Goal: Task Accomplishment & Management: Manage account settings

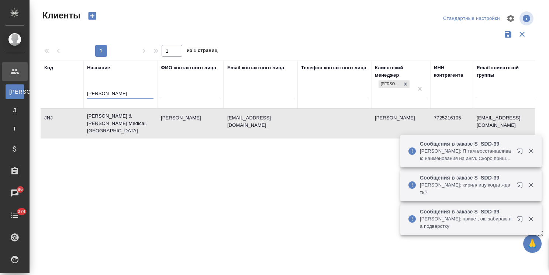
select select "RU"
click at [66, 96] on tr "Код Название [PERSON_NAME] контактного лица Email контактного лица Телефон конт…" at bounding box center [320, 84] width 558 height 48
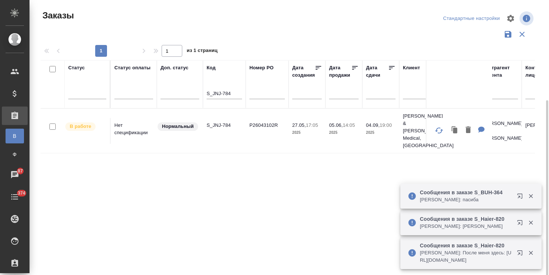
scroll to position [55, 0]
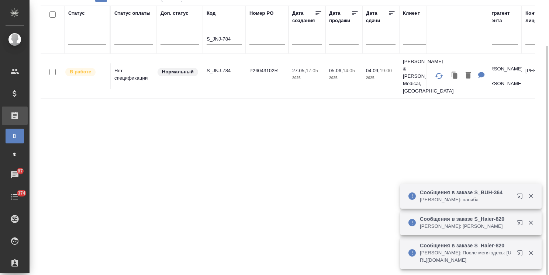
paste input "SDD-37"
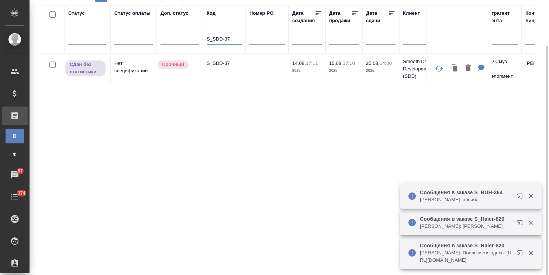
type input "S_SDD-37"
click at [222, 65] on p "S_SDD-37" at bounding box center [224, 63] width 35 height 7
click at [455, 69] on icon "button" at bounding box center [455, 69] width 4 height 6
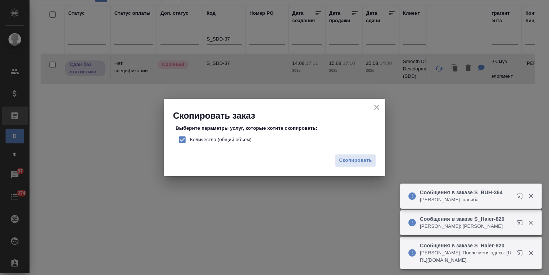
click at [218, 137] on span "Количество (общий объем)" at bounding box center [221, 139] width 62 height 7
click at [190, 137] on input "Количество (общий объем)" at bounding box center [183, 140] width 16 height 16
checkbox input "false"
click at [362, 166] on button "Скопировать" at bounding box center [355, 160] width 41 height 13
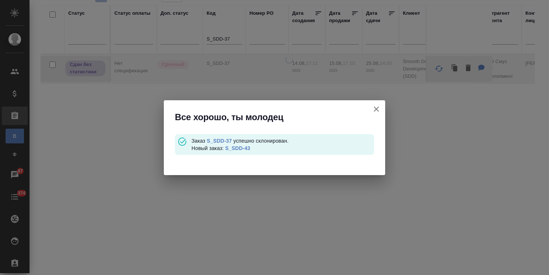
click at [242, 150] on link "S_SDD-43" at bounding box center [237, 148] width 25 height 6
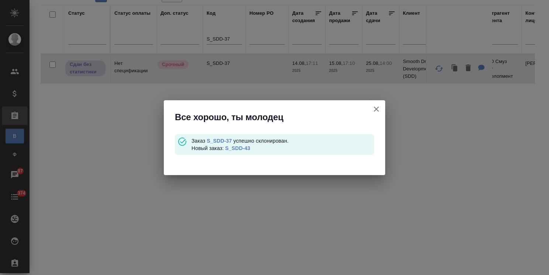
click at [223, 140] on link "S_SDD-37" at bounding box center [219, 141] width 25 height 6
click at [377, 109] on icon "button" at bounding box center [376, 109] width 5 height 5
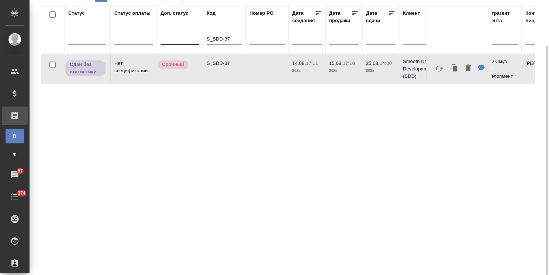
drag, startPoint x: 239, startPoint y: 39, endPoint x: 185, endPoint y: 38, distance: 53.9
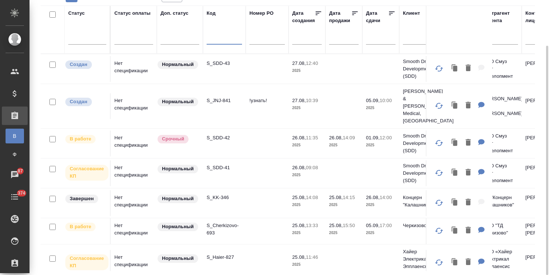
paste input "S_SDD-39"
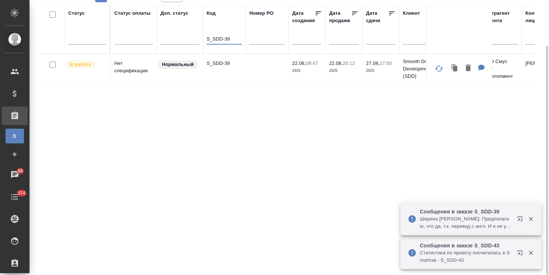
click at [220, 62] on p "S_SDD-39" at bounding box center [224, 63] width 35 height 7
drag, startPoint x: 232, startPoint y: 39, endPoint x: 167, endPoint y: 34, distance: 65.9
type input "="
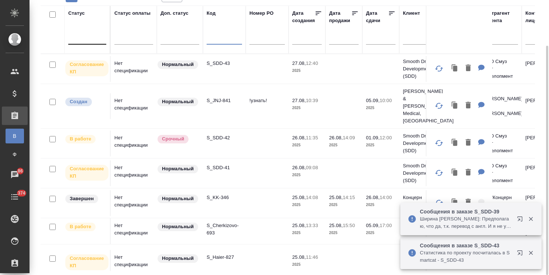
click at [92, 36] on div at bounding box center [87, 37] width 38 height 11
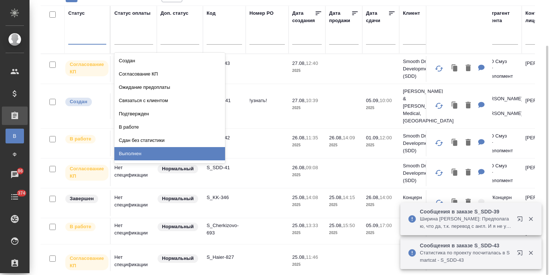
click at [134, 152] on div "Выполнен" at bounding box center [169, 153] width 111 height 13
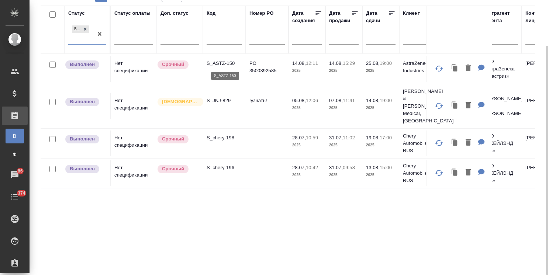
click at [225, 62] on p "S_ASTZ-150" at bounding box center [224, 63] width 35 height 7
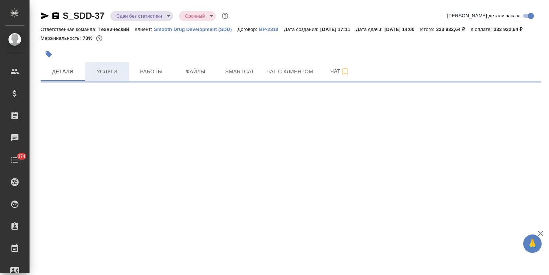
click at [111, 76] on span "Услуги" at bounding box center [106, 71] width 35 height 9
select select "RU"
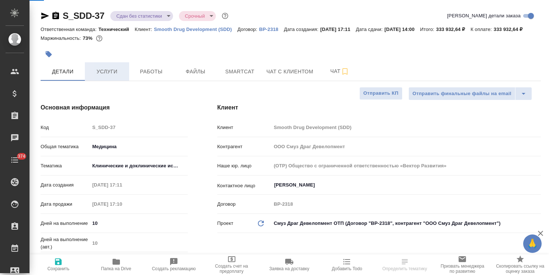
type textarea "x"
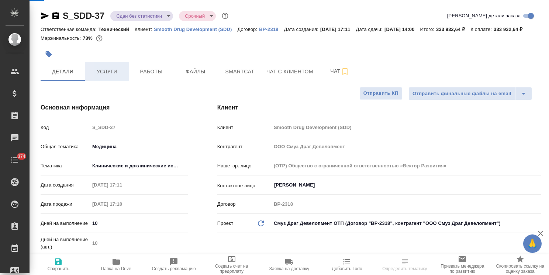
type textarea "x"
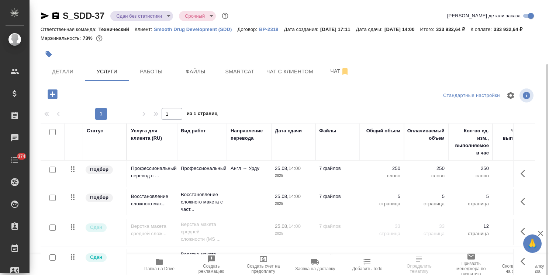
scroll to position [34, 0]
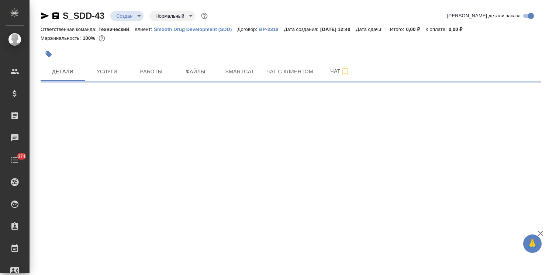
select select "RU"
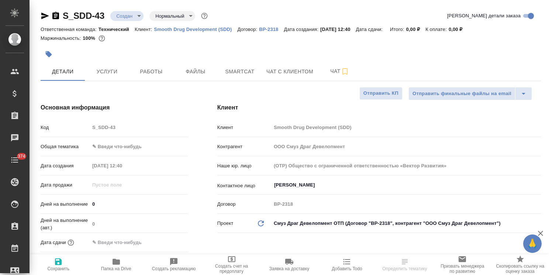
type textarea "x"
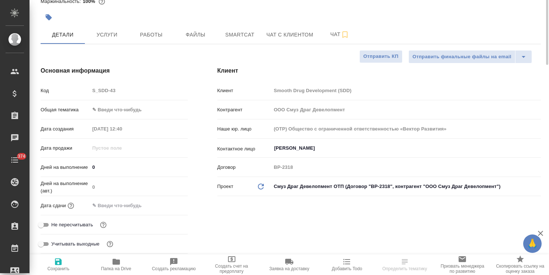
type textarea "x"
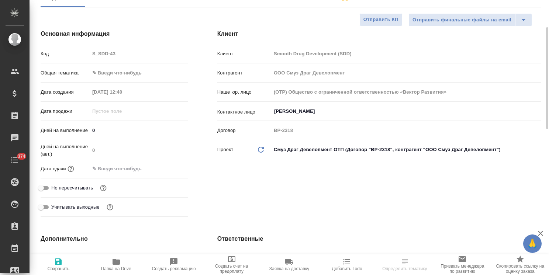
type textarea "x"
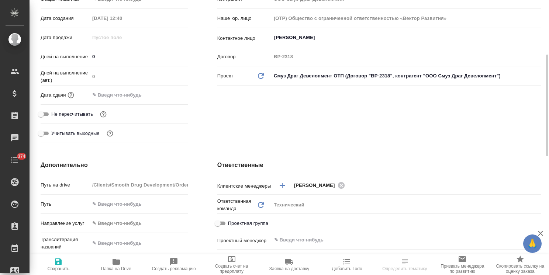
scroll to position [148, 0]
type textarea "x"
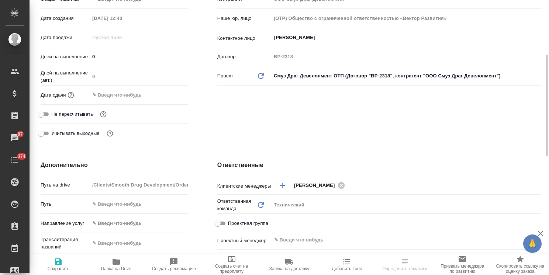
type textarea "x"
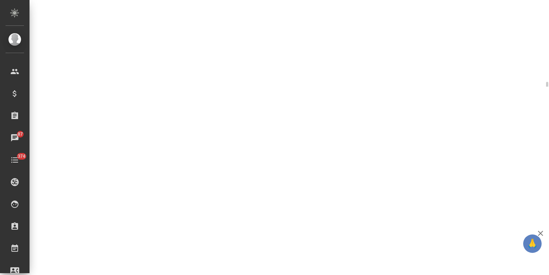
select select "RU"
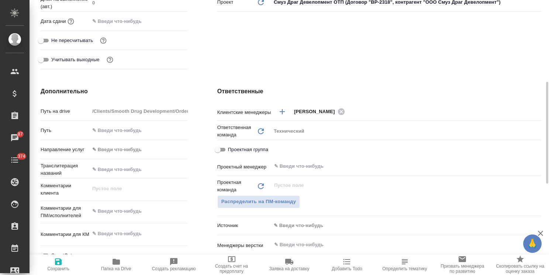
type textarea "x"
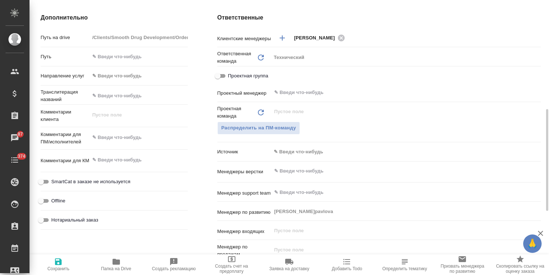
type textarea "x"
click at [137, 140] on textarea at bounding box center [139, 137] width 98 height 13
type textarea "x"
type textarea "п"
type textarea "x"
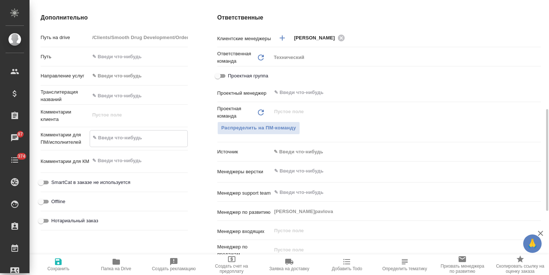
type textarea "x"
type textarea "пр"
type textarea "x"
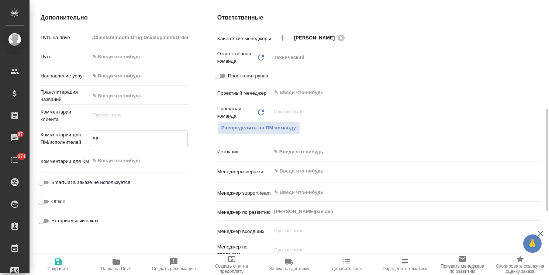
type textarea "x"
type textarea "про"
type textarea "x"
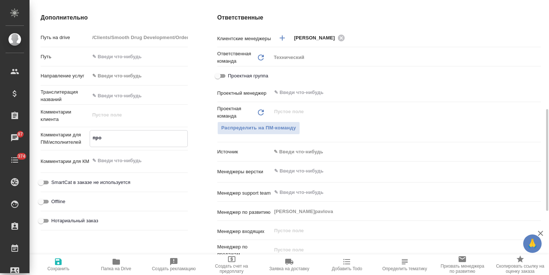
type textarea "прод"
type textarea "x"
type textarea "продо"
type textarea "x"
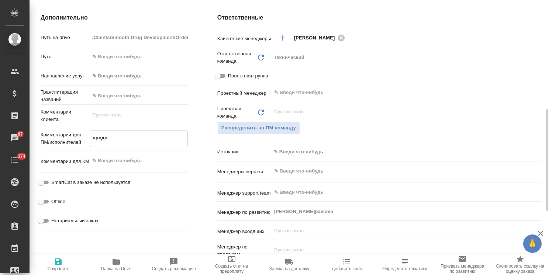
type textarea "x"
type textarea "продол"
type textarea "x"
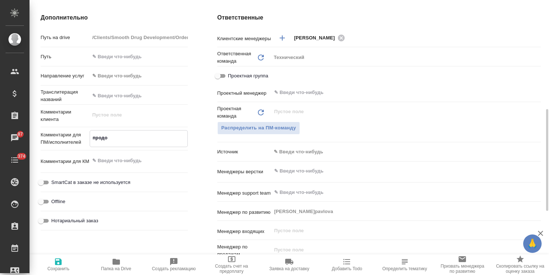
type textarea "x"
type textarea "продолж"
type textarea "x"
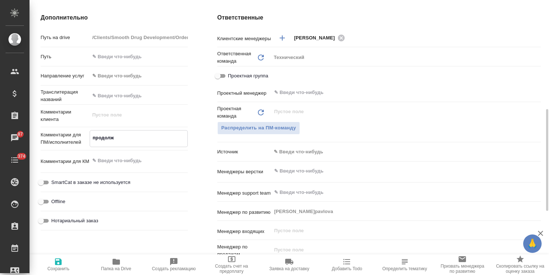
type textarea "x"
type textarea "продолже"
type textarea "x"
type textarea "продолжен"
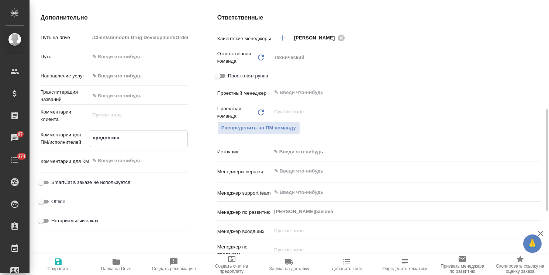
type textarea "x"
type textarea "продолжен"
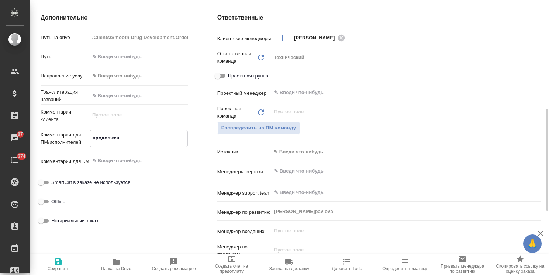
type textarea "x"
type textarea "продолжен е"
type textarea "x"
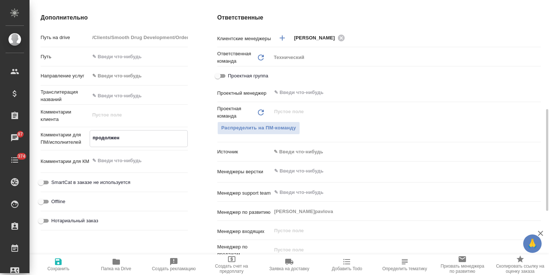
type textarea "x"
type textarea "продолжен е"
type textarea "x"
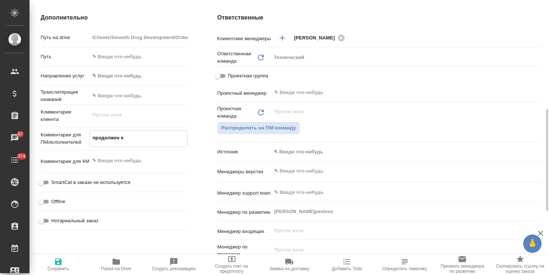
type textarea "x"
type textarea "продолжен е"
type textarea "x"
type textarea "продолжен"
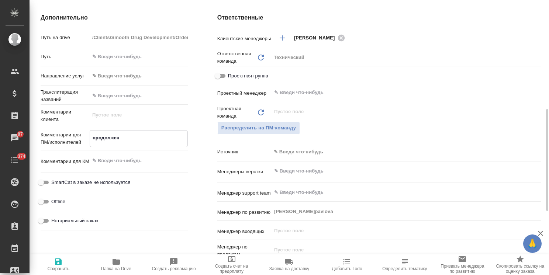
type textarea "x"
type textarea "продолжен"
type textarea "x"
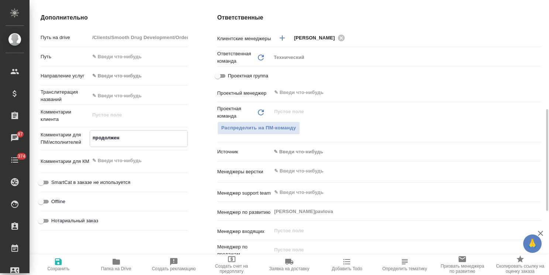
type textarea "x"
type textarea "продолжени"
type textarea "x"
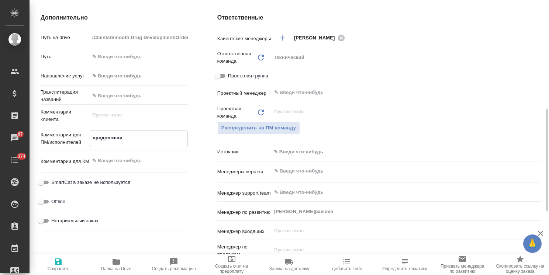
type textarea "x"
type textarea "продолжение"
type textarea "x"
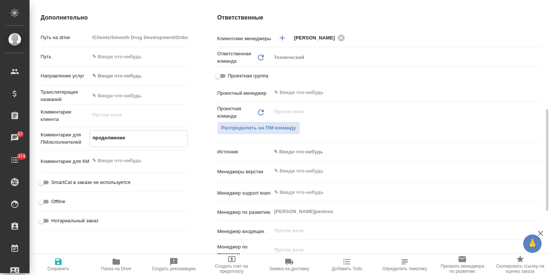
type textarea "продолжение"
type textarea "x"
type textarea "продолжение х"
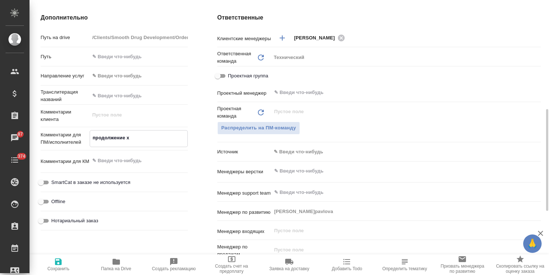
type textarea "x"
type textarea "продолжение ха"
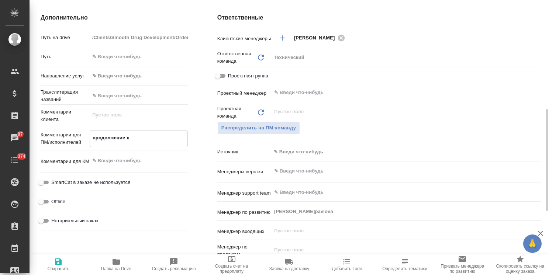
type textarea "x"
type textarea "продолжение хак"
type textarea "x"
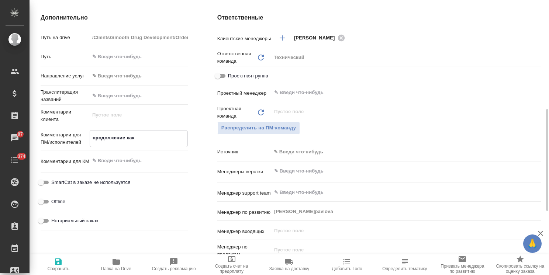
type textarea "x"
type textarea "продолжение хака"
type textarea "x"
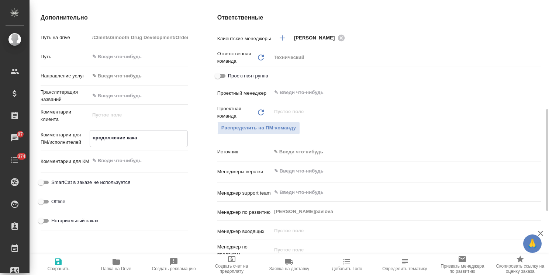
type textarea "x"
type textarea "продолжение хаках"
type textarea "x"
type textarea "продолжение хака"
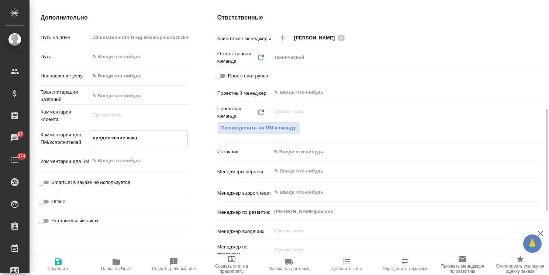
type textarea "x"
type textarea "продолжение хак"
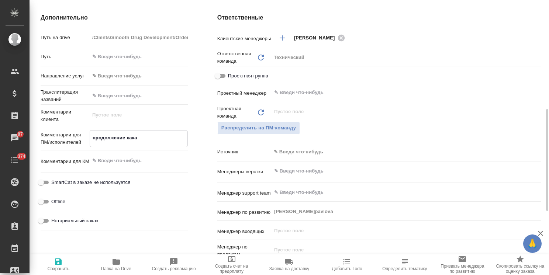
type textarea "x"
type textarea "продолжение ха"
type textarea "x"
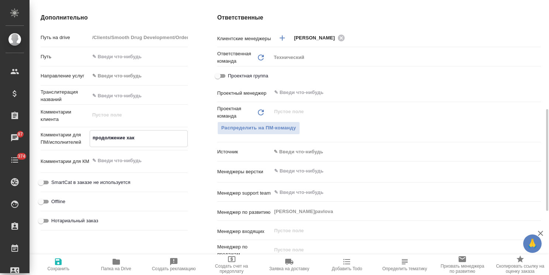
type textarea "x"
type textarea "продолжение х"
type textarea "x"
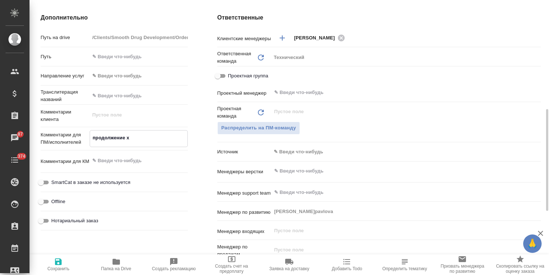
type textarea "x"
type textarea "продолжение"
type textarea "x"
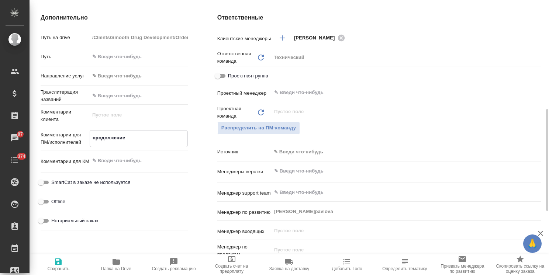
type textarea "продолжение з"
type textarea "x"
type textarea "продолжение за"
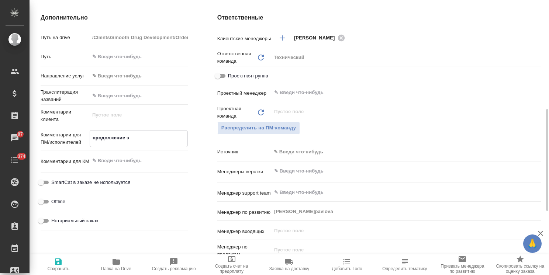
type textarea "x"
type textarea "продолжение зак"
type textarea "x"
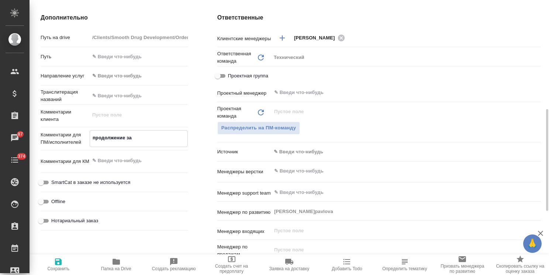
type textarea "x"
type textarea "продолжение зака"
type textarea "x"
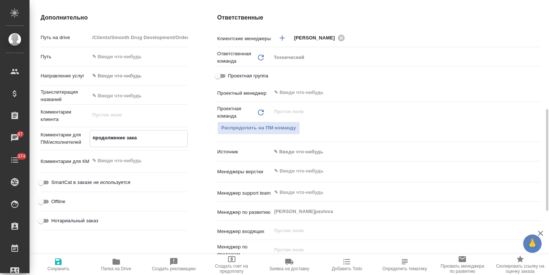
type textarea "x"
type textarea "продолжение заказ"
type textarea "x"
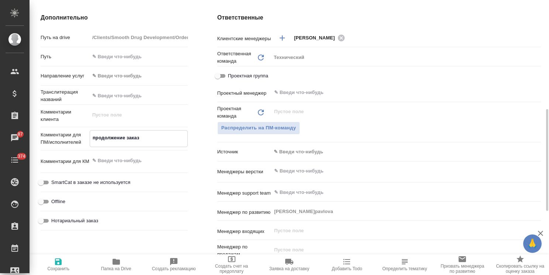
type textarea "продолжение заказа"
type textarea "x"
type textarea "продолжение заказа"
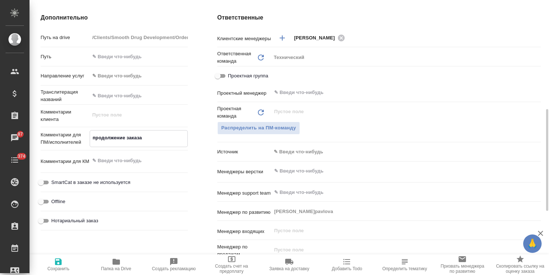
type textarea "x"
paste textarea "S_SDD-37"
type textarea "x"
type textarea "продолжение заказа S_SDD-37"
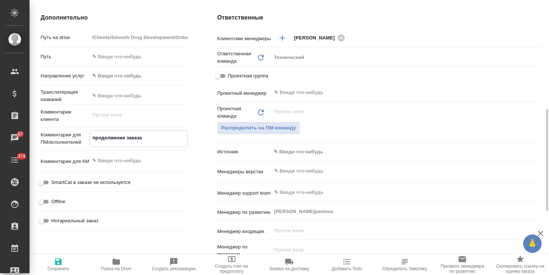
type textarea "x"
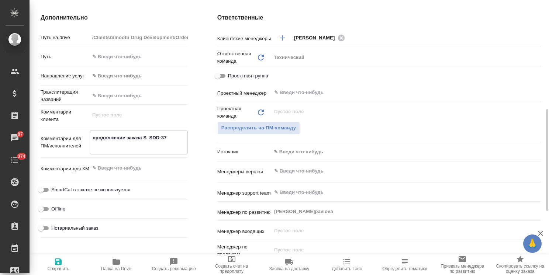
type textarea "x"
type textarea "продолжение заказа S_SDD-37"
type textarea "x"
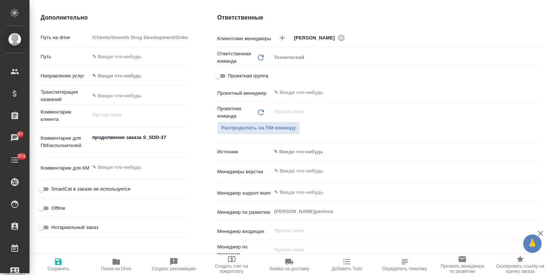
type textarea "x"
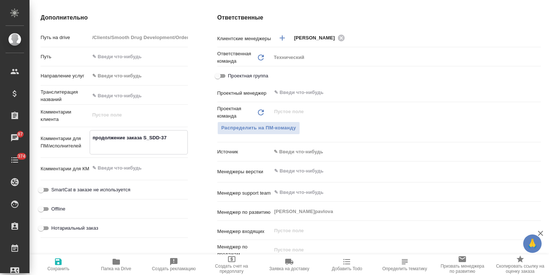
click at [179, 140] on textarea "продолжение заказа S_SDD-37" at bounding box center [138, 142] width 97 height 20
type textarea "продолжение заказа S_SDD-37:"
type textarea "x"
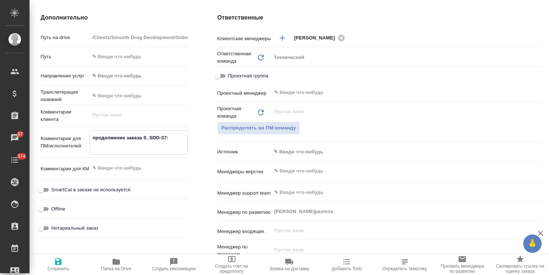
type textarea "x"
type textarea "продолжение заказа S_SDD-37:"
type textarea "x"
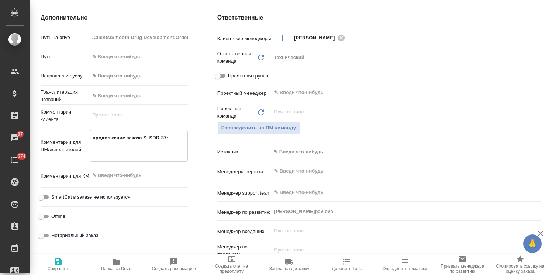
type textarea "продолжение заказа S_SDD-37:"
type textarea "x"
paste textarea "У нас обновилась версия карточки пациента (чистовая и версия с историей изменен…"
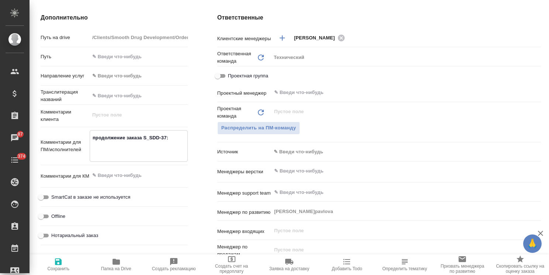
type textarea "x"
type textarea "продолжение заказа S_SDD-37: У нас обновилась версия карточки пациента (чистова…"
type textarea "x"
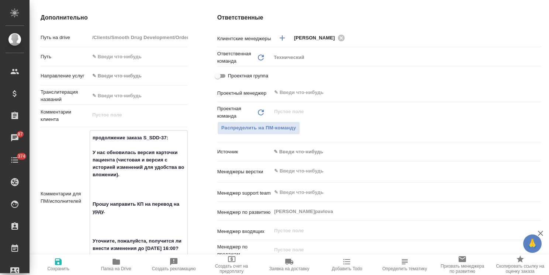
click at [140, 201] on textarea "продолжение заказа S_SDD-37: У нас обновилась версия карточки пациента (чистова…" at bounding box center [138, 197] width 97 height 131
type textarea "x"
type textarea "продолжение заказа S_SDD-37: У нас обновилась версия карточки пациента (чистова…"
type textarea "x"
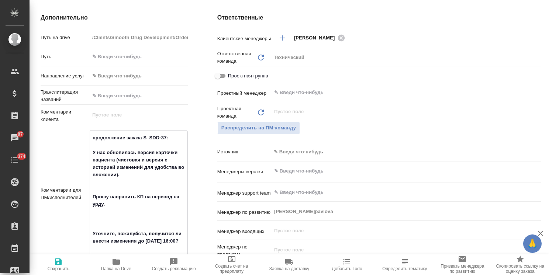
type textarea "x"
type textarea "продолжение заказа S_SDD-37: У нас обновилась версия карточки пациента (чистова…"
type textarea "x"
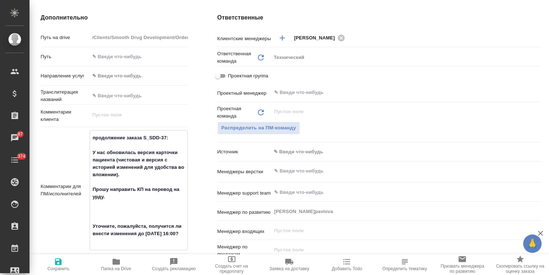
click at [118, 212] on textarea "продолжение заказа S_SDD-37: У нас обновилась версия карточки пациента (чистова…" at bounding box center [138, 190] width 97 height 116
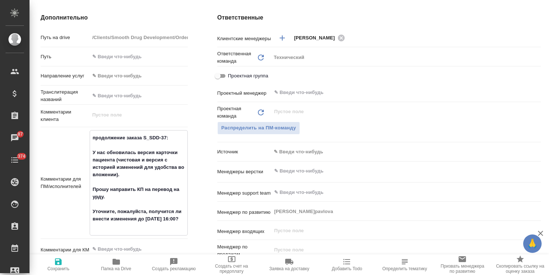
click at [121, 231] on textarea "продолжение заказа S_SDD-37: У нас обновилась версия карточки пациента (чистова…" at bounding box center [138, 182] width 97 height 101
click at [61, 265] on icon "button" at bounding box center [58, 262] width 7 height 7
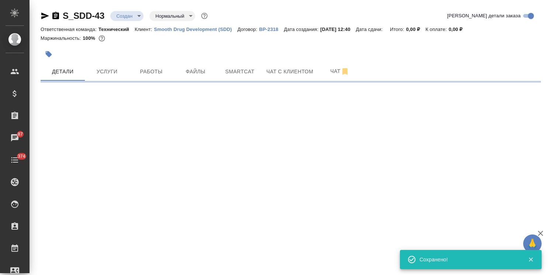
scroll to position [0, 0]
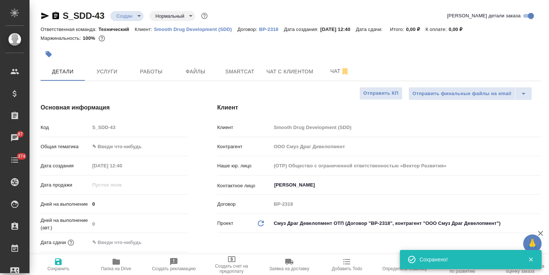
click at [112, 205] on input "0" at bounding box center [139, 204] width 98 height 11
drag, startPoint x: 112, startPoint y: 205, endPoint x: 96, endPoint y: 205, distance: 16.2
click at [96, 205] on input "0" at bounding box center [138, 204] width 97 height 11
click at [60, 201] on div "Дней на выполнение 02" at bounding box center [114, 204] width 147 height 13
click at [53, 263] on span "Сохранить" at bounding box center [58, 265] width 49 height 14
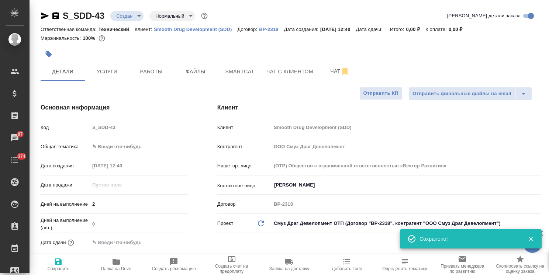
click at [130, 142] on body "🙏 .cls-1 fill:#fff; AWATERA Usmanova Olga Клиенты Спецификации Заказы 87 Чаты 3…" at bounding box center [274, 137] width 549 height 275
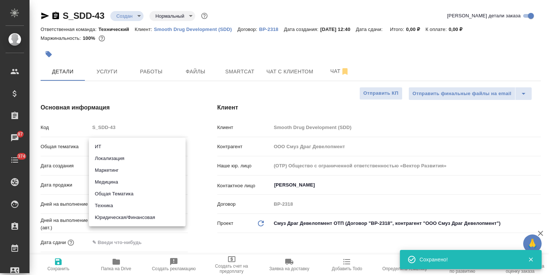
click at [121, 182] on li "Медицина" at bounding box center [137, 183] width 97 height 12
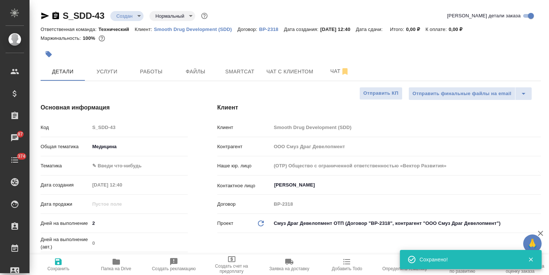
click at [125, 163] on body "🙏 .cls-1 fill:#fff; AWATERA Usmanova Olga Клиенты Спецификации Заказы 87 Чаты 3…" at bounding box center [274, 137] width 549 height 275
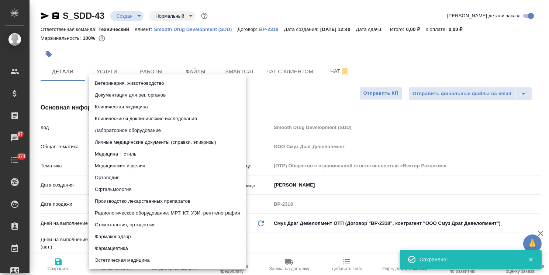
click at [112, 237] on li "Фармаконадзор" at bounding box center [167, 237] width 157 height 12
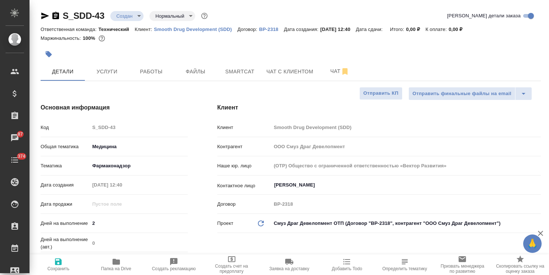
click at [61, 266] on icon "button" at bounding box center [58, 262] width 9 height 9
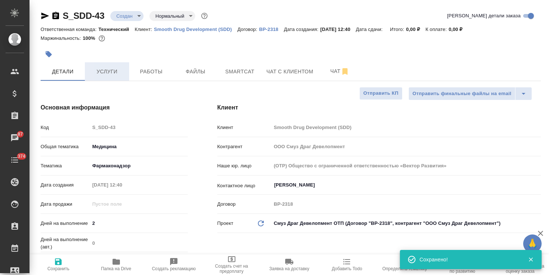
click at [115, 73] on span "Услуги" at bounding box center [106, 71] width 35 height 9
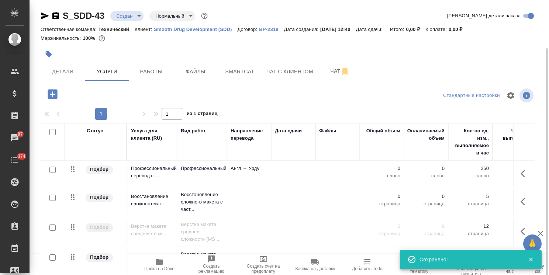
scroll to position [25, 0]
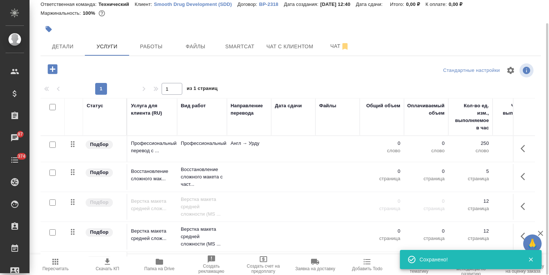
click at [54, 202] on input "checkbox" at bounding box center [52, 203] width 6 height 6
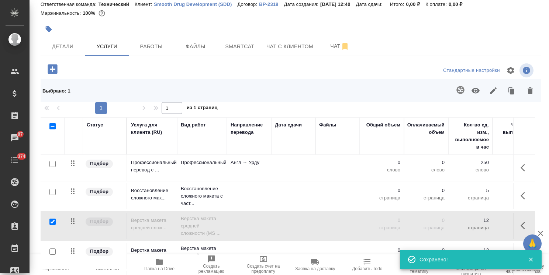
click at [52, 191] on input "checkbox" at bounding box center [52, 192] width 6 height 6
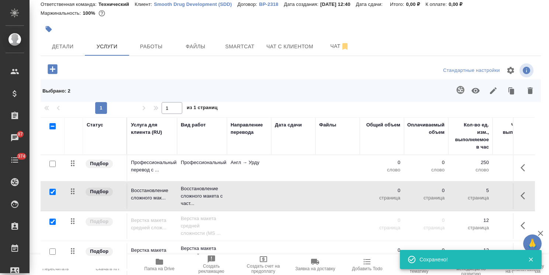
click at [49, 249] on input "checkbox" at bounding box center [52, 252] width 6 height 6
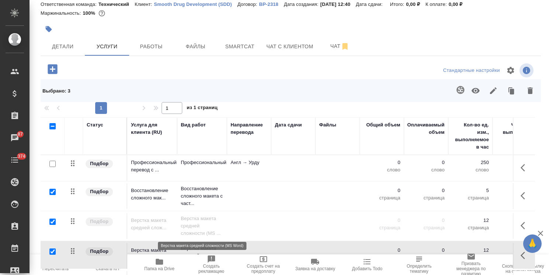
scroll to position [44, 0]
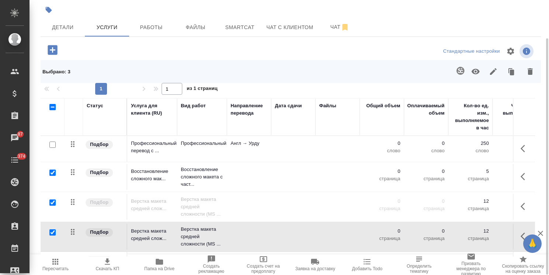
click at [528, 69] on icon "button" at bounding box center [530, 71] width 5 height 7
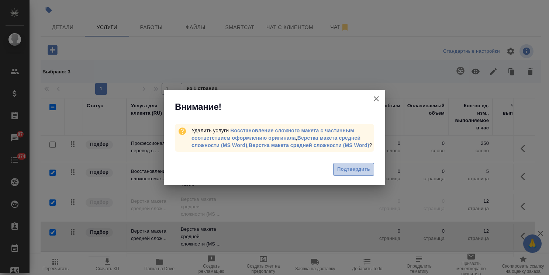
click at [336, 172] on button "Подтвердить" at bounding box center [353, 169] width 41 height 13
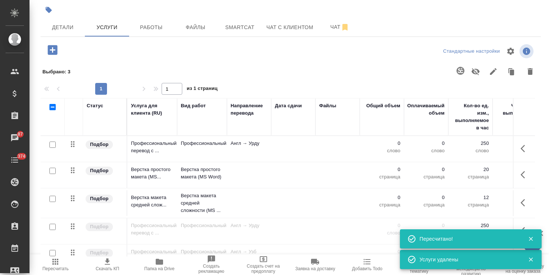
click at [52, 172] on input "checkbox" at bounding box center [52, 171] width 6 height 6
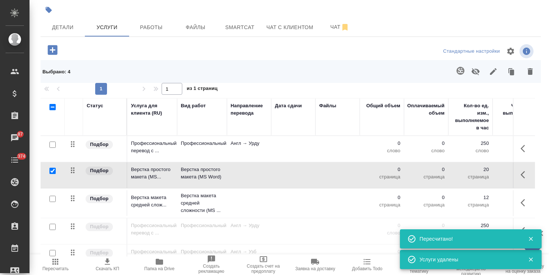
click at [51, 198] on input "checkbox" at bounding box center [52, 199] width 6 height 6
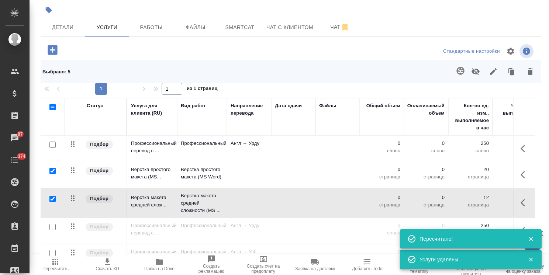
click at [52, 228] on input "checkbox" at bounding box center [52, 227] width 6 height 6
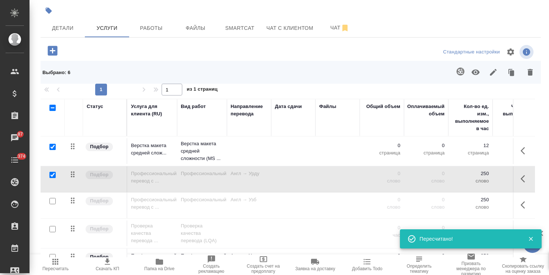
scroll to position [75, 0]
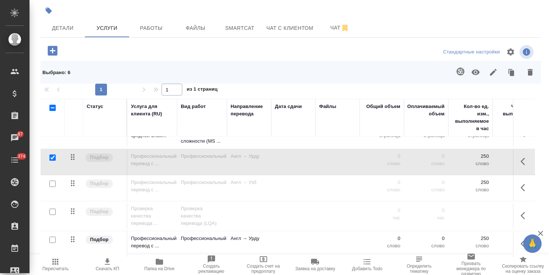
click at [49, 179] on div at bounding box center [52, 184] width 17 height 10
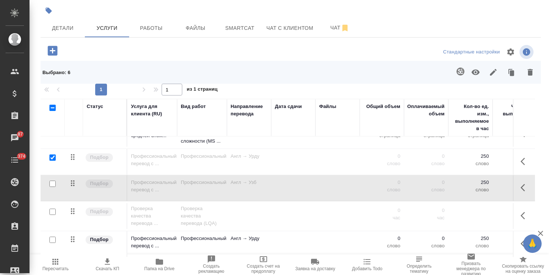
click at [53, 209] on input "checkbox" at bounding box center [52, 212] width 6 height 6
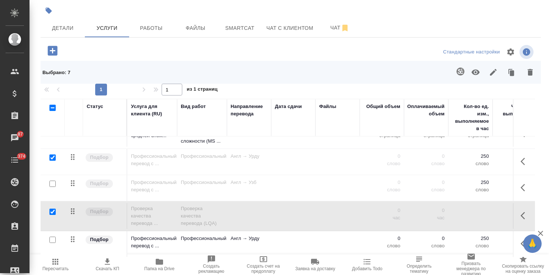
click at [52, 181] on input "checkbox" at bounding box center [52, 184] width 6 height 6
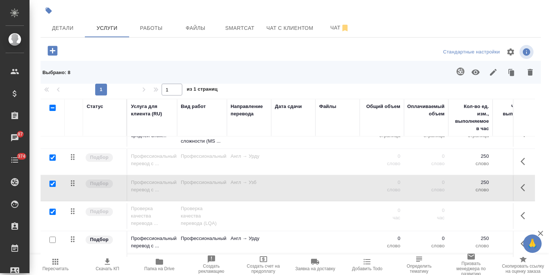
click at [53, 237] on input "checkbox" at bounding box center [52, 240] width 6 height 6
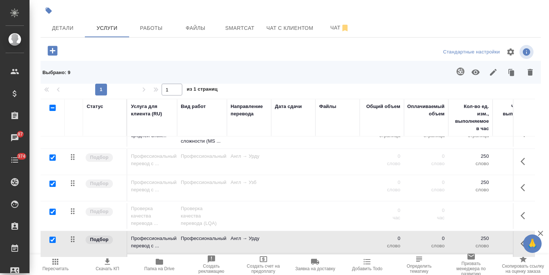
click at [528, 72] on icon "button" at bounding box center [530, 72] width 5 height 7
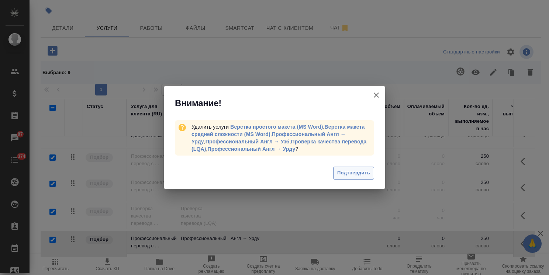
click at [339, 170] on span "Подтвердить" at bounding box center [354, 173] width 33 height 8
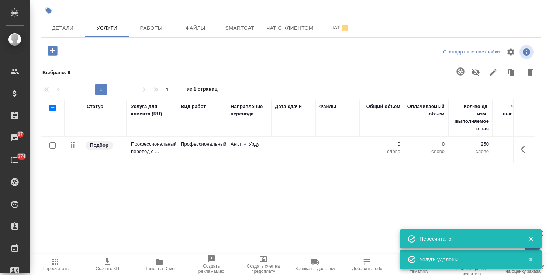
scroll to position [0, 0]
click at [204, 33] on button "Файлы" at bounding box center [196, 28] width 44 height 18
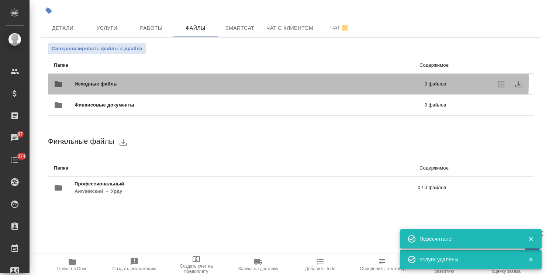
click at [117, 80] on div "Исходные файлы 0 файлов" at bounding box center [250, 84] width 393 height 18
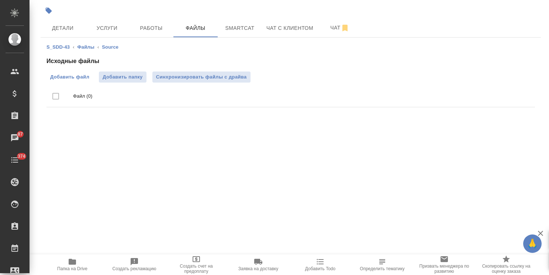
click at [75, 76] on span "Добавить файл" at bounding box center [69, 76] width 39 height 7
click at [0, 0] on input "Добавить файл" at bounding box center [0, 0] width 0 height 0
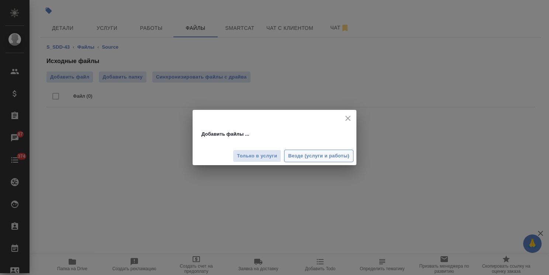
click at [316, 157] on span "Везде (услуги и работы)" at bounding box center [318, 156] width 61 height 8
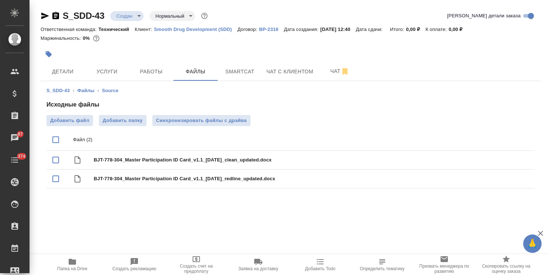
click at [132, 17] on body "🙏 .cls-1 fill:#fff; AWATERA Usmanova Olga Клиенты Спецификации Заказы 87 Чаты 3…" at bounding box center [274, 137] width 549 height 275
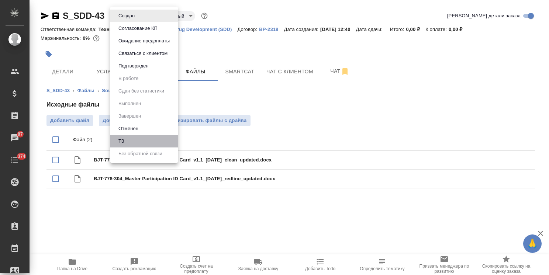
click at [129, 138] on li "ТЗ" at bounding box center [144, 141] width 68 height 13
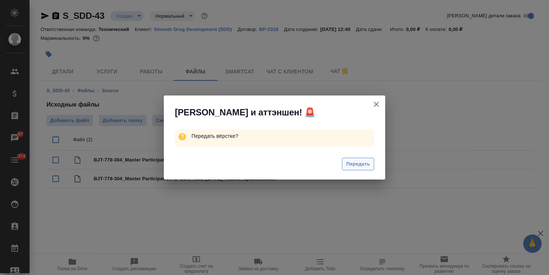
click at [344, 163] on button "Передать" at bounding box center [358, 164] width 32 height 13
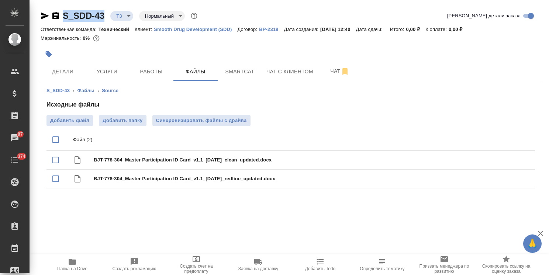
drag, startPoint x: 105, startPoint y: 8, endPoint x: 62, endPoint y: 10, distance: 42.5
click at [63, 11] on div "S_SDD-43 ТЗ tz Нормальный normal Кратко детали заказа Ответственная команда: Те…" at bounding box center [291, 105] width 509 height 210
copy link "S_SDD-43"
click at [113, 66] on button "Услуги" at bounding box center [107, 71] width 44 height 18
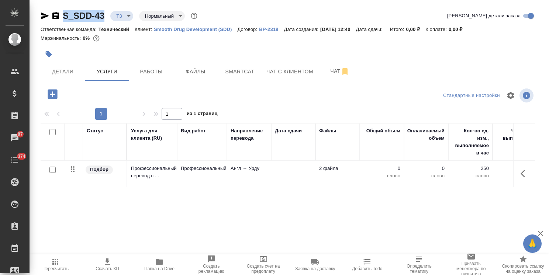
click at [53, 172] on input "checkbox" at bounding box center [52, 170] width 6 height 6
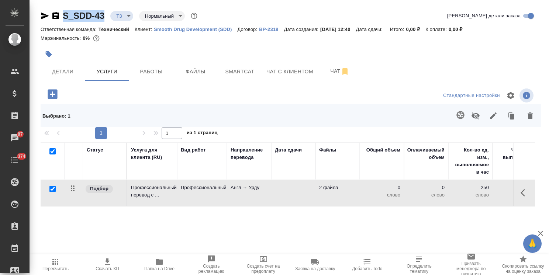
click at [457, 118] on icon "button" at bounding box center [461, 115] width 8 height 8
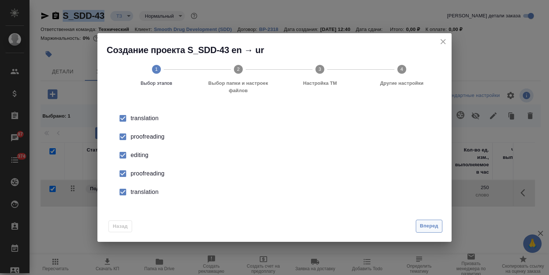
click at [434, 228] on span "Вперед" at bounding box center [429, 226] width 18 height 8
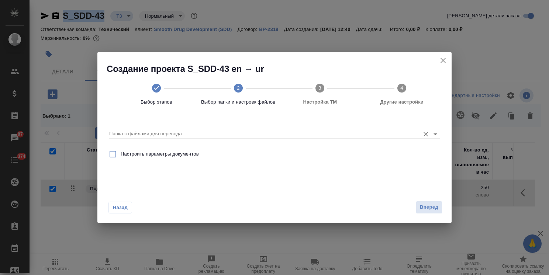
click at [181, 135] on input "Папка с файлами для перевода" at bounding box center [262, 134] width 307 height 9
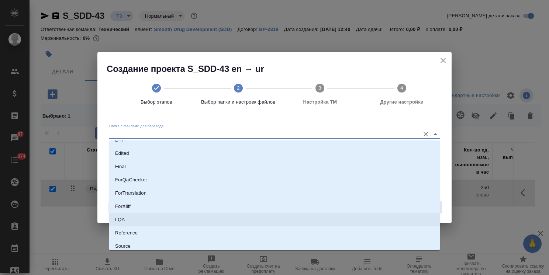
scroll to position [74, 0]
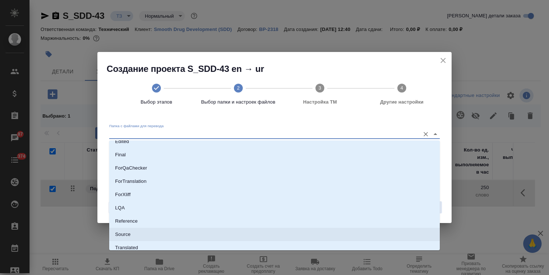
click at [126, 233] on p "Source" at bounding box center [123, 234] width 16 height 7
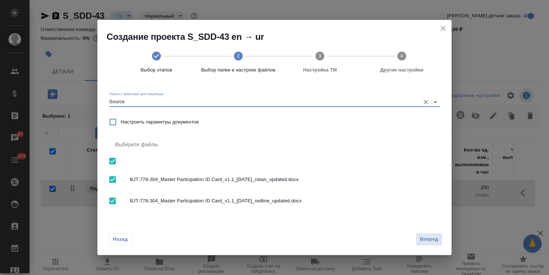
click at [113, 201] on input "checkbox" at bounding box center [113, 202] width 16 height 16
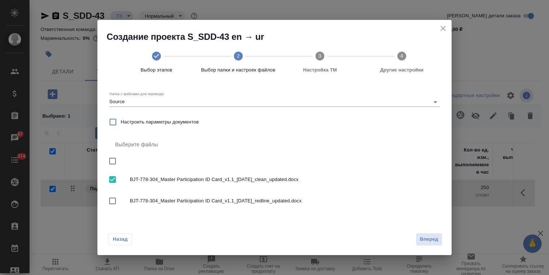
click at [419, 239] on button "Вперед" at bounding box center [429, 239] width 27 height 13
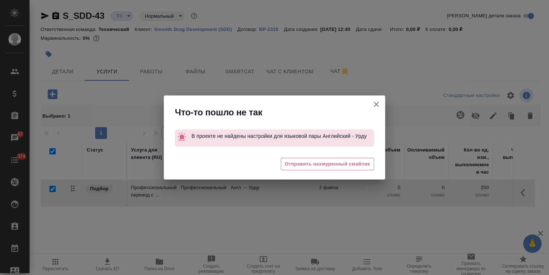
click at [375, 103] on icon "button" at bounding box center [376, 104] width 9 height 9
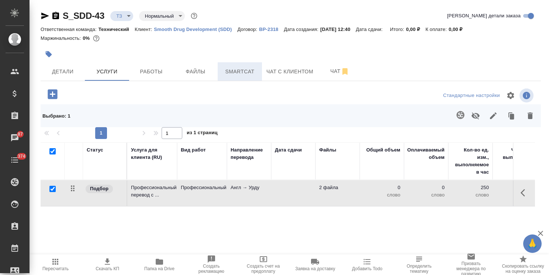
click at [236, 70] on span "Smartcat" at bounding box center [239, 71] width 35 height 9
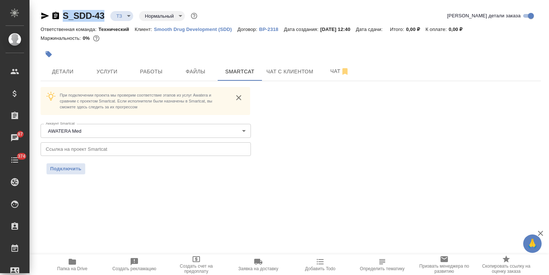
drag, startPoint x: 97, startPoint y: 10, endPoint x: 61, endPoint y: 9, distance: 36.9
click at [61, 9] on div "S_SDD-43 ТЗ tz Нормальный normal Кратко детали заказа Ответственная команда: Те…" at bounding box center [291, 97] width 509 height 194
copy link "S_SDD-43"
click at [131, 154] on input "text" at bounding box center [146, 149] width 210 height 13
click at [72, 172] on span "Подключить" at bounding box center [65, 168] width 31 height 7
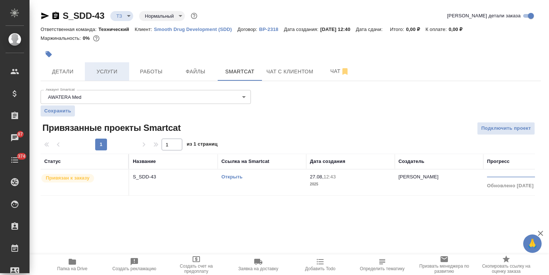
click at [97, 66] on button "Услуги" at bounding box center [107, 71] width 44 height 18
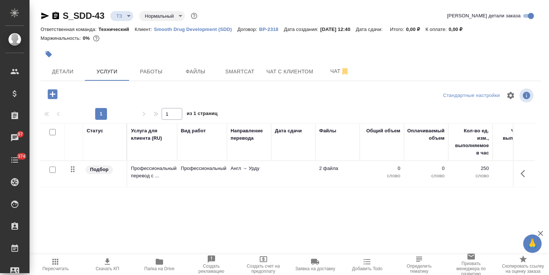
click at [524, 173] on button "button" at bounding box center [526, 174] width 18 height 18
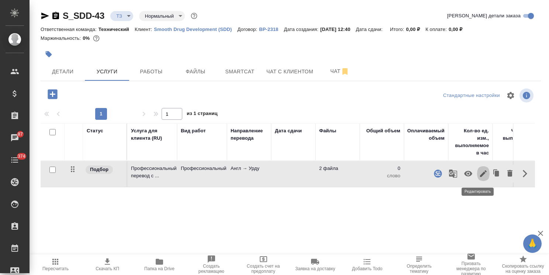
click at [483, 174] on button "button" at bounding box center [483, 174] width 13 height 18
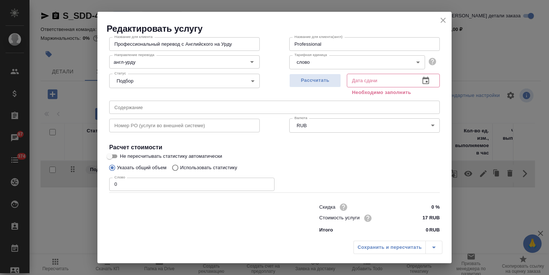
scroll to position [44, 0]
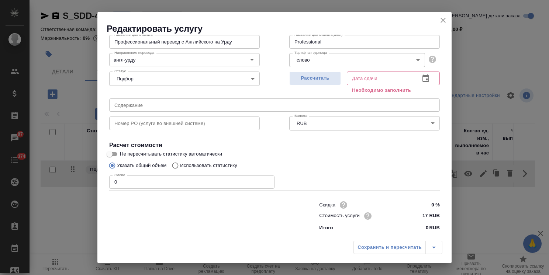
click at [209, 166] on p "Использовать статистику" at bounding box center [208, 165] width 57 height 7
click at [180, 166] on input "Использовать статистику" at bounding box center [174, 166] width 12 height 14
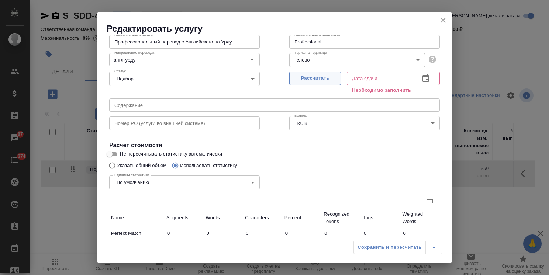
click at [333, 75] on span "Рассчитать" at bounding box center [316, 78] width 44 height 8
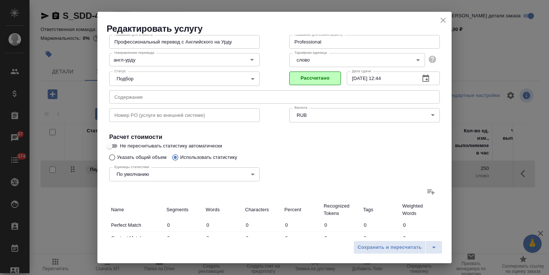
click at [427, 192] on icon at bounding box center [431, 192] width 9 height 9
click at [0, 0] on input "file" at bounding box center [0, 0] width 0 height 0
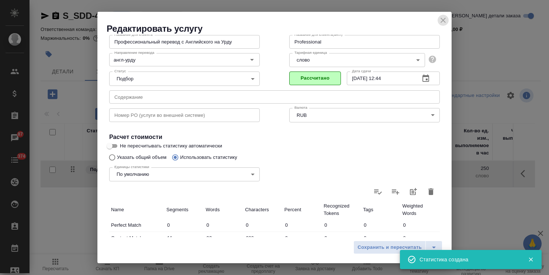
click at [441, 20] on icon "close" at bounding box center [443, 20] width 9 height 9
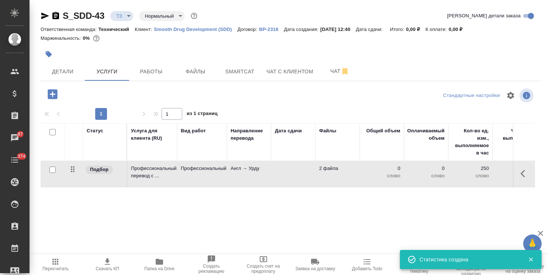
click at [54, 259] on icon "button" at bounding box center [55, 262] width 6 height 6
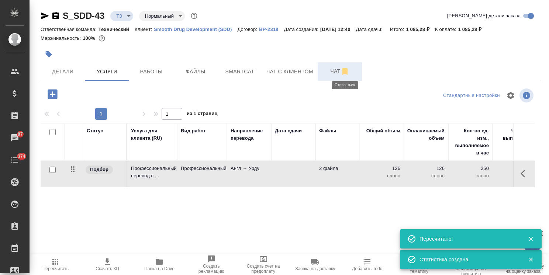
click at [333, 69] on span "Чат" at bounding box center [339, 71] width 35 height 9
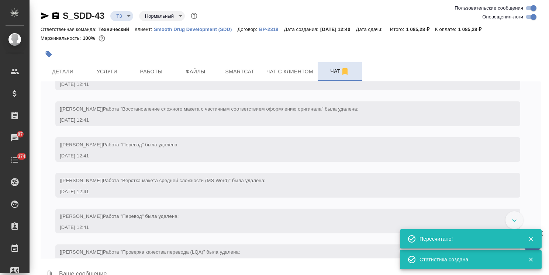
scroll to position [715, 0]
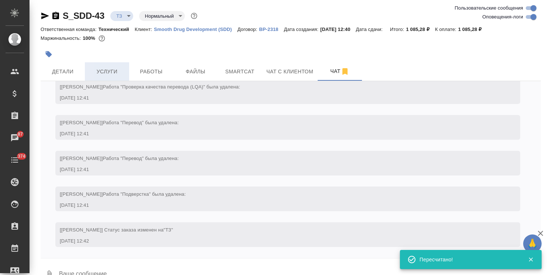
click at [124, 66] on button "Услуги" at bounding box center [107, 71] width 44 height 18
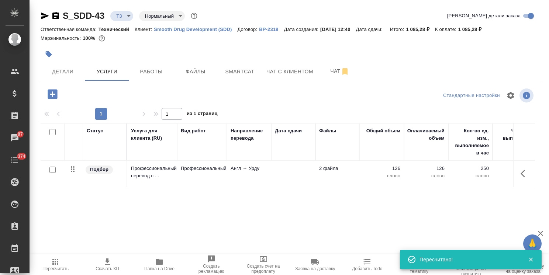
scroll to position [25, 0]
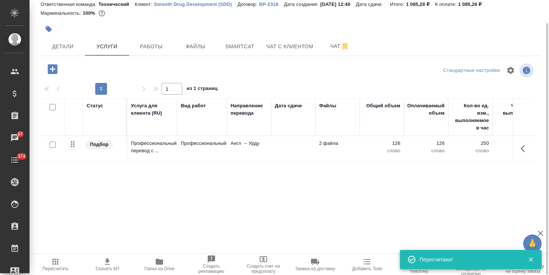
click at [521, 148] on icon "button" at bounding box center [525, 148] width 9 height 9
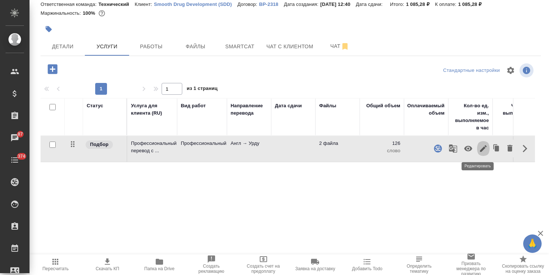
click at [479, 151] on icon "button" at bounding box center [483, 148] width 9 height 9
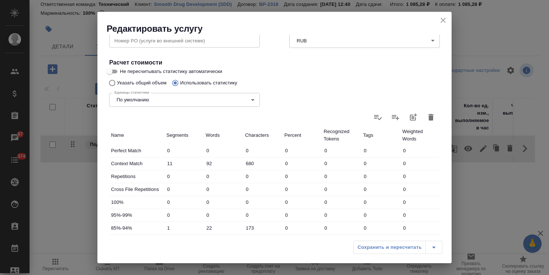
scroll to position [87, 0]
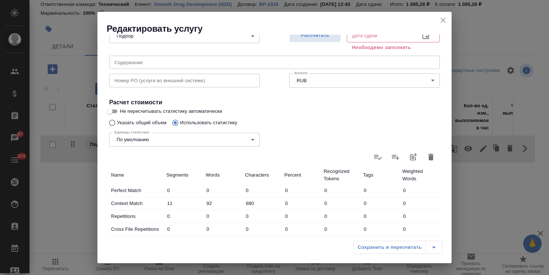
click at [319, 34] on h2 "Редактировать услугу" at bounding box center [279, 29] width 345 height 12
click at [315, 37] on span "Рассчитать" at bounding box center [316, 35] width 44 height 8
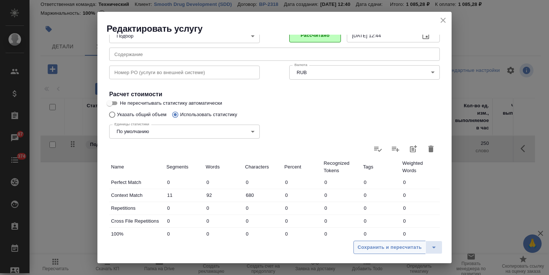
click at [383, 254] on button "Сохранить и пересчитать" at bounding box center [390, 247] width 72 height 13
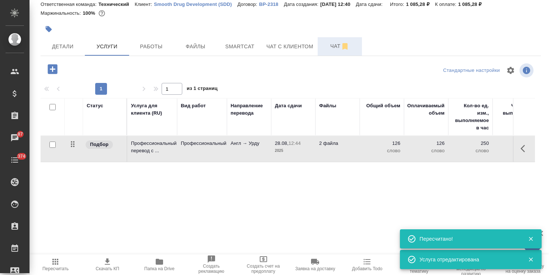
click at [324, 51] on button "Чат" at bounding box center [340, 46] width 44 height 18
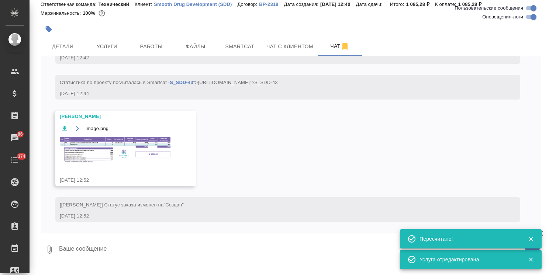
scroll to position [16, 0]
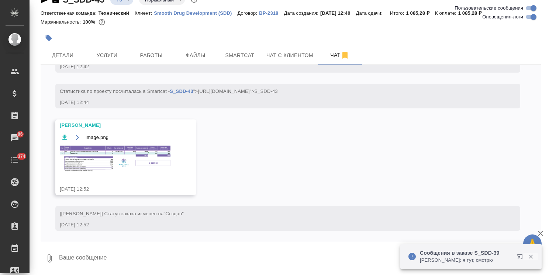
click at [531, 257] on icon "button" at bounding box center [531, 257] width 4 height 4
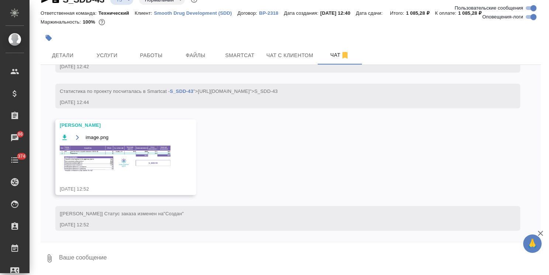
click at [106, 168] on img at bounding box center [115, 159] width 111 height 27
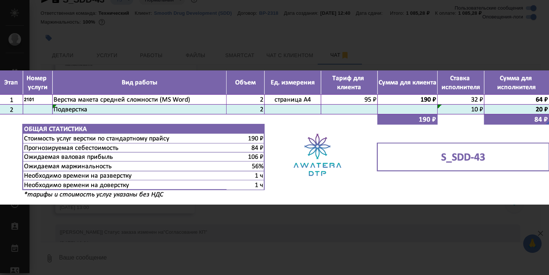
scroll to position [997, 0]
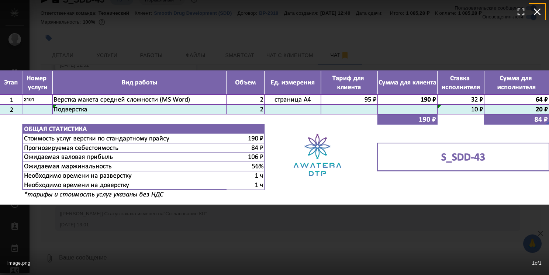
click at [534, 10] on icon "button" at bounding box center [538, 12] width 12 height 12
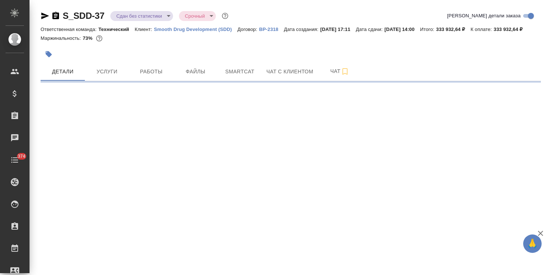
select select "RU"
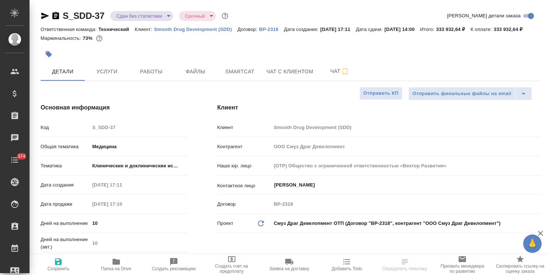
drag, startPoint x: 109, startPoint y: 9, endPoint x: 31, endPoint y: 6, distance: 78.3
type textarea "x"
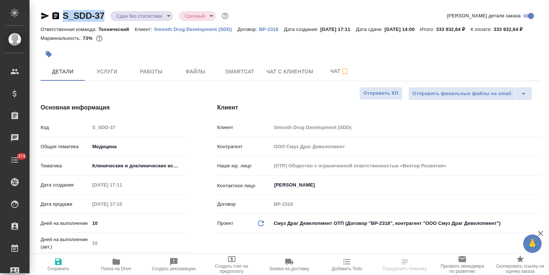
type textarea "x"
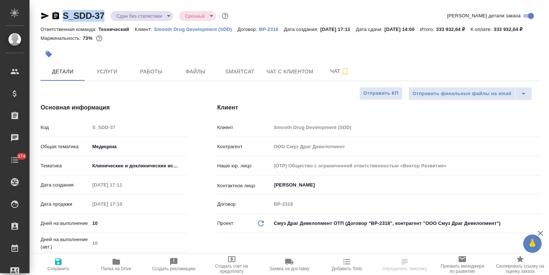
type textarea "x"
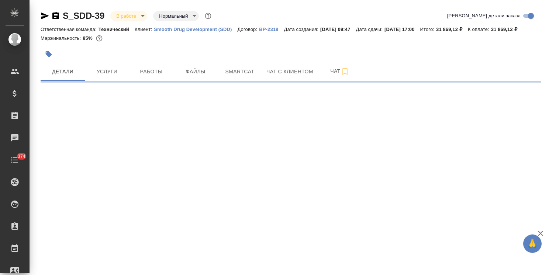
select select "RU"
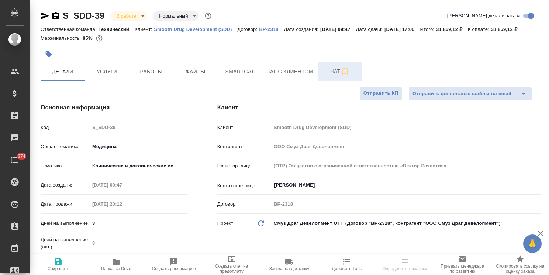
type textarea "x"
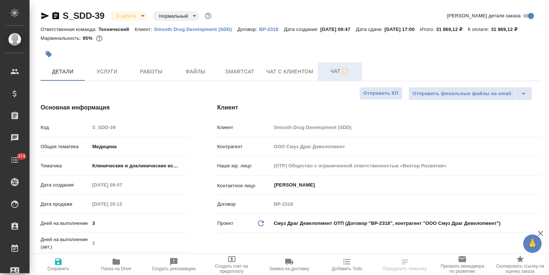
type textarea "x"
click at [328, 76] on span "Чат" at bounding box center [339, 71] width 35 height 9
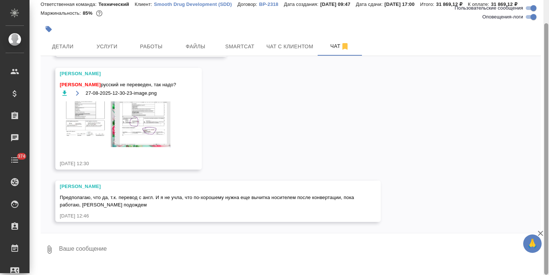
scroll to position [5282, 0]
drag, startPoint x: 542, startPoint y: 234, endPoint x: 547, endPoint y: 232, distance: 5.3
click at [542, 234] on icon "button" at bounding box center [540, 233] width 5 height 5
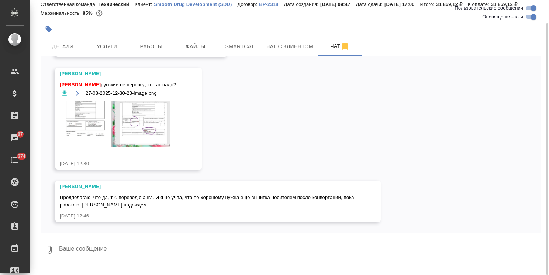
click at [102, 253] on textarea at bounding box center [299, 249] width 483 height 25
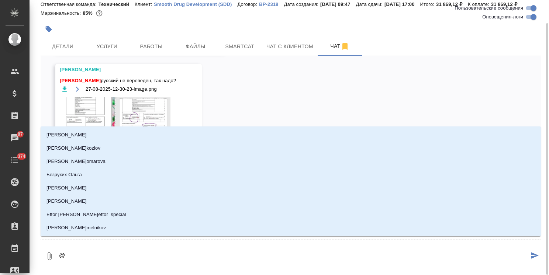
type textarea "@,"
type input ","
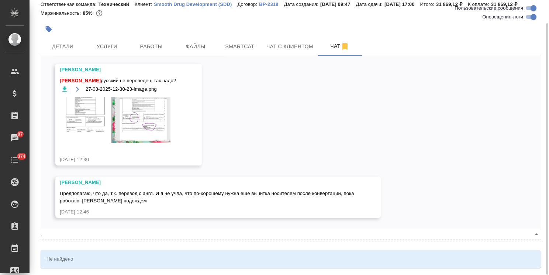
type textarea "@,t"
type input ",t"
type textarea "@,tk"
type input ",tk"
type textarea "@,tkz"
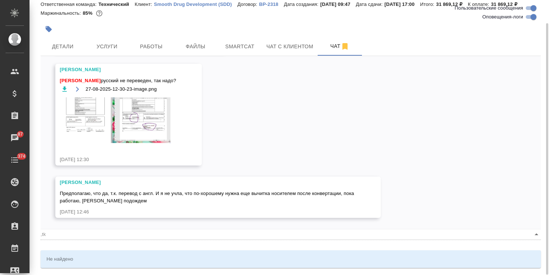
type input ",tkz"
type textarea "@,tk"
type input ",tk"
type textarea "@,t"
type input ",t"
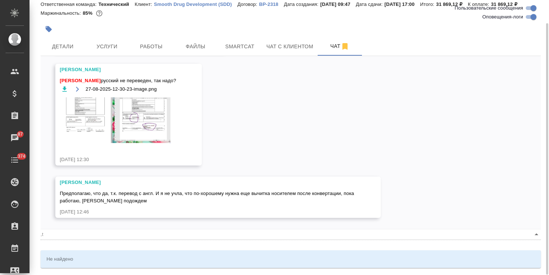
type textarea "@,"
type input ","
type textarea "@"
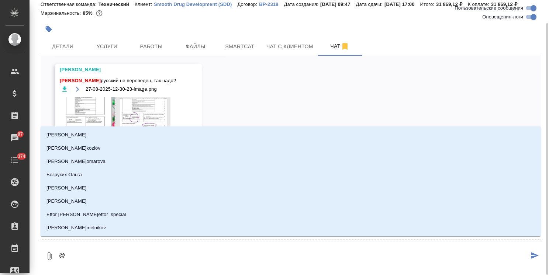
type textarea "@б"
type input "б"
type textarea "@бе"
type input "бе"
type textarea "@бел"
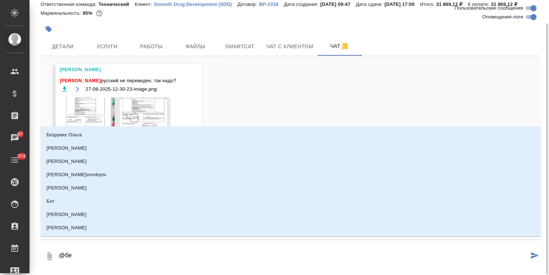
type input "бел"
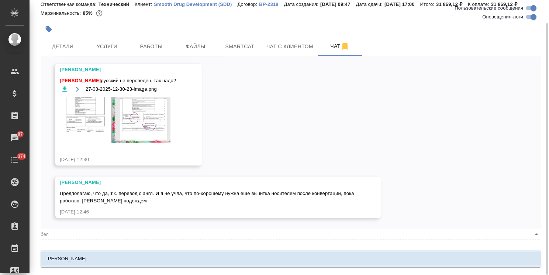
type textarea "@беля"
type input "беля"
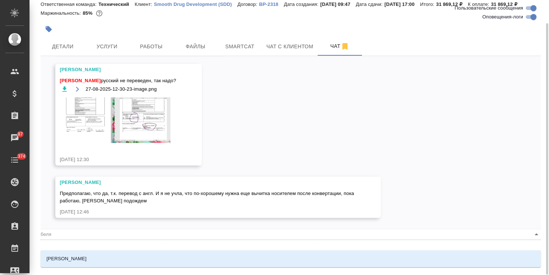
click at [106, 259] on li "Белякова Юлия" at bounding box center [291, 259] width 501 height 13
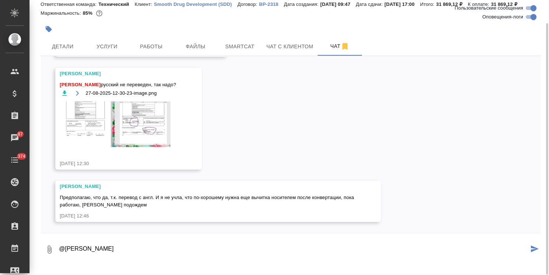
paste textarea "Ольга, добрый день, Подскажите, пожалуйста, успели ли уже переводчики взять в р…"
type textarea "@Белякова Юлия Ольга, добрый день, Подскажите, пожалуйста, успели ли уже перево…"
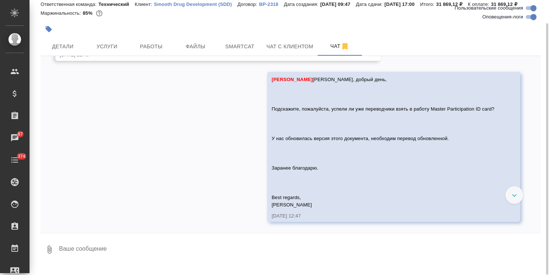
scroll to position [5443, 0]
click at [50, 254] on icon "button" at bounding box center [49, 250] width 9 height 9
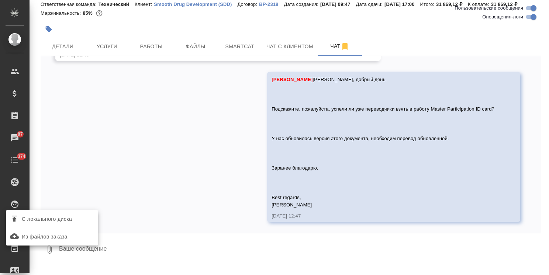
click at [71, 213] on label "С локального диска" at bounding box center [52, 219] width 92 height 14
click at [0, 0] on input "С локального диска" at bounding box center [0, 0] width 0 height 0
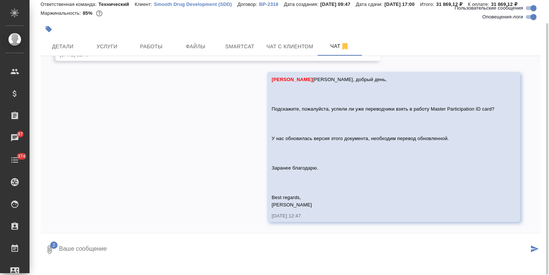
click at [533, 253] on icon "submit" at bounding box center [535, 249] width 8 height 7
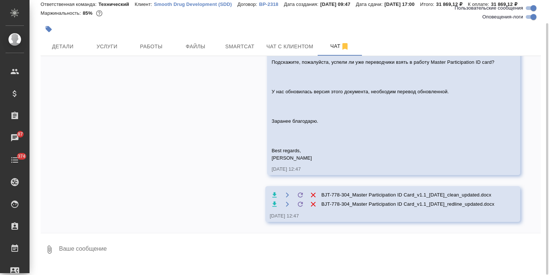
scroll to position [5491, 0]
click at [107, 256] on textarea at bounding box center [299, 249] width 483 height 25
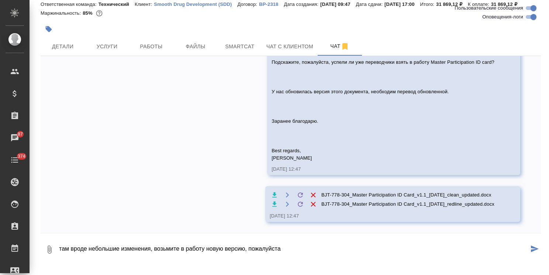
type textarea "там вроде небольшие изменения, возьмите в работу новую версию, пожалуйста"
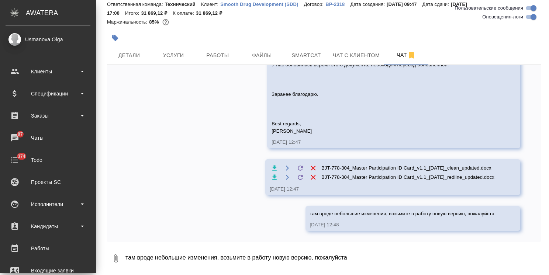
scroll to position [5644, 0]
click at [117, 52] on span "Детали" at bounding box center [129, 55] width 35 height 9
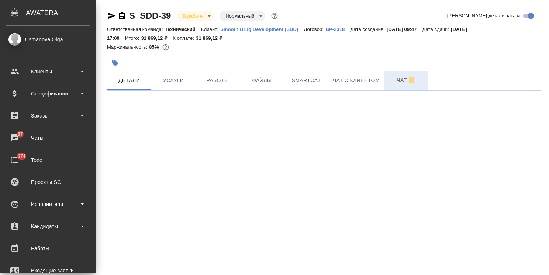
select select "RU"
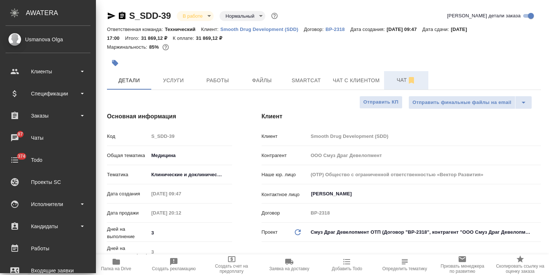
type textarea "x"
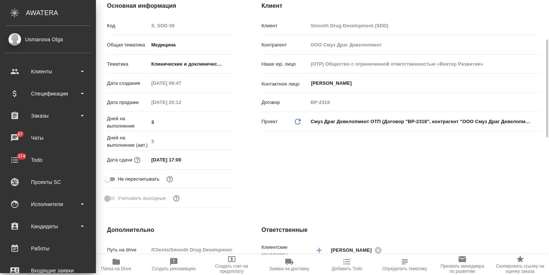
scroll to position [37, 0]
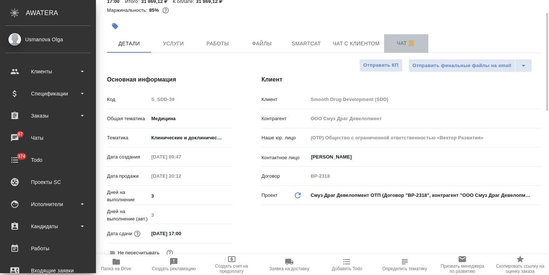
click at [394, 39] on span "Чат" at bounding box center [406, 43] width 35 height 9
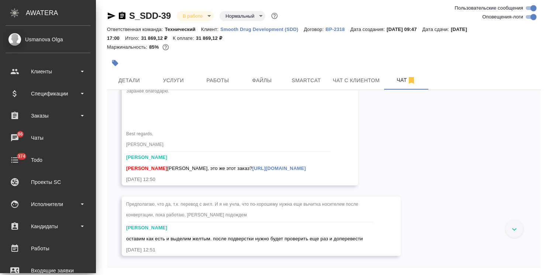
scroll to position [6211, 0]
click at [253, 171] on link "https://tera.awatera.com/Order/68aed28e17994a732c539f22/details" at bounding box center [280, 169] width 54 height 6
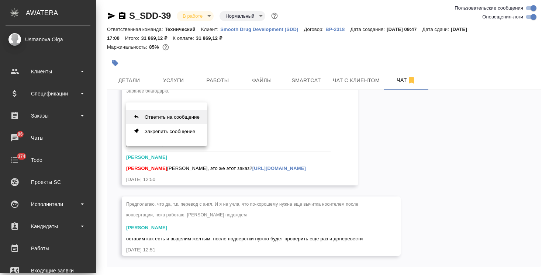
click at [171, 116] on button "Ответить на сообщение" at bounding box center [166, 117] width 81 height 14
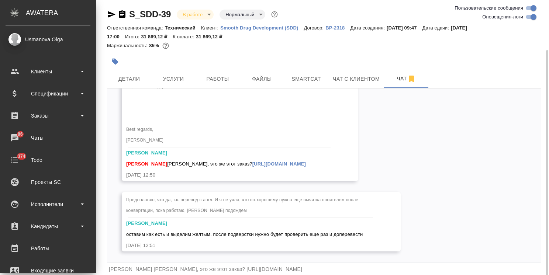
scroll to position [27, 0]
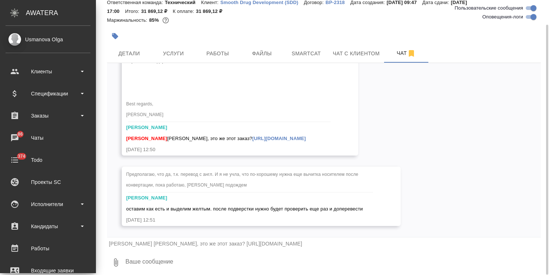
click at [169, 262] on textarea at bounding box center [333, 262] width 417 height 25
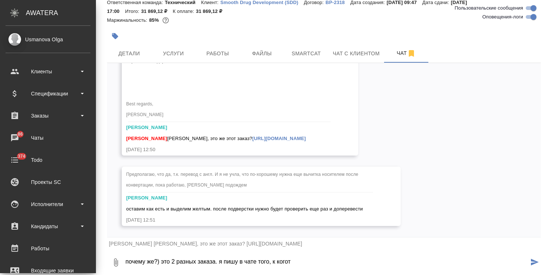
type textarea "почему же?) это 2 разных заказа. я пишу в чате того, к кого"
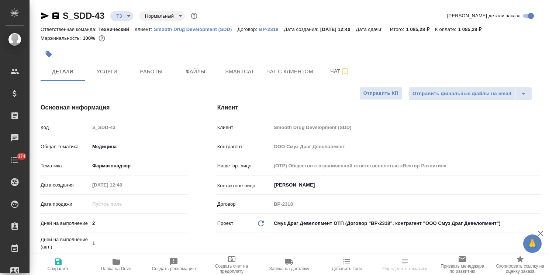
select select "RU"
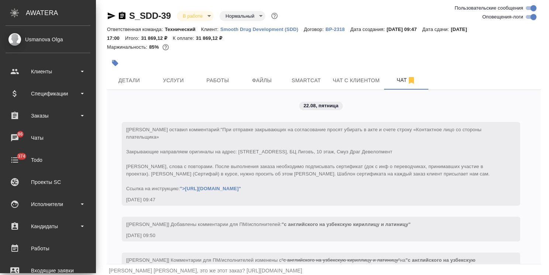
scroll to position [6248, 0]
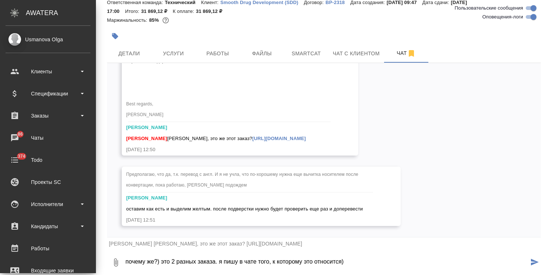
type textarea "почему же?) это 2 разных заказа. я пишу в чате того, к которому это относится)"
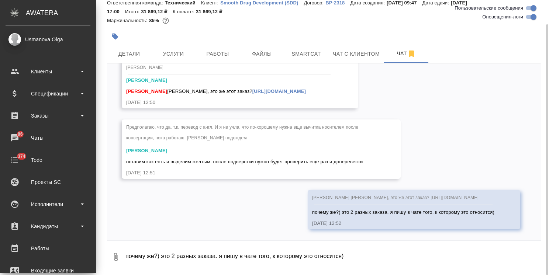
scroll to position [6299, 0]
type textarea "изменения, возможно, идентичные, но не путайте заказы, пожалуйста)"
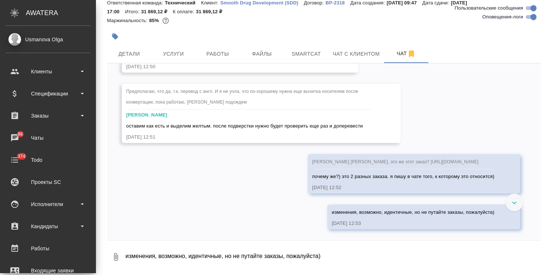
scroll to position [6297, 0]
click at [253, 58] on link "[URL][DOMAIN_NAME]" at bounding box center [280, 56] width 54 height 6
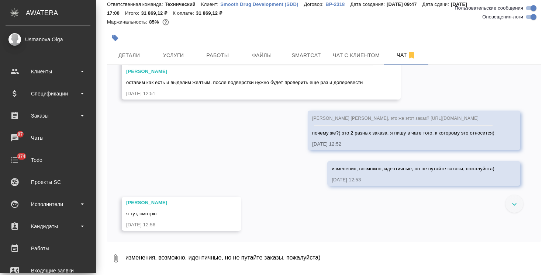
scroll to position [6379, 0]
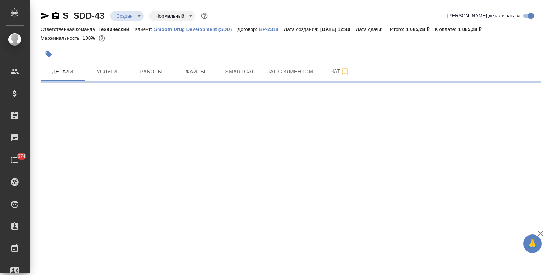
select select "RU"
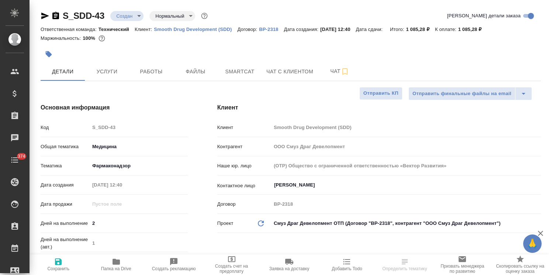
type textarea "x"
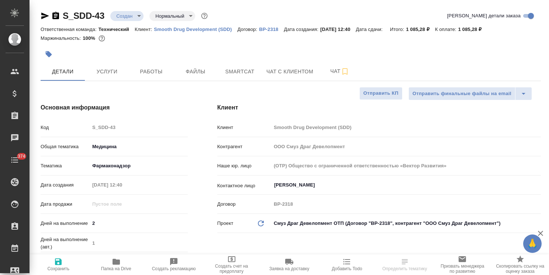
type textarea "x"
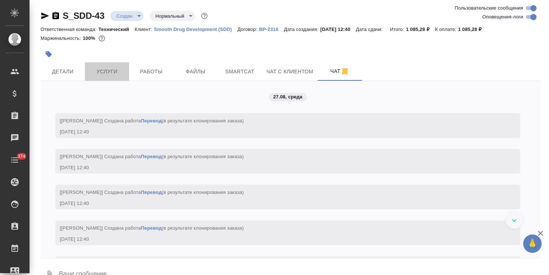
click at [109, 66] on button "Услуги" at bounding box center [107, 71] width 44 height 18
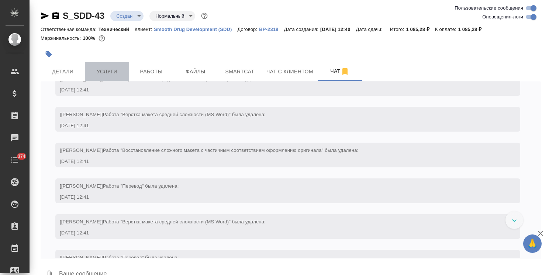
scroll to position [725, 0]
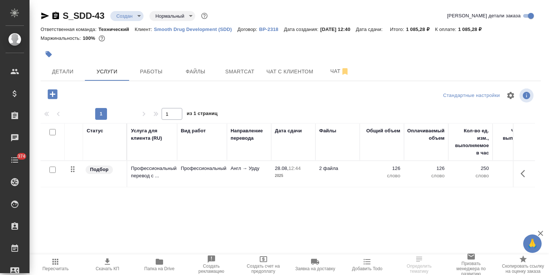
click at [48, 94] on icon "button" at bounding box center [53, 94] width 10 height 10
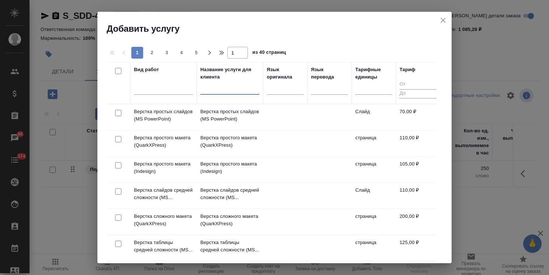
click at [222, 92] on input "text" at bounding box center [230, 90] width 59 height 9
click at [446, 21] on icon "close" at bounding box center [443, 20] width 9 height 9
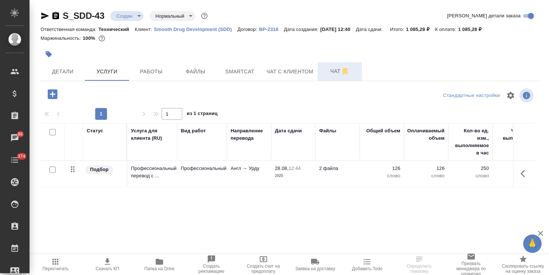
click at [322, 75] on button "Чат" at bounding box center [340, 71] width 44 height 18
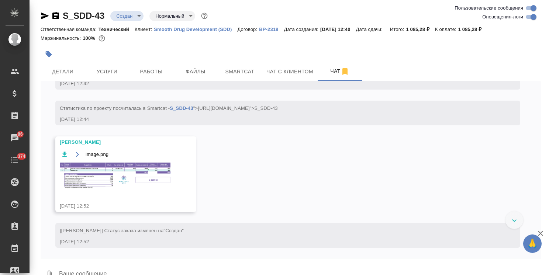
scroll to position [873, 0]
click at [105, 267] on textarea at bounding box center [299, 275] width 483 height 25
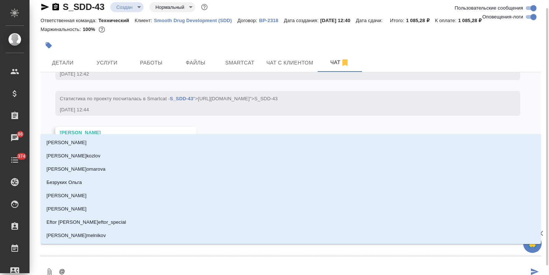
type textarea "@з"
type input "з"
type textarea "@за"
type input "за"
type textarea "@заб"
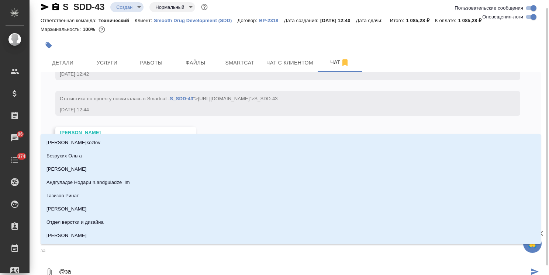
type input "заб"
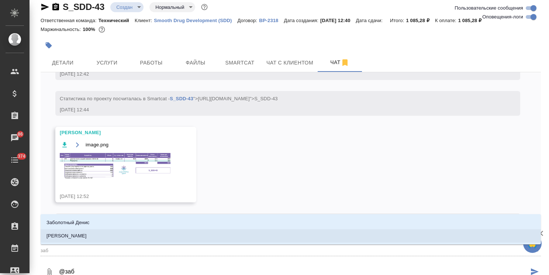
click at [97, 233] on li "[PERSON_NAME]" at bounding box center [291, 236] width 501 height 13
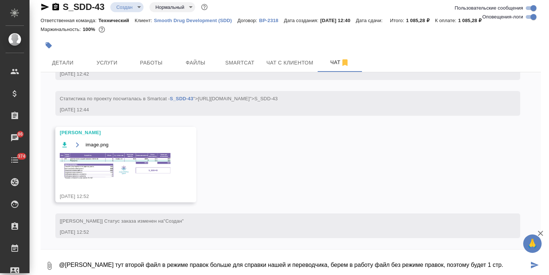
type textarea "@[PERSON_NAME] тут второй файл в режиме правок больше для справки нашей и перев…"
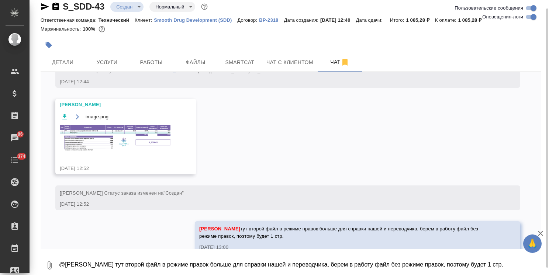
scroll to position [916, 0]
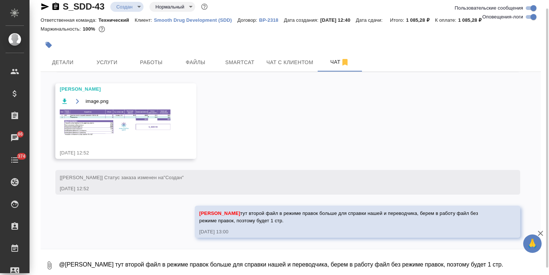
click at [117, 122] on img at bounding box center [115, 123] width 111 height 27
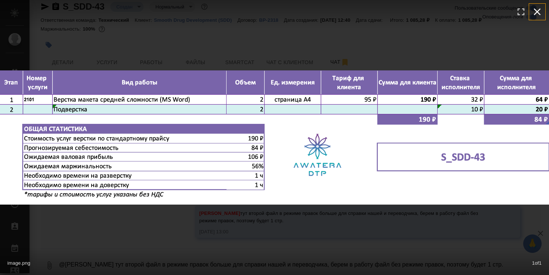
click at [536, 11] on icon "button" at bounding box center [538, 12] width 12 height 12
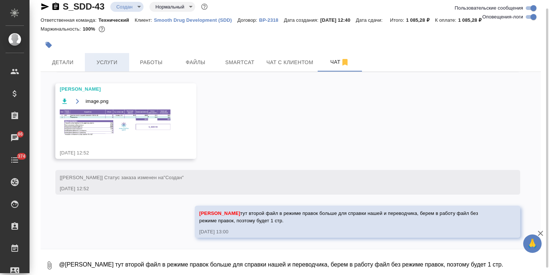
click at [102, 67] on button "Услуги" at bounding box center [107, 62] width 44 height 18
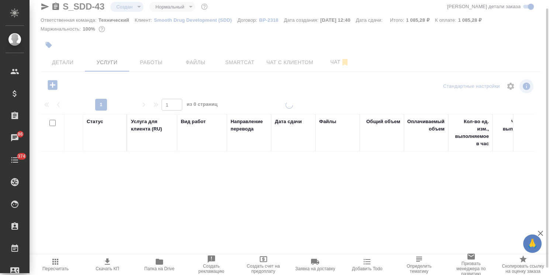
click at [54, 86] on icon "button" at bounding box center [53, 85] width 10 height 10
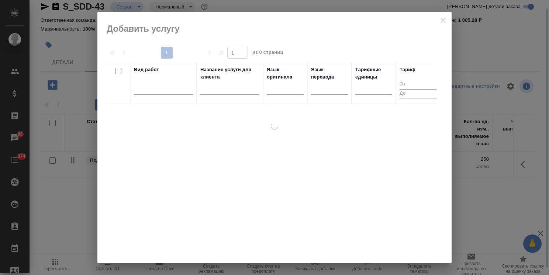
click at [221, 92] on input "text" at bounding box center [230, 90] width 59 height 9
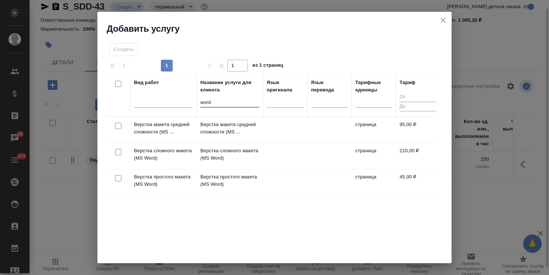
type input "word"
click at [120, 125] on input "checkbox" at bounding box center [118, 126] width 6 height 6
checkbox input "true"
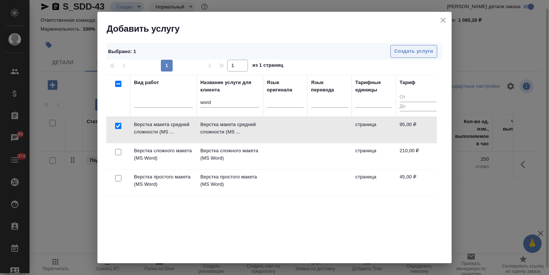
click at [397, 51] on span "Создать услуги" at bounding box center [414, 51] width 39 height 8
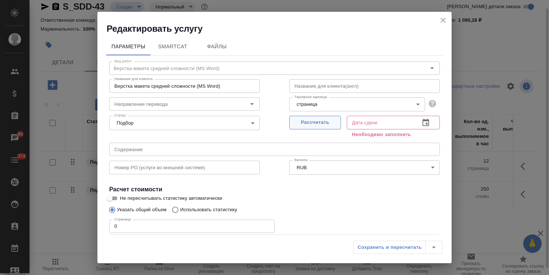
click at [303, 124] on span "Рассчитать" at bounding box center [316, 123] width 44 height 8
type input "[DATE] 13:00"
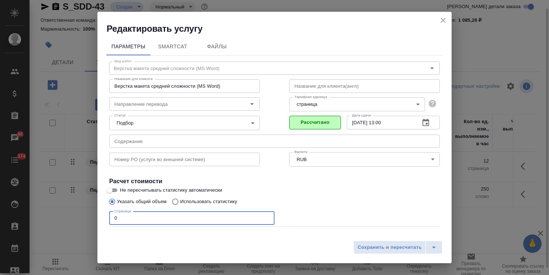
drag, startPoint x: 145, startPoint y: 217, endPoint x: 72, endPoint y: 218, distance: 73.5
click at [75, 217] on div "Редактировать услугу Параметры SmartCat Файлы Вид работ Верстка макета средней …" at bounding box center [274, 137] width 549 height 275
type input "1"
click at [379, 251] on span "Сохранить и пересчитать" at bounding box center [390, 248] width 64 height 8
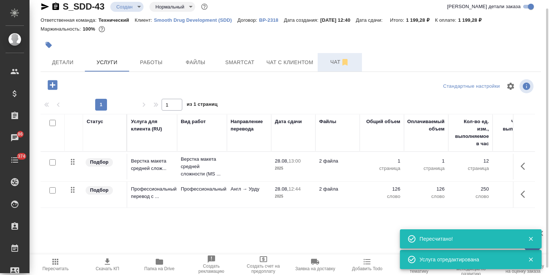
click at [329, 60] on span "Чат" at bounding box center [339, 62] width 35 height 9
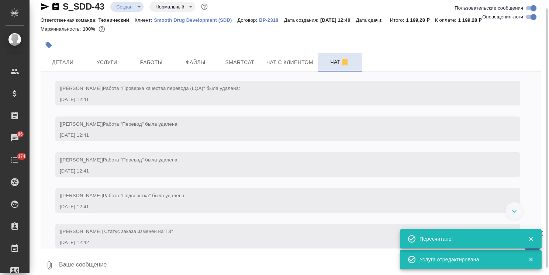
scroll to position [916, 0]
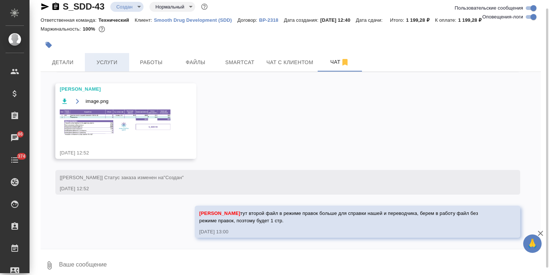
click at [105, 57] on button "Услуги" at bounding box center [107, 62] width 44 height 18
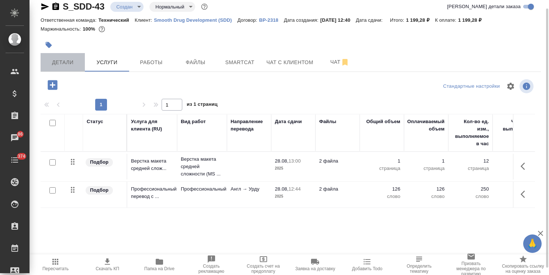
click at [65, 63] on span "Детали" at bounding box center [62, 62] width 35 height 9
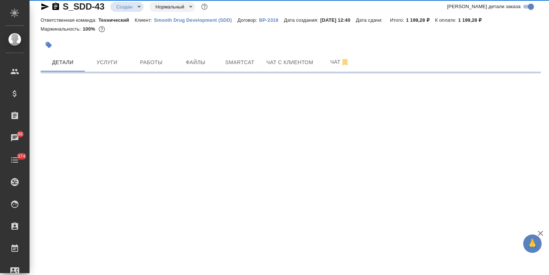
select select "RU"
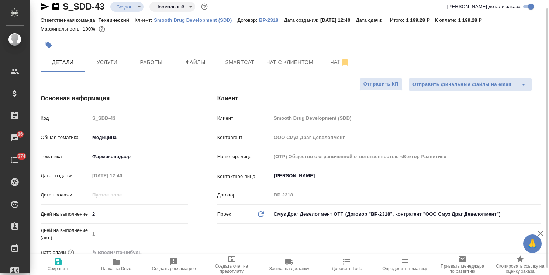
type textarea "x"
drag, startPoint x: 97, startPoint y: 212, endPoint x: 78, endPoint y: 217, distance: 19.8
click at [78, 216] on div "Дней на выполнение 2" at bounding box center [114, 214] width 147 height 13
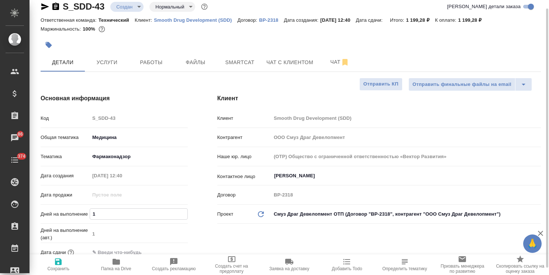
type input "1"
type textarea "x"
type input "1"
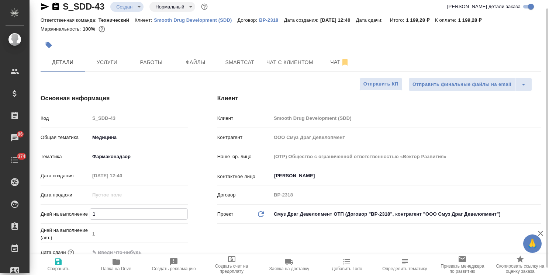
click at [64, 261] on span "Сохранить" at bounding box center [58, 265] width 49 height 14
type textarea "x"
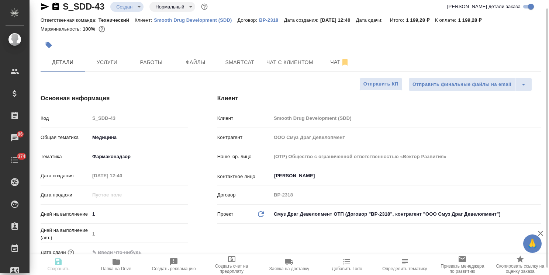
type textarea "x"
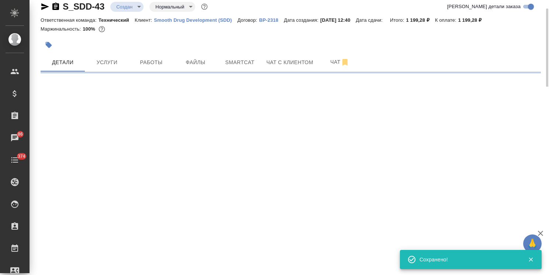
select select "RU"
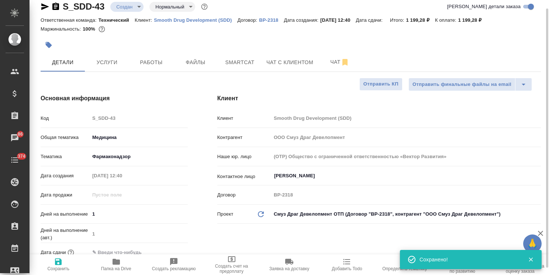
type textarea "x"
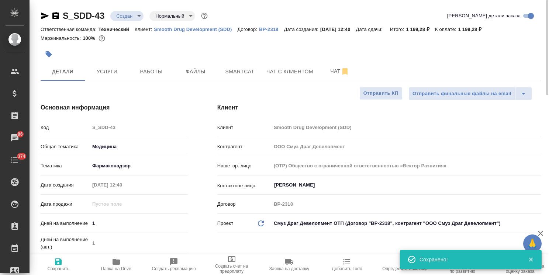
scroll to position [111, 0]
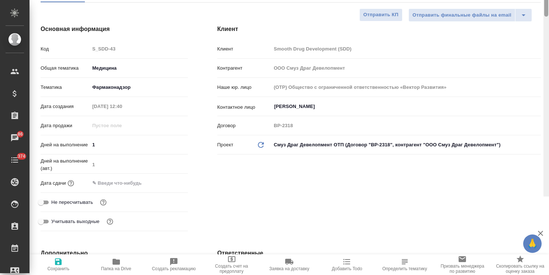
scroll to position [0, 0]
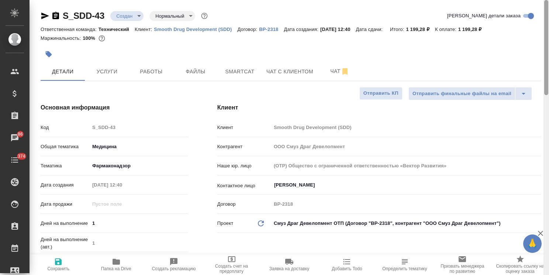
drag, startPoint x: 548, startPoint y: 179, endPoint x: 542, endPoint y: 46, distance: 133.1
click at [547, 50] on div at bounding box center [547, 47] width 4 height 95
drag, startPoint x: 101, startPoint y: 222, endPoint x: 74, endPoint y: 219, distance: 27.1
click at [75, 219] on div "Дней на выполнение 1" at bounding box center [114, 223] width 147 height 13
click at [59, 267] on span "Сохранить" at bounding box center [58, 269] width 22 height 5
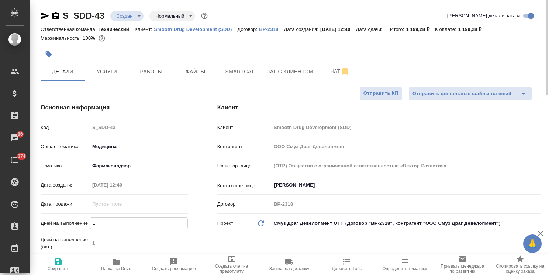
type textarea "x"
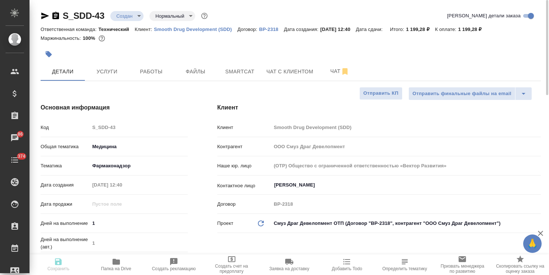
type textarea "x"
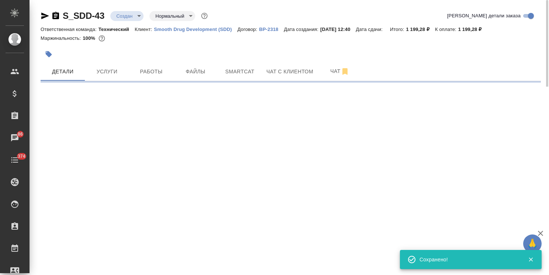
select select "RU"
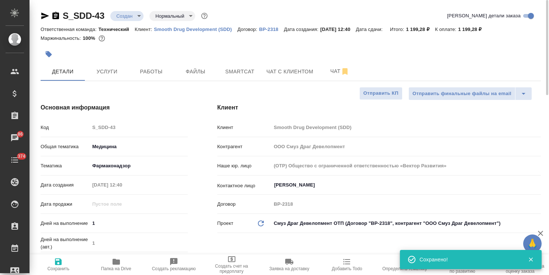
type textarea "x"
click at [131, 17] on body "🙏 .cls-1 fill:#fff; AWATERA [PERSON_NAME] Спецификации Заказы 86 Чаты 374 Todo …" at bounding box center [274, 137] width 549 height 275
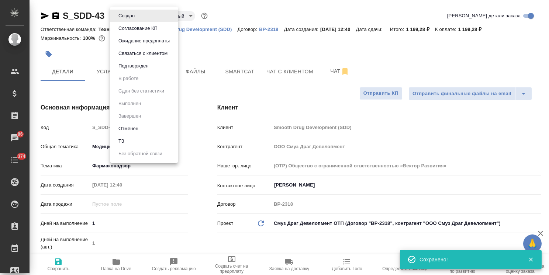
click at [145, 27] on button "Согласование КП" at bounding box center [138, 28] width 44 height 8
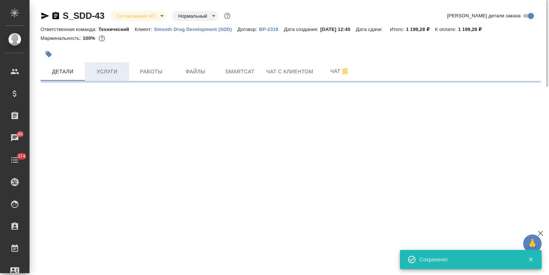
click at [112, 79] on button "Услуги" at bounding box center [107, 71] width 44 height 18
select select "RU"
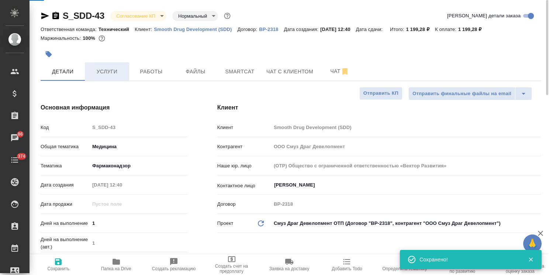
type textarea "x"
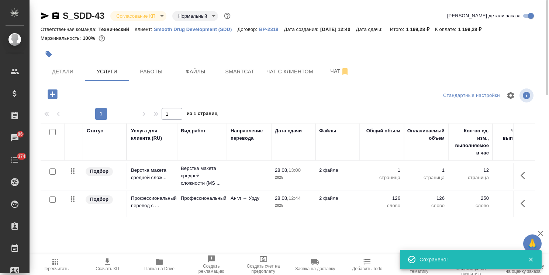
scroll to position [25, 0]
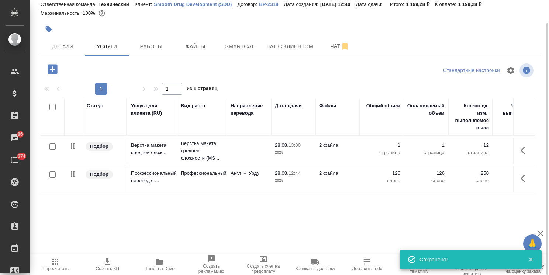
click at [108, 264] on icon "button" at bounding box center [107, 262] width 5 height 6
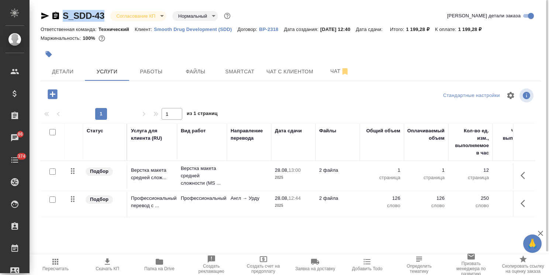
drag, startPoint x: 110, startPoint y: 10, endPoint x: 57, endPoint y: 16, distance: 53.5
click at [57, 16] on div "S_SDD-43 Согласование КП kpNegotiation Нормальный normal" at bounding box center [137, 16] width 192 height 12
copy link "S_SDD-43"
click at [196, 43] on div at bounding box center [291, 43] width 501 height 1
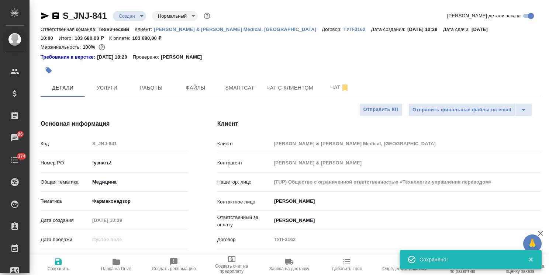
select select "RU"
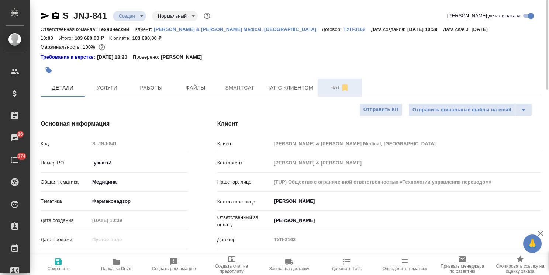
click at [329, 88] on span "Чат" at bounding box center [339, 87] width 35 height 9
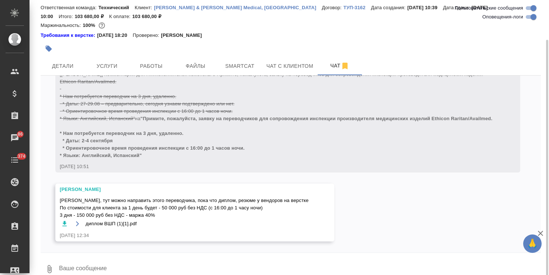
scroll to position [32, 0]
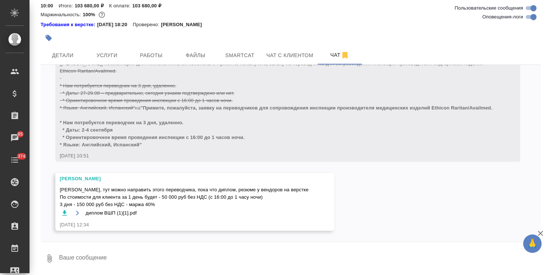
click at [100, 245] on div at bounding box center [291, 245] width 501 height 4
click at [100, 248] on textarea at bounding box center [299, 258] width 483 height 25
type textarea "Ира, хорошо, спасибо! Тогда жду резюме и направлю предложение."
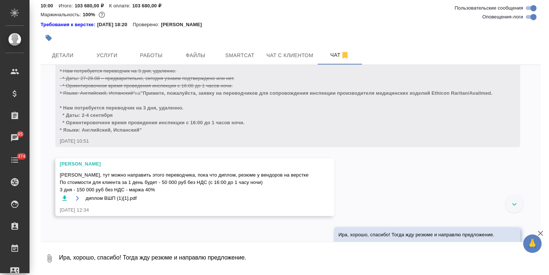
scroll to position [670, 0]
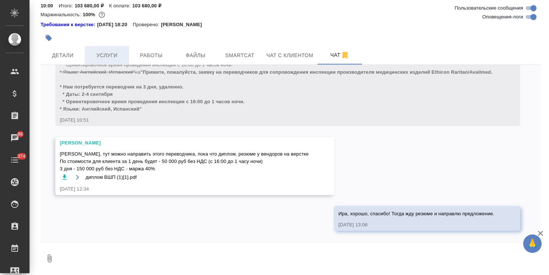
click at [114, 58] on span "Услуги" at bounding box center [106, 55] width 35 height 9
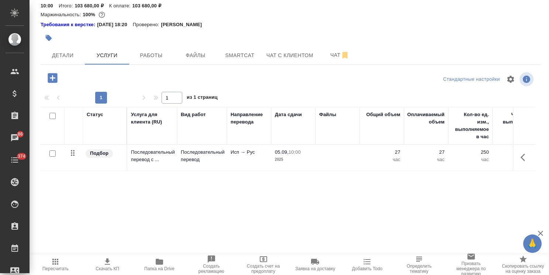
click at [275, 161] on p "2025" at bounding box center [293, 159] width 37 height 7
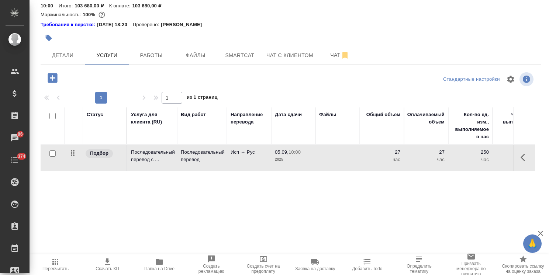
click at [275, 161] on p "2025" at bounding box center [293, 159] width 37 height 7
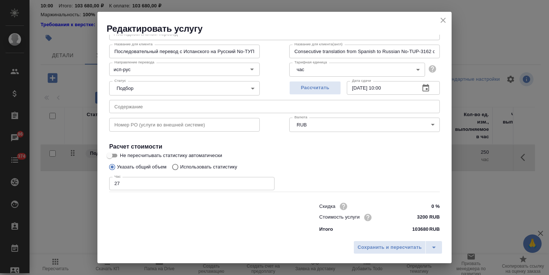
scroll to position [36, 0]
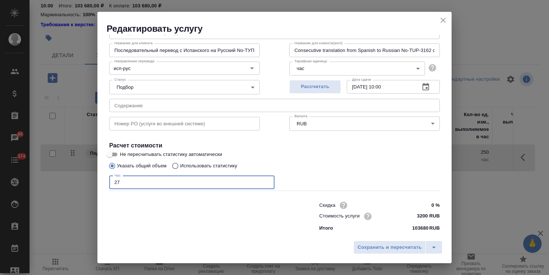
drag, startPoint x: 123, startPoint y: 181, endPoint x: 99, endPoint y: 184, distance: 23.5
click at [99, 184] on div "Параметры SmartCat Файлы Вид работ Последовательный перевод Вид работ Название …" at bounding box center [274, 136] width 355 height 203
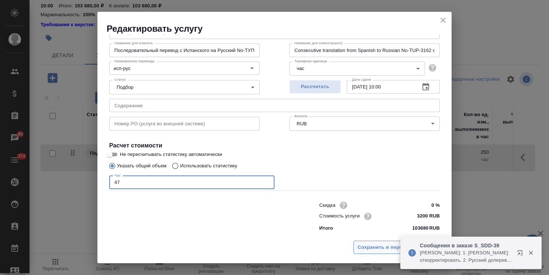
type input "47"
click at [384, 244] on span "Сохранить и пересчитать" at bounding box center [390, 248] width 64 height 8
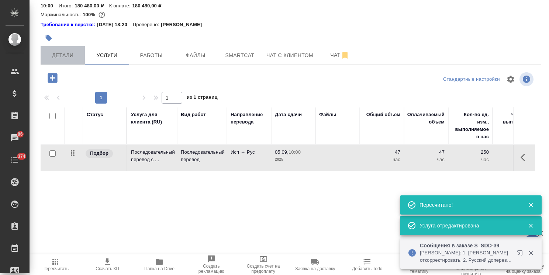
click at [47, 52] on span "Детали" at bounding box center [62, 55] width 35 height 9
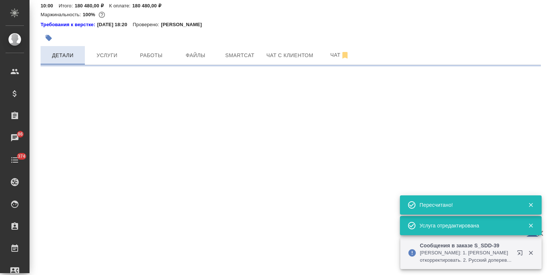
select select "RU"
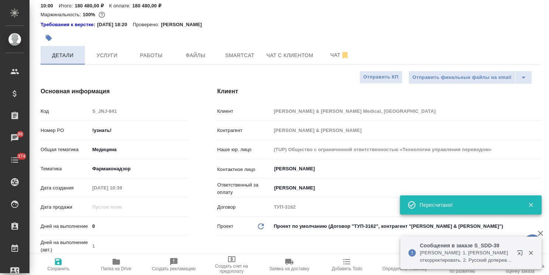
type textarea "x"
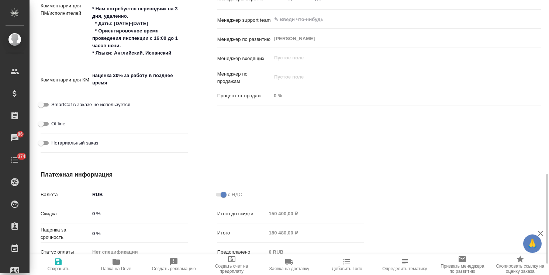
scroll to position [528, 0]
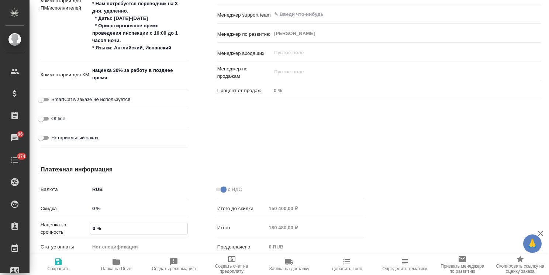
click at [92, 227] on input "0 %" at bounding box center [138, 228] width 97 height 11
type input "30 %"
type textarea "x"
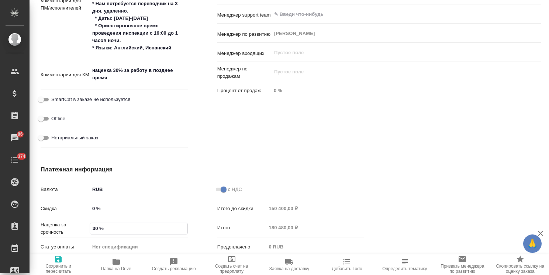
type input "30 %"
click at [59, 268] on span "Сохранить и пересчитать" at bounding box center [58, 269] width 49 height 10
type textarea "x"
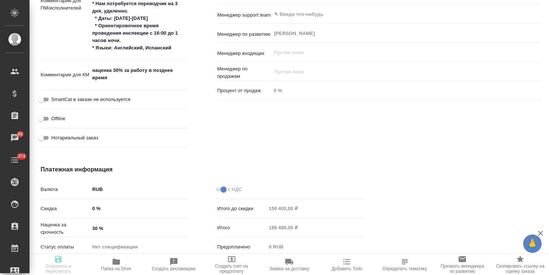
type textarea "x"
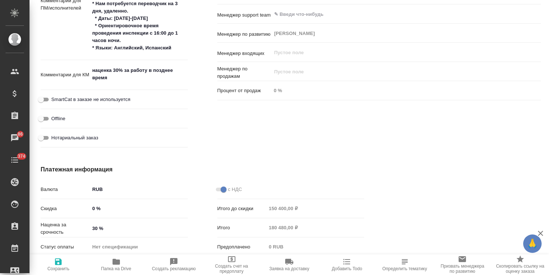
type textarea "x"
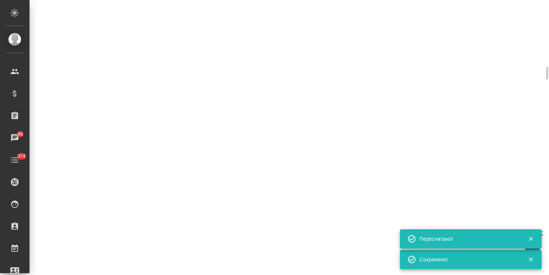
select select "RU"
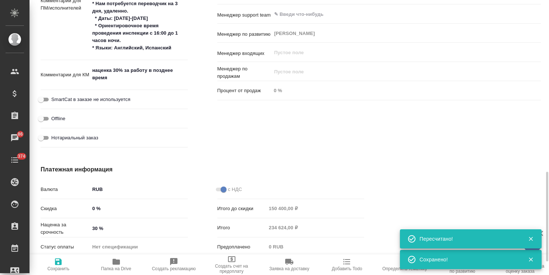
type textarea "x"
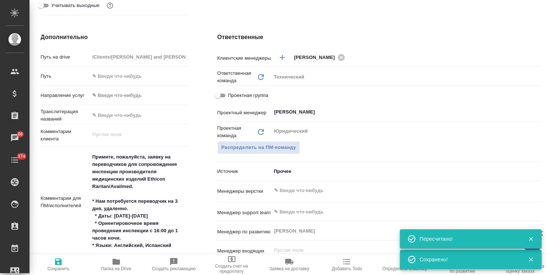
scroll to position [0, 0]
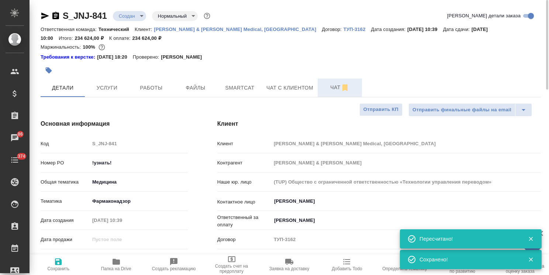
click at [323, 85] on span "Чат" at bounding box center [339, 87] width 35 height 9
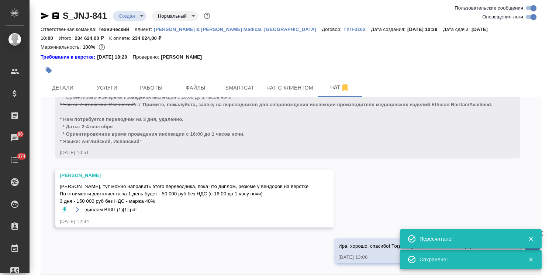
scroll to position [670, 0]
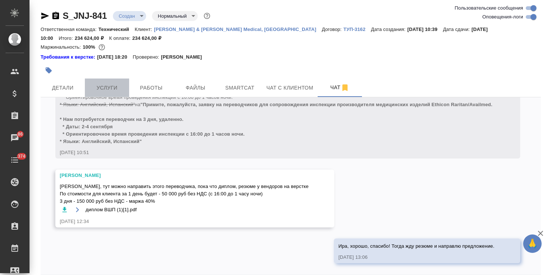
click at [97, 91] on span "Услуги" at bounding box center [106, 87] width 35 height 9
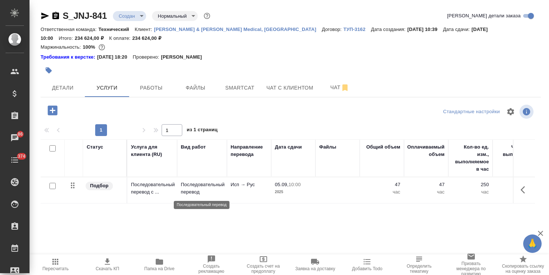
click at [219, 194] on p "Последовательный перевод" at bounding box center [202, 188] width 42 height 15
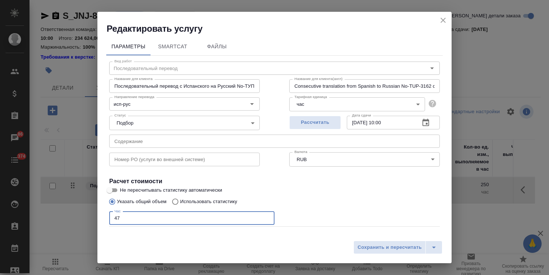
drag, startPoint x: 127, startPoint y: 221, endPoint x: 92, endPoint y: 219, distance: 35.5
click at [92, 219] on div "Редактировать услугу Параметры SmartCat Файлы Вид работ Последовательный перево…" at bounding box center [274, 137] width 549 height 275
type input "27"
click at [401, 249] on span "Сохранить и пересчитать" at bounding box center [390, 248] width 64 height 8
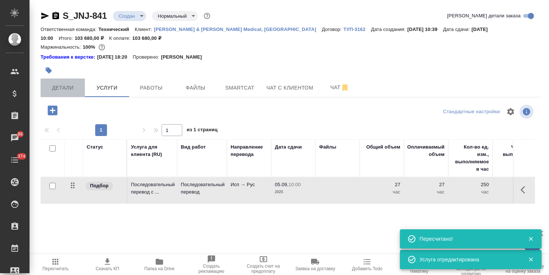
click at [66, 92] on span "Детали" at bounding box center [62, 87] width 35 height 9
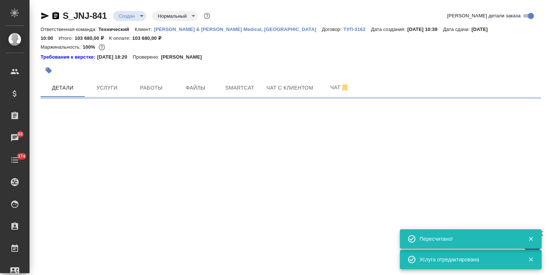
select select "RU"
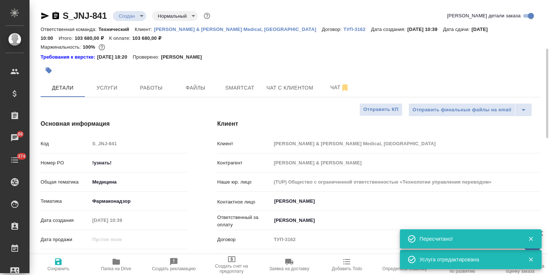
type textarea "x"
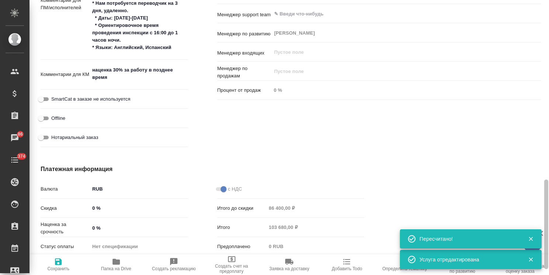
scroll to position [535, 0]
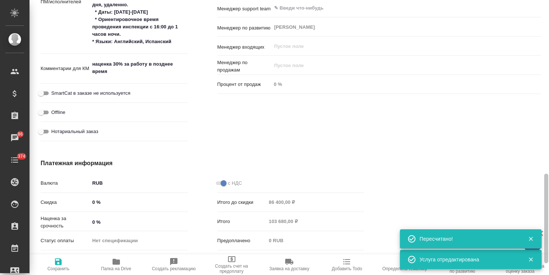
drag, startPoint x: 543, startPoint y: 102, endPoint x: 524, endPoint y: 240, distance: 139.4
click at [524, 240] on div "🙏 .cls-1 fill:#fff; AWATERA Usmanova Olga Клиенты Спецификации Заказы 86 Чаты 3…" at bounding box center [274, 137] width 549 height 275
click at [89, 221] on p "Наценка за срочность" at bounding box center [65, 222] width 49 height 15
click at [91, 221] on input "0 %" at bounding box center [139, 222] width 98 height 11
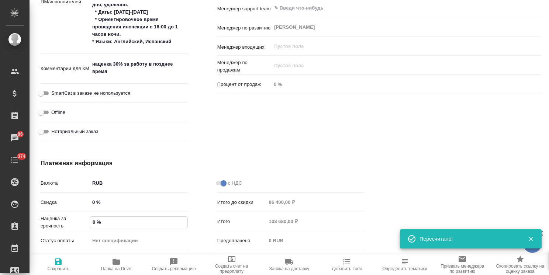
type input "30 %"
type textarea "x"
type input "30 %"
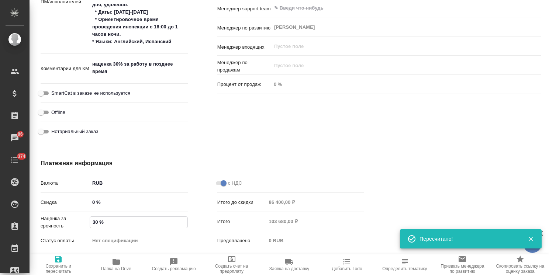
click at [65, 258] on span "Сохранить и пересчитать" at bounding box center [58, 264] width 49 height 19
type textarea "x"
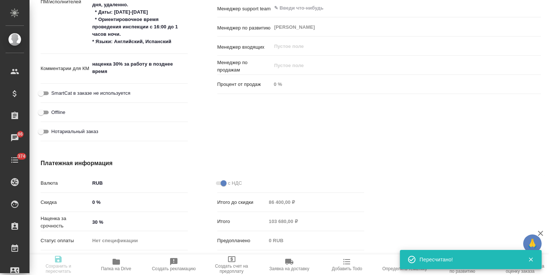
type textarea "x"
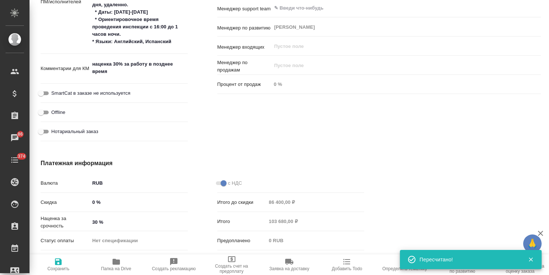
type textarea "x"
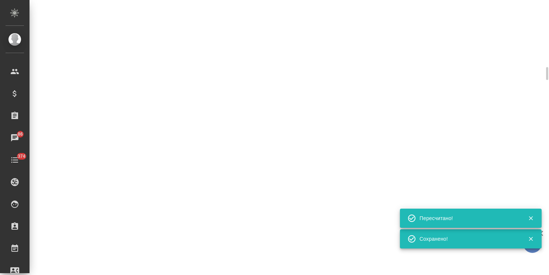
select select "RU"
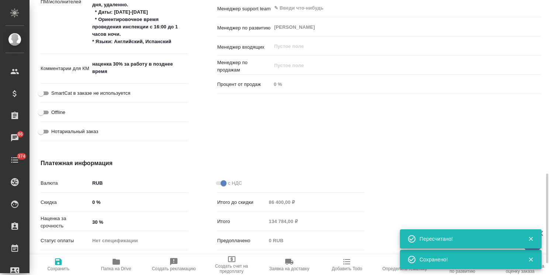
type textarea "x"
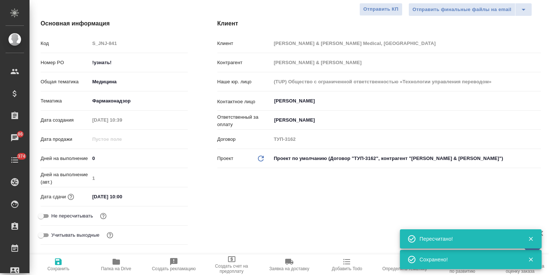
scroll to position [0, 0]
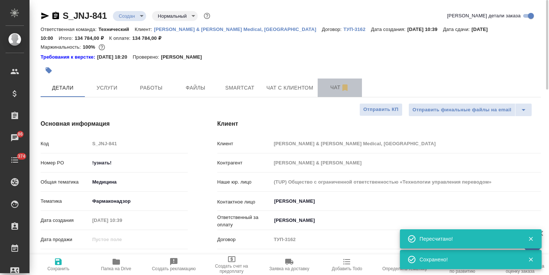
click at [325, 81] on button "Чат" at bounding box center [340, 88] width 44 height 18
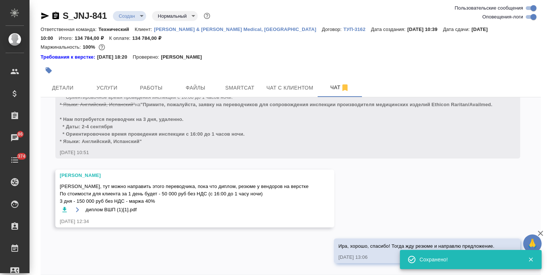
scroll to position [670, 0]
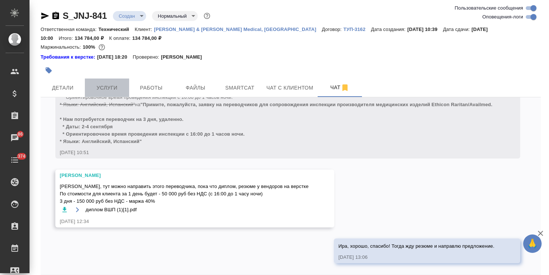
click at [119, 88] on span "Услуги" at bounding box center [106, 87] width 35 height 9
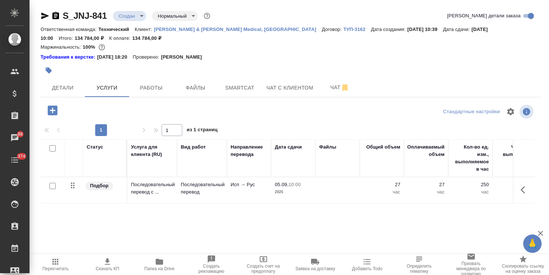
click at [298, 190] on p "2025" at bounding box center [293, 192] width 37 height 7
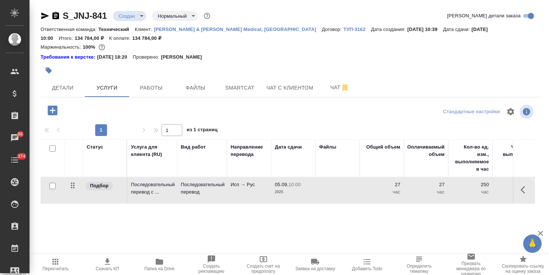
click at [298, 190] on p "2025" at bounding box center [293, 192] width 37 height 7
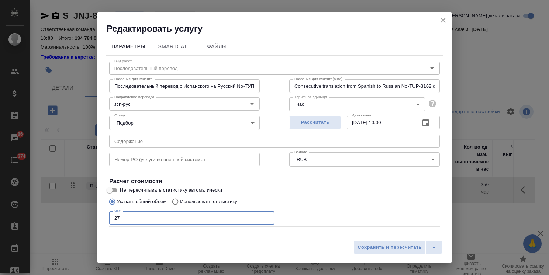
drag, startPoint x: 136, startPoint y: 216, endPoint x: 68, endPoint y: 209, distance: 68.0
click at [76, 211] on div "Редактировать услугу Параметры SmartCat Файлы Вид работ Последовательный перево…" at bounding box center [274, 137] width 549 height 275
type input "36"
click at [375, 247] on span "Сохранить и пересчитать" at bounding box center [390, 248] width 64 height 8
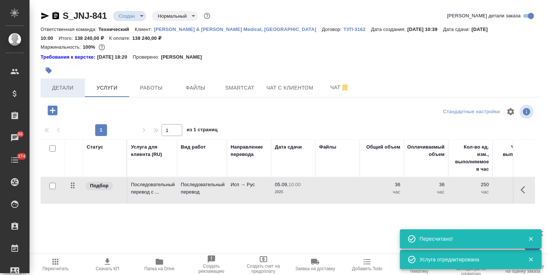
click at [66, 91] on span "Детали" at bounding box center [62, 87] width 35 height 9
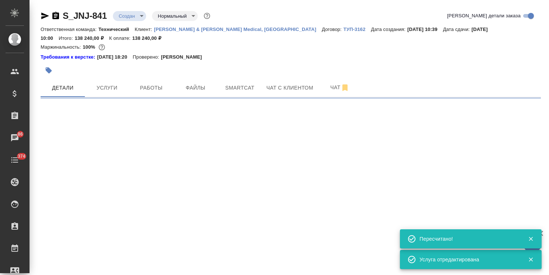
select select "RU"
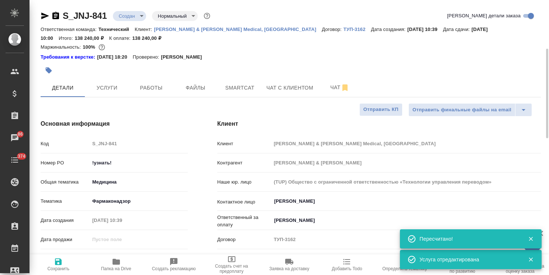
type textarea "x"
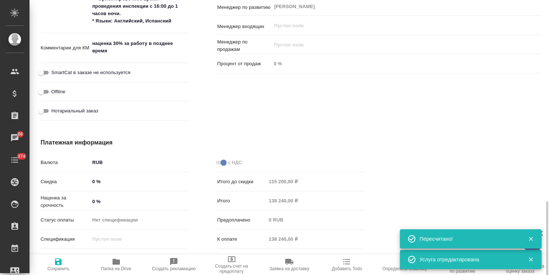
scroll to position [571, 0]
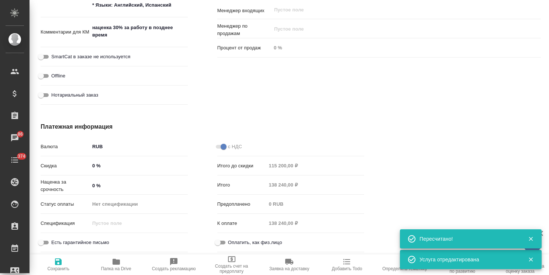
click at [91, 186] on input "0 %" at bounding box center [139, 186] width 98 height 11
type input "30 %"
type textarea "x"
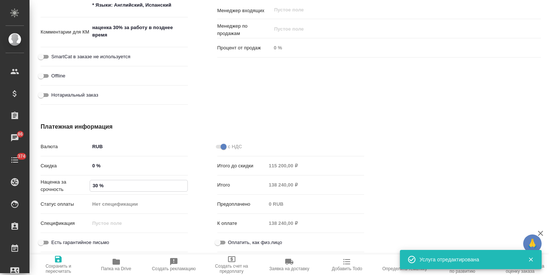
type input "30 %"
click at [66, 265] on span "Сохранить и пересчитать" at bounding box center [58, 269] width 49 height 10
type textarea "x"
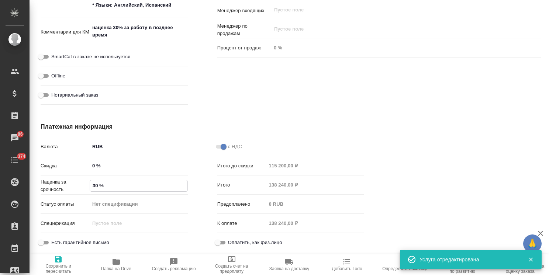
type textarea "x"
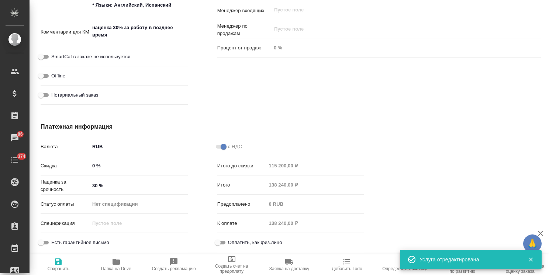
type textarea "x"
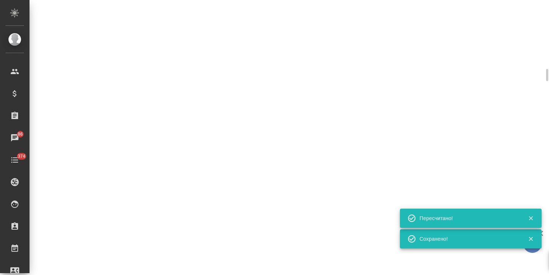
select select "RU"
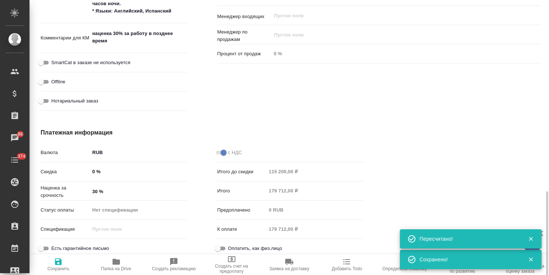
type textarea "x"
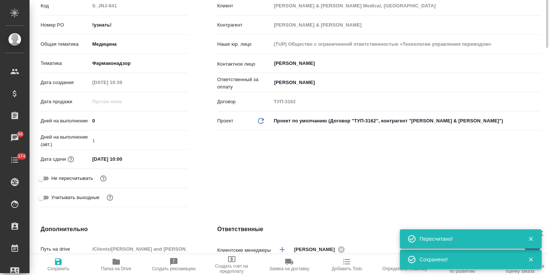
scroll to position [0, 0]
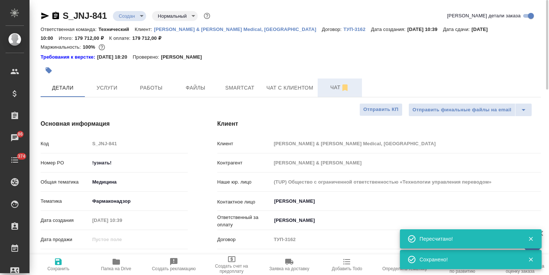
click at [321, 85] on button "Чат" at bounding box center [340, 88] width 44 height 18
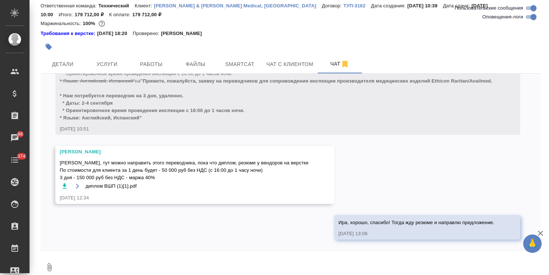
scroll to position [32, 0]
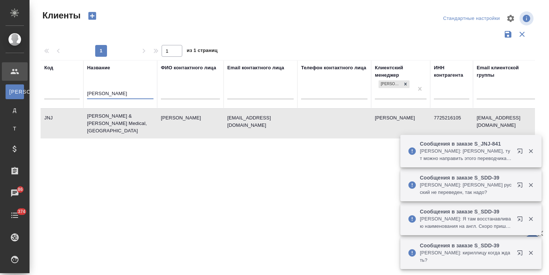
select select "RU"
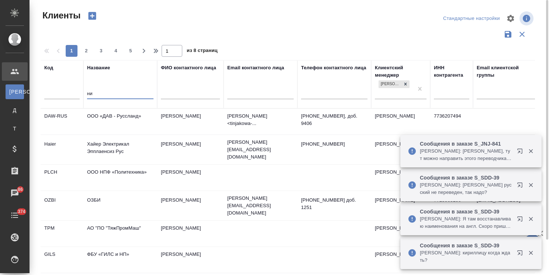
type input "н"
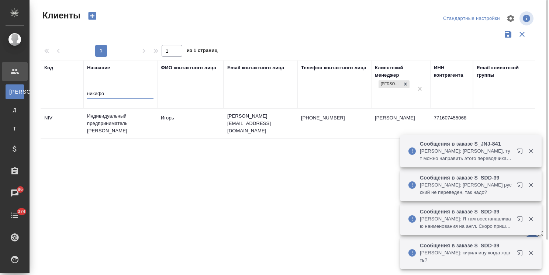
type input "никифо"
click at [119, 118] on td "Индивидуальный предприниматель [PERSON_NAME]" at bounding box center [120, 124] width 74 height 30
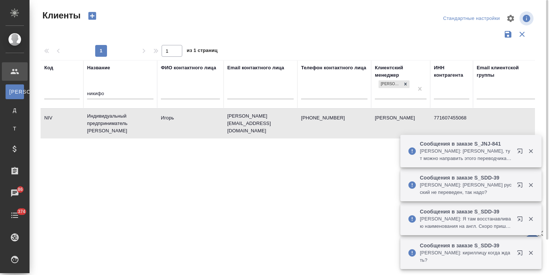
click at [119, 118] on td "Индивидуальный предприниматель [PERSON_NAME]" at bounding box center [120, 124] width 74 height 30
click at [135, 117] on td "Индивидуальный предприниматель [PERSON_NAME]" at bounding box center [120, 124] width 74 height 30
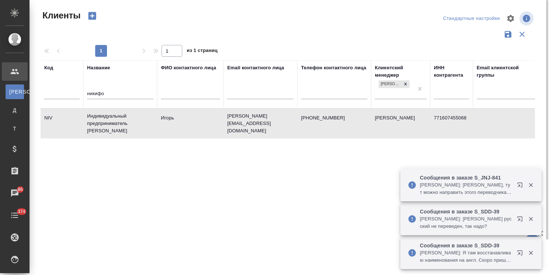
click at [119, 127] on td "Индивидуальный предприниматель [PERSON_NAME]" at bounding box center [120, 124] width 74 height 30
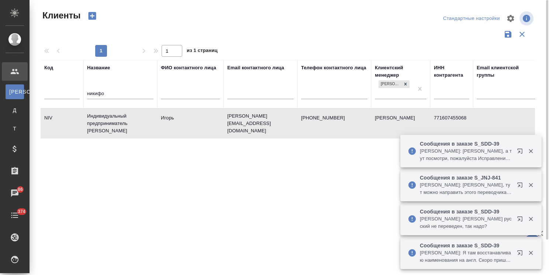
drag, startPoint x: 58, startPoint y: 95, endPoint x: 43, endPoint y: 95, distance: 14.8
click at [46, 95] on tr "Код Название никифо ФИО контактного лица Email контактного лица Телефон контакт…" at bounding box center [320, 84] width 558 height 48
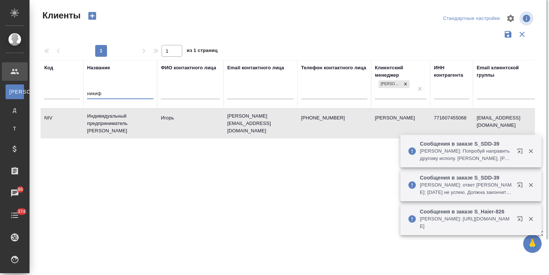
type input "никиф"
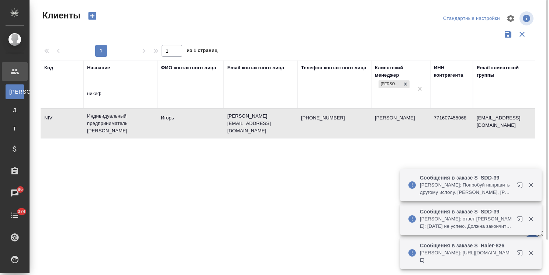
click at [115, 117] on td "Индивидуальный предприниматель [PERSON_NAME]" at bounding box center [120, 124] width 74 height 30
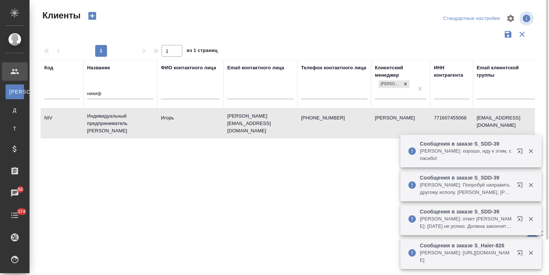
click at [113, 126] on td "Индивидуальный предприниматель [PERSON_NAME]" at bounding box center [120, 124] width 74 height 30
click at [121, 119] on td "Индивидуальный предприниматель [PERSON_NAME]" at bounding box center [120, 124] width 74 height 30
drag, startPoint x: 109, startPoint y: 96, endPoint x: 58, endPoint y: 100, distance: 51.1
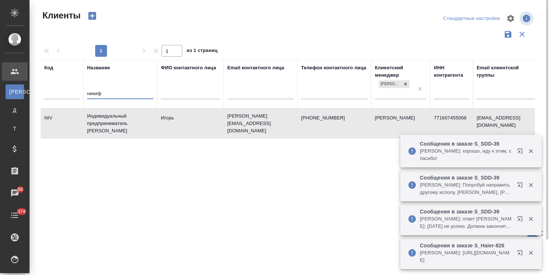
click at [58, 100] on tr "Код Название никиф ФИО контактного лица Email контактного лица Телефон контактн…" at bounding box center [320, 84] width 558 height 48
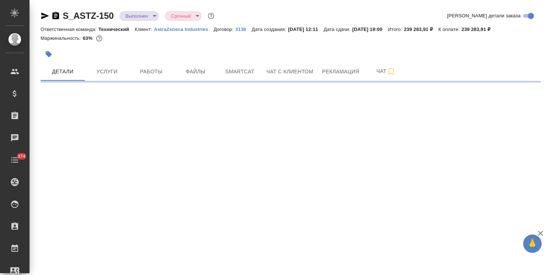
select select "RU"
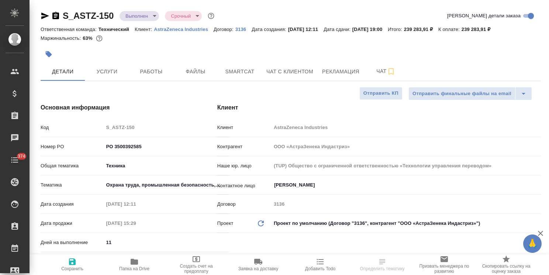
type textarea "x"
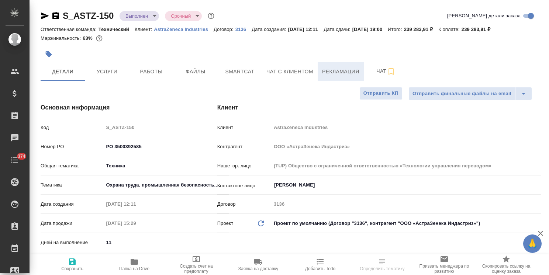
type textarea "x"
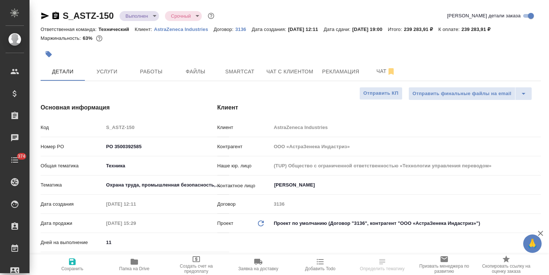
type textarea "x"
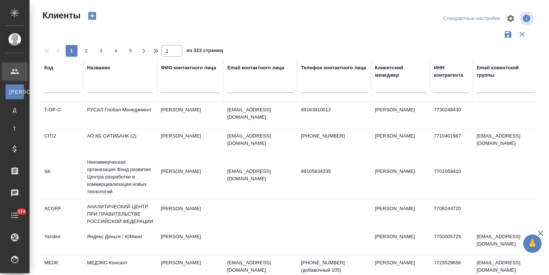
select select "RU"
click at [107, 89] on input "text" at bounding box center [120, 88] width 66 height 9
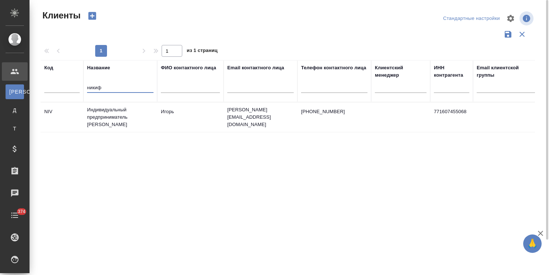
type input "никиф"
click at [109, 110] on td "Индивидуальный предприниматель [PERSON_NAME]" at bounding box center [120, 118] width 74 height 30
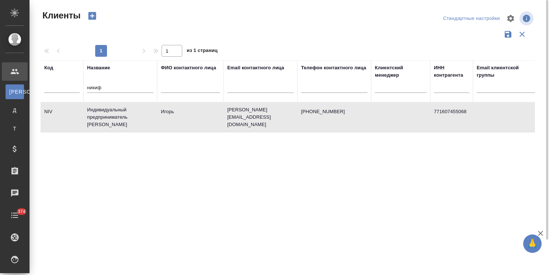
click at [109, 110] on td "Индивидуальный предприниматель [PERSON_NAME]" at bounding box center [120, 118] width 74 height 30
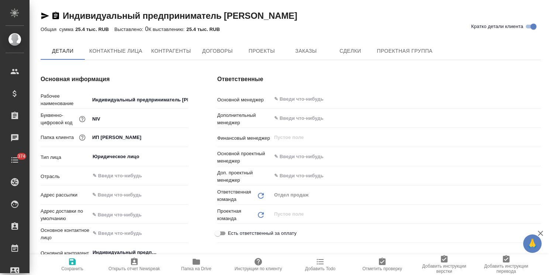
type textarea "x"
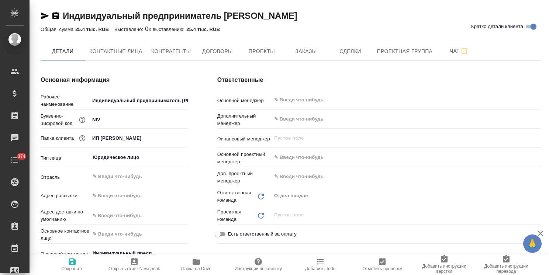
type textarea "x"
click at [302, 55] on span "Заказы" at bounding box center [305, 51] width 35 height 9
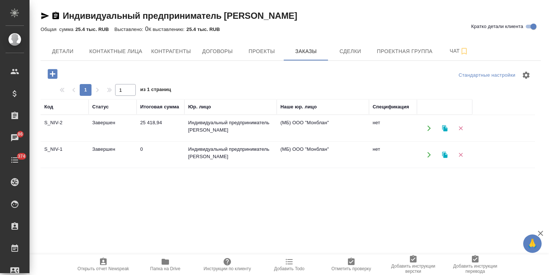
click at [127, 122] on td "Завершен" at bounding box center [113, 129] width 48 height 26
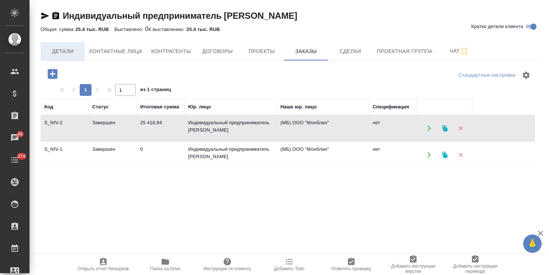
click at [79, 49] on span "Детали" at bounding box center [62, 51] width 35 height 9
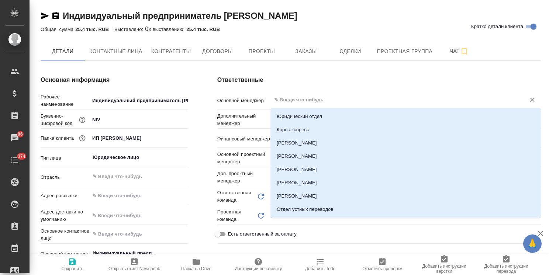
click at [305, 100] on input "text" at bounding box center [394, 100] width 241 height 9
type textarea "x"
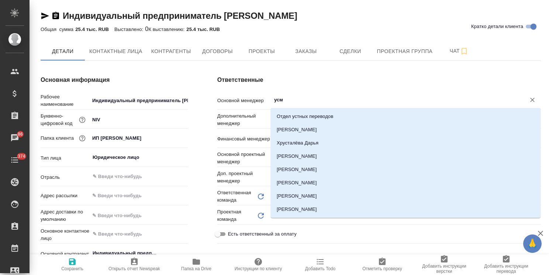
type input "усма"
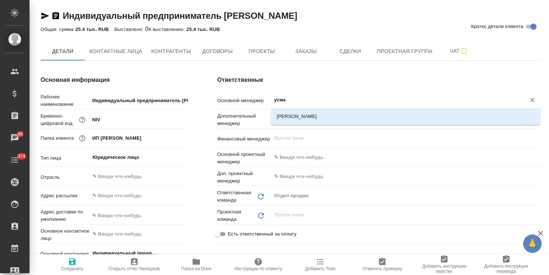
click at [305, 111] on li "[PERSON_NAME]" at bounding box center [406, 116] width 270 height 13
type textarea "x"
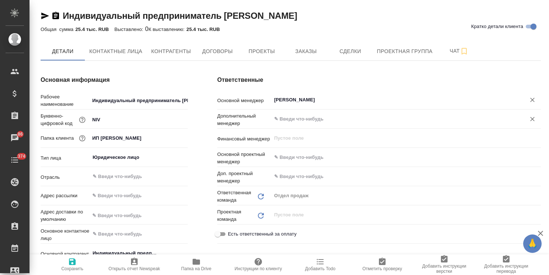
type input "[PERSON_NAME]"
click at [295, 123] on input "text" at bounding box center [394, 119] width 241 height 9
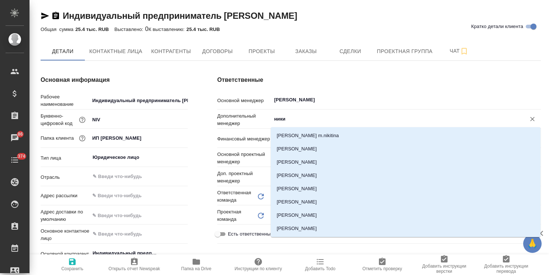
type input "никиф"
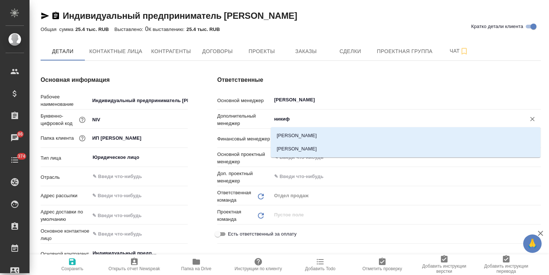
click at [300, 137] on li "Никифорова Валерия" at bounding box center [406, 135] width 270 height 13
type textarea "x"
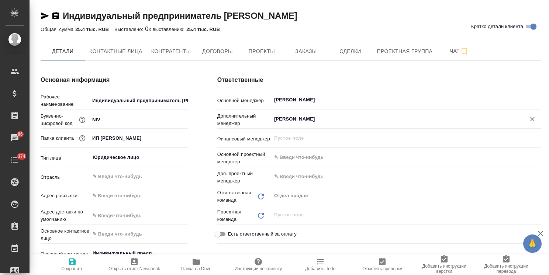
type input "Никифорова Валерия"
click at [64, 269] on span "Сохранить" at bounding box center [72, 269] width 22 height 5
type textarea "x"
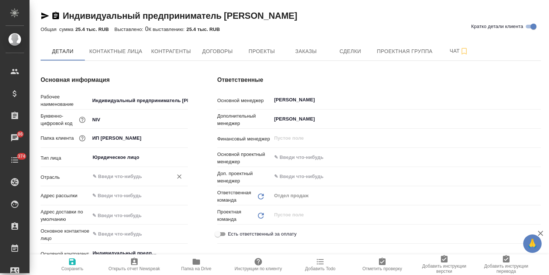
type textarea "x"
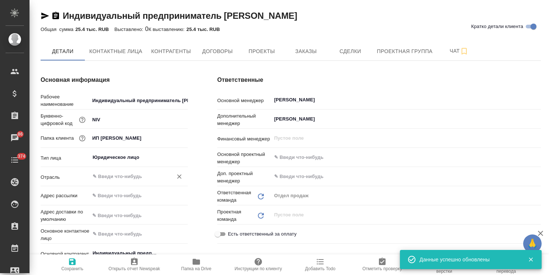
type textarea "x"
type input "Брылякова Анастасия"
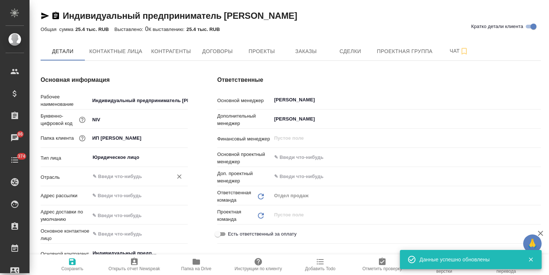
type input "Технический"
click at [309, 49] on span "Заказы" at bounding box center [305, 51] width 35 height 9
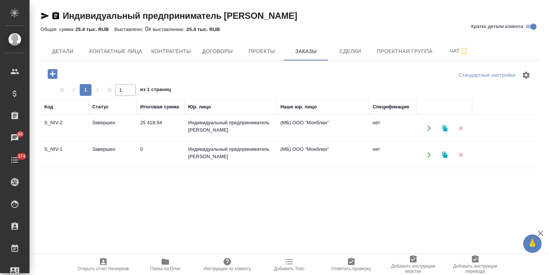
click at [142, 153] on td "0" at bounding box center [161, 155] width 48 height 26
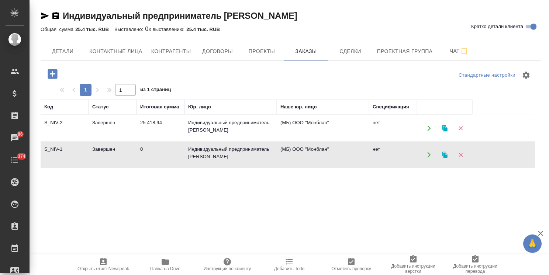
click at [158, 130] on td "25 418,94" at bounding box center [161, 129] width 48 height 26
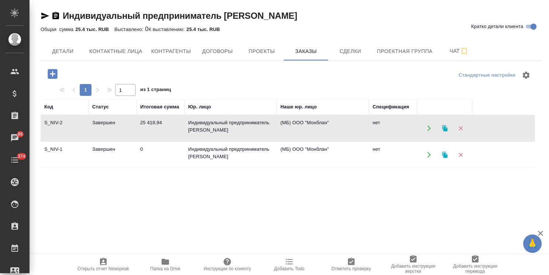
click at [158, 130] on td "25 418,94" at bounding box center [161, 129] width 48 height 26
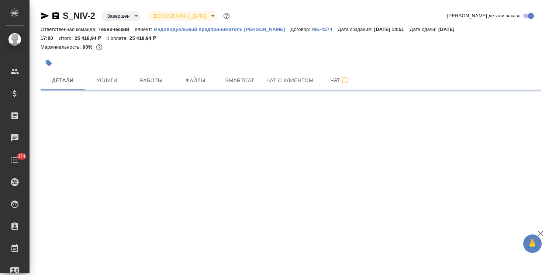
select select "RU"
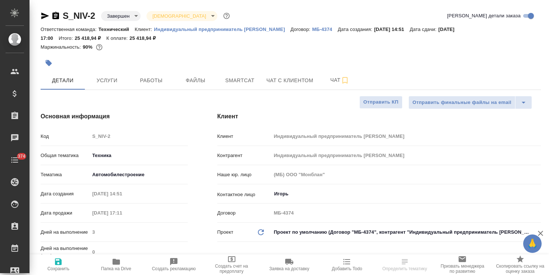
type textarea "x"
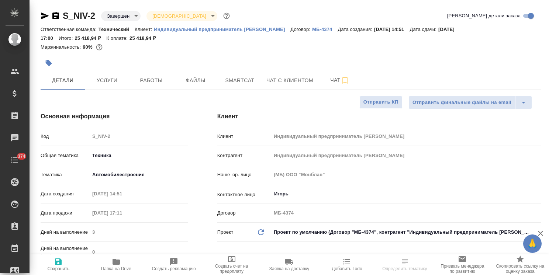
type textarea "x"
click at [338, 28] on p "МБ-4374" at bounding box center [324, 30] width 25 height 6
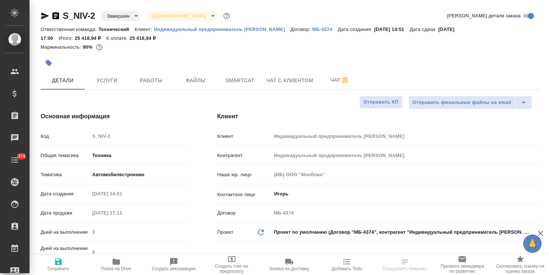
type textarea "x"
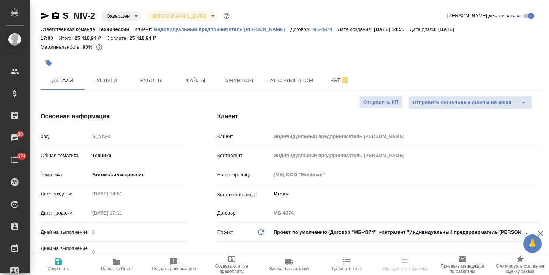
type textarea "x"
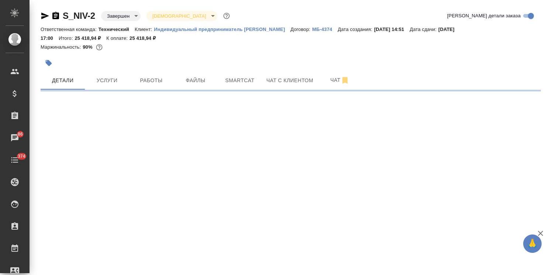
select select "RU"
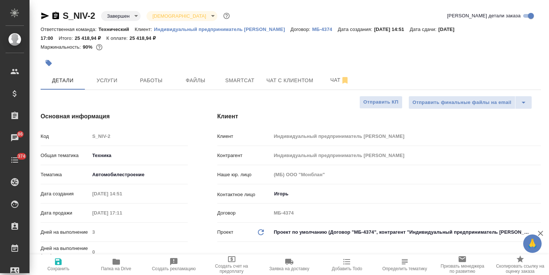
type textarea "x"
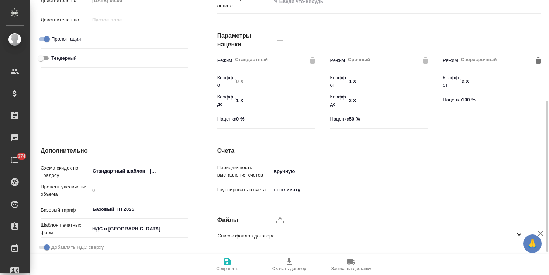
scroll to position [222, 0]
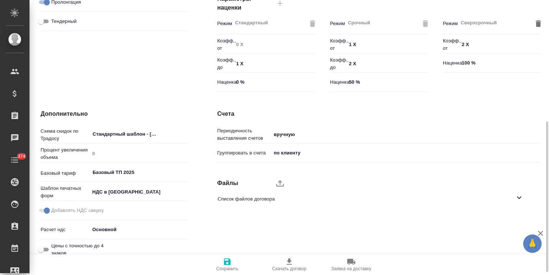
click at [302, 134] on body "🙏 .cls-1 fill:#fff; AWATERA [PERSON_NAME] Спецификации Заказы Чаты 374 Todo Про…" at bounding box center [274, 137] width 549 height 275
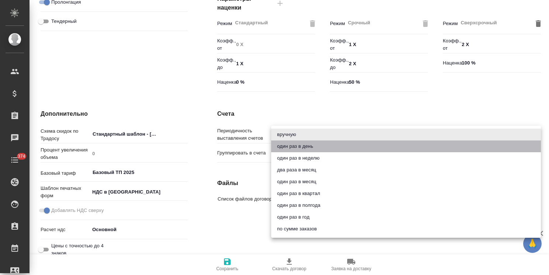
click at [305, 146] on li "один раз в день" at bounding box center [406, 147] width 270 height 12
type textarea "x"
type input "onceDay"
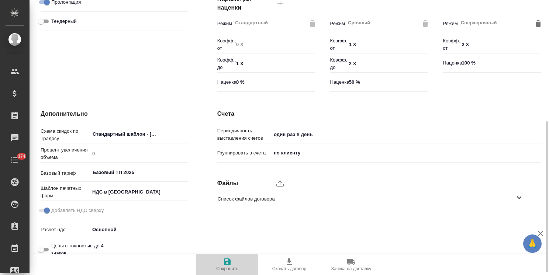
click at [224, 266] on icon "button" at bounding box center [227, 262] width 9 height 9
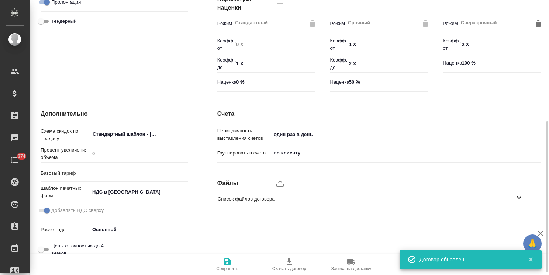
type input "Базовый ТП 2025"
click at [224, 267] on span "Сохранить" at bounding box center [227, 269] width 22 height 5
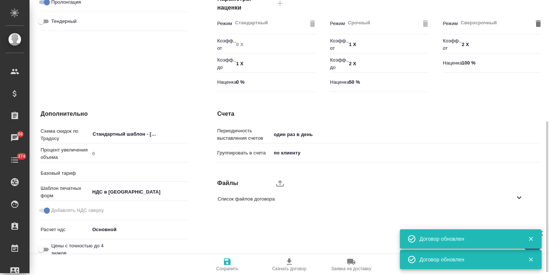
type input "Базовый ТП 2025"
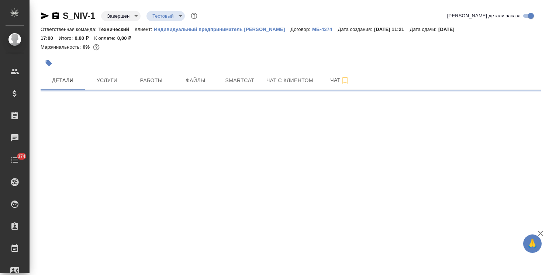
select select "RU"
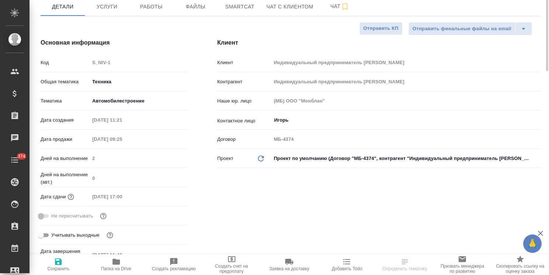
type textarea "x"
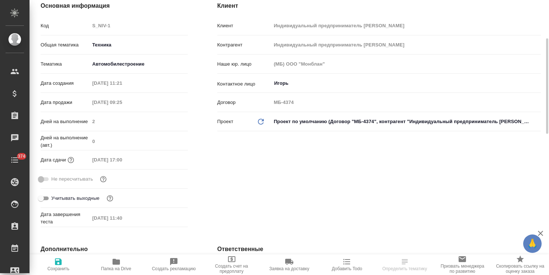
type textarea "x"
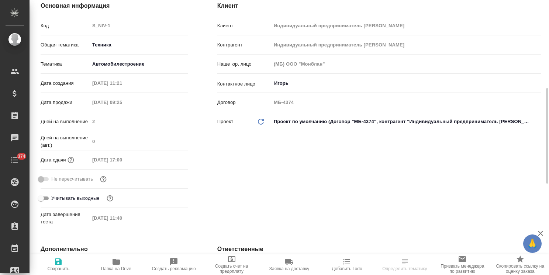
type textarea "x"
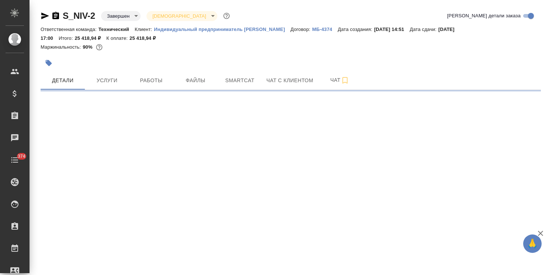
select select "RU"
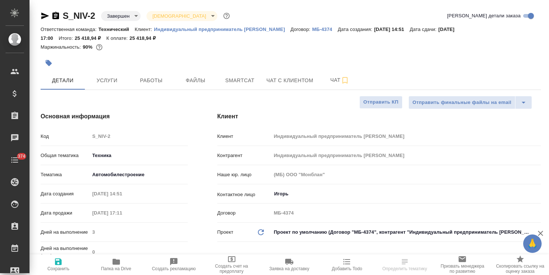
type textarea "x"
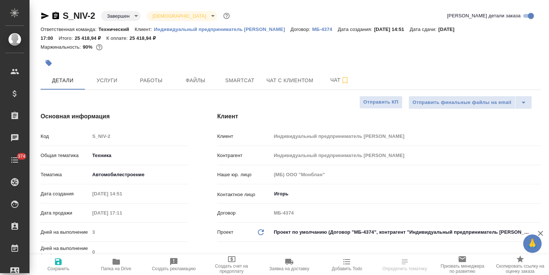
type textarea "x"
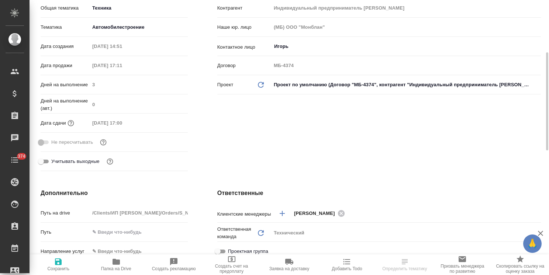
scroll to position [222, 0]
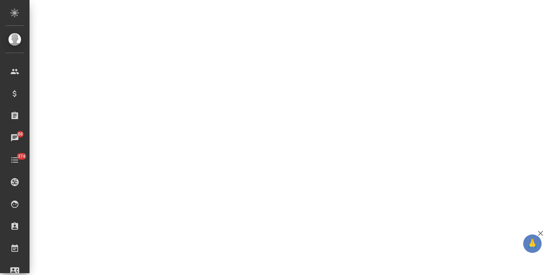
select select "RU"
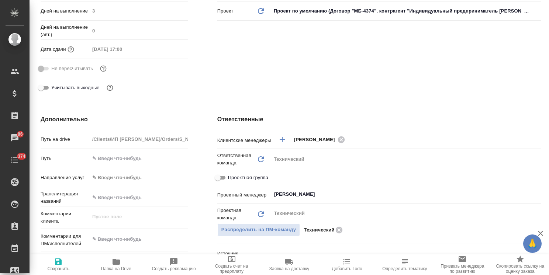
type textarea "x"
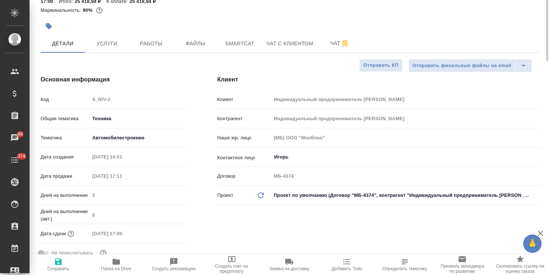
scroll to position [0, 0]
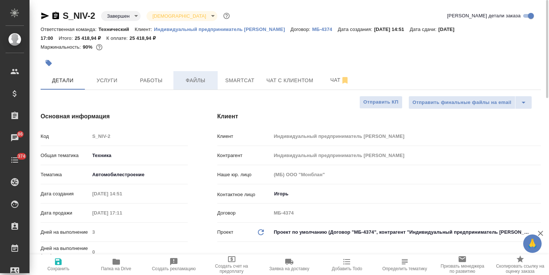
click at [199, 81] on span "Файлы" at bounding box center [195, 80] width 35 height 9
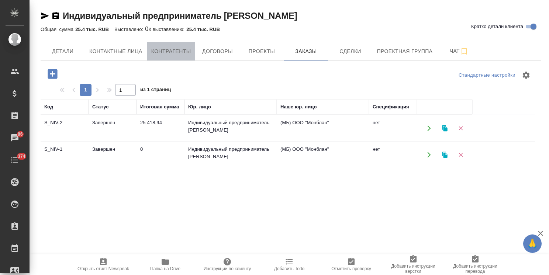
click at [176, 49] on span "Контрагенты" at bounding box center [171, 51] width 40 height 9
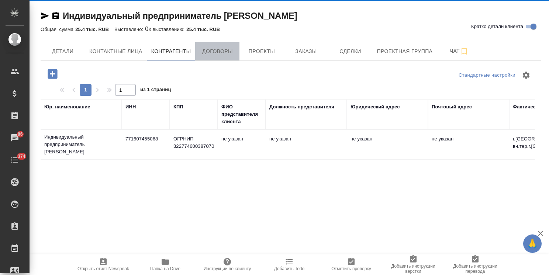
click at [206, 49] on span "Договоры" at bounding box center [217, 51] width 35 height 9
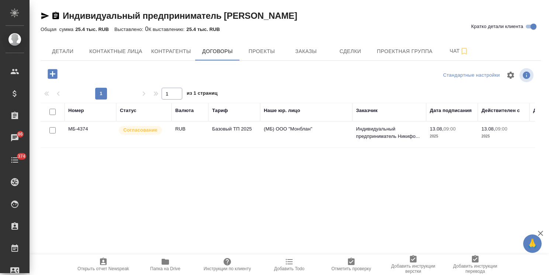
click at [97, 138] on td "МБ-4374" at bounding box center [91, 135] width 52 height 26
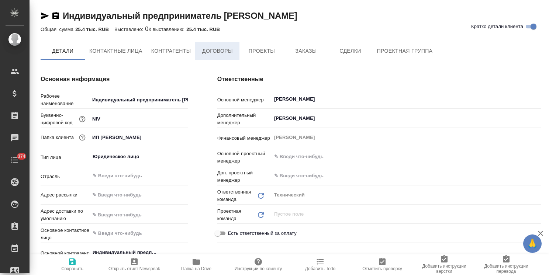
click at [214, 53] on span "Договоры" at bounding box center [217, 51] width 35 height 9
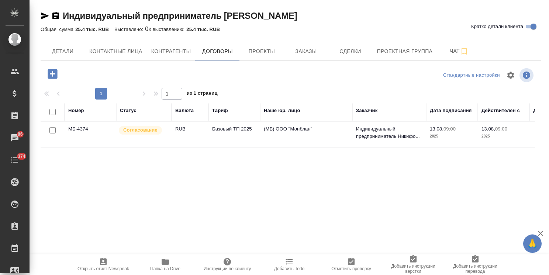
click at [167, 264] on icon "button" at bounding box center [165, 262] width 7 height 6
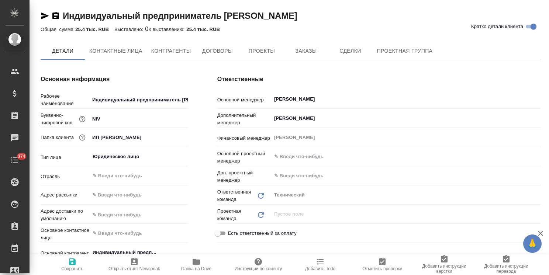
scroll to position [37, 0]
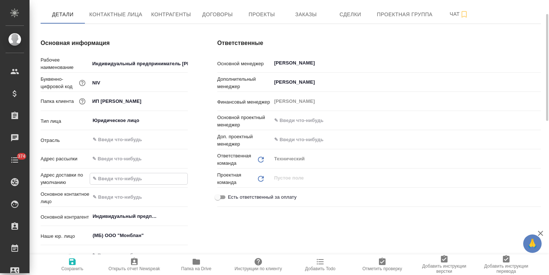
click at [120, 174] on input "text" at bounding box center [138, 179] width 97 height 11
click at [117, 154] on input "text" at bounding box center [139, 159] width 98 height 11
paste input "jingyou@awatera.com"
type input "jingyou@awatera.com"
click at [71, 266] on icon "button" at bounding box center [72, 262] width 9 height 9
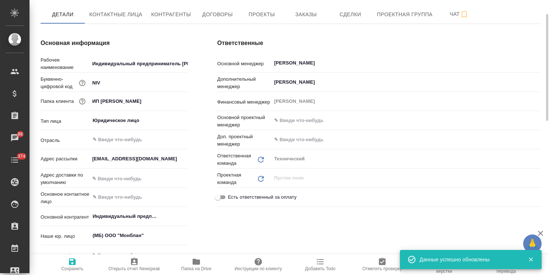
click at [78, 264] on span "Сохранить" at bounding box center [72, 265] width 53 height 14
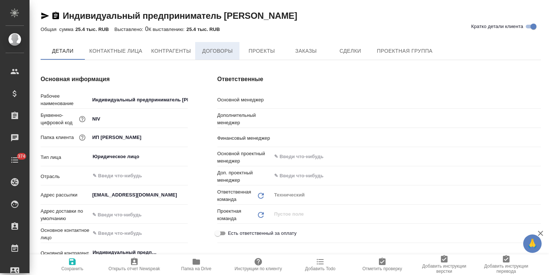
type input "[PERSON_NAME]"
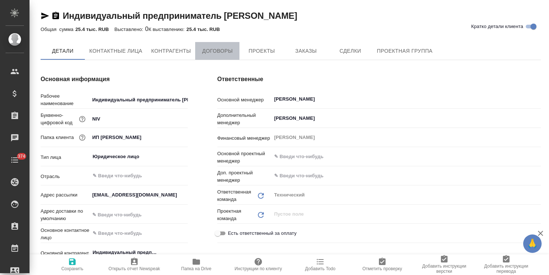
click at [208, 55] on span "Договоры" at bounding box center [217, 51] width 35 height 9
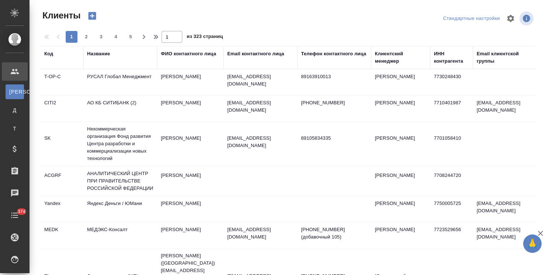
select select "RU"
click at [100, 55] on div "Название" at bounding box center [98, 53] width 23 height 7
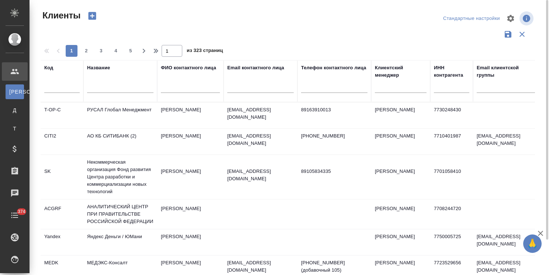
click at [104, 85] on input "text" at bounding box center [120, 88] width 66 height 9
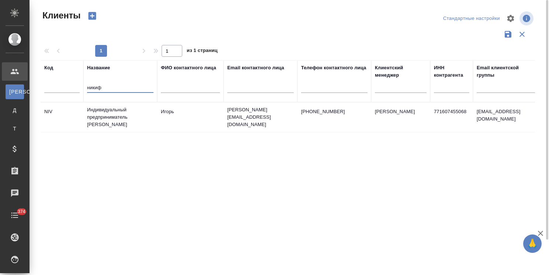
type input "никиф"
click at [97, 126] on td "Индивидуальный предприниматель [PERSON_NAME]" at bounding box center [120, 118] width 74 height 30
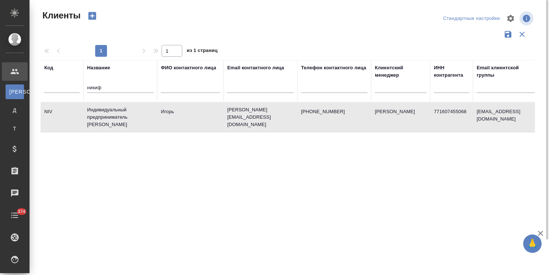
click at [97, 126] on td "Индивидуальный предприниматель [PERSON_NAME]" at bounding box center [120, 118] width 74 height 30
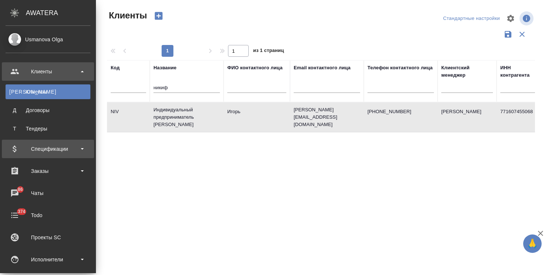
click at [58, 146] on div "Спецификации" at bounding box center [48, 149] width 85 height 11
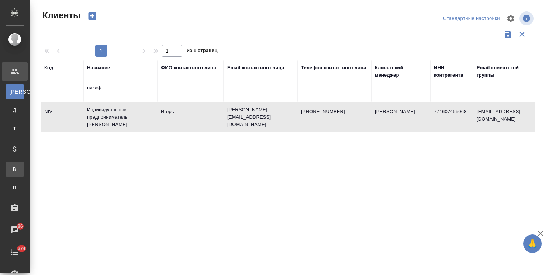
click at [24, 165] on link "В Все спецификации" at bounding box center [15, 169] width 18 height 15
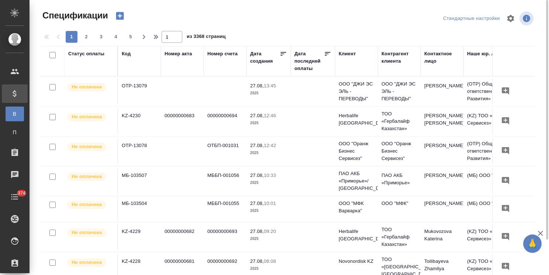
click at [122, 18] on icon "button" at bounding box center [120, 16] width 8 height 8
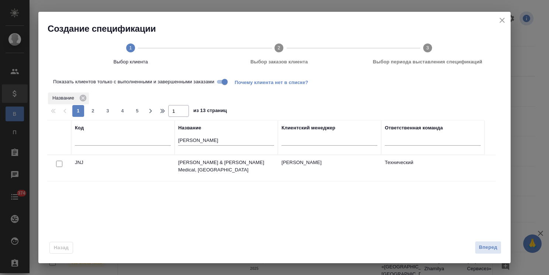
click at [171, 140] on tr "Код Название john Клиентский менеджер Ответственная команда" at bounding box center [266, 137] width 438 height 35
type input "никиф"
click at [59, 162] on input "checkbox" at bounding box center [59, 164] width 6 height 6
checkbox input "true"
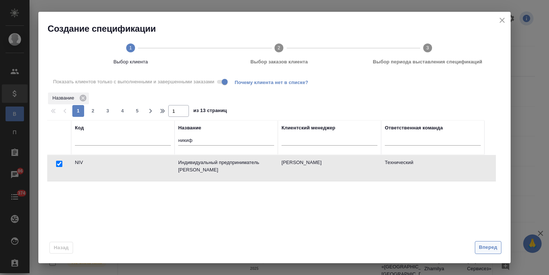
click at [489, 251] on span "Вперед" at bounding box center [488, 248] width 18 height 8
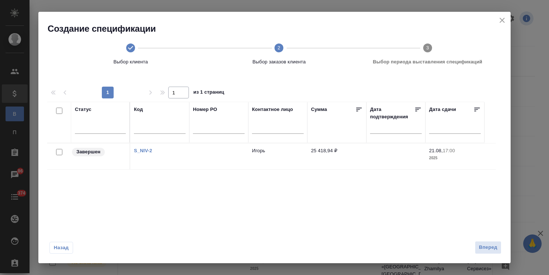
click at [148, 150] on link "S_NIV-2" at bounding box center [143, 151] width 18 height 6
click at [61, 247] on span "Назад" at bounding box center [62, 247] width 16 height 7
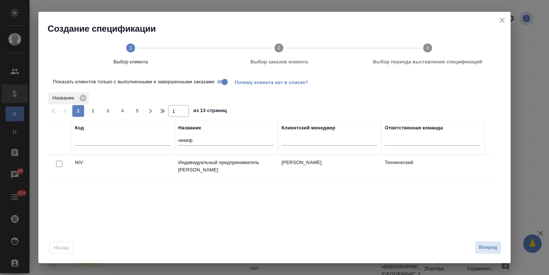
click at [60, 163] on input "checkbox" at bounding box center [59, 164] width 6 height 6
checkbox input "true"
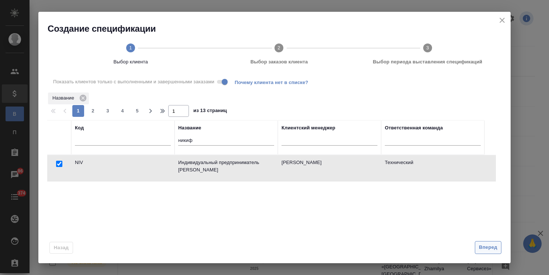
click at [487, 249] on span "Вперед" at bounding box center [488, 248] width 18 height 8
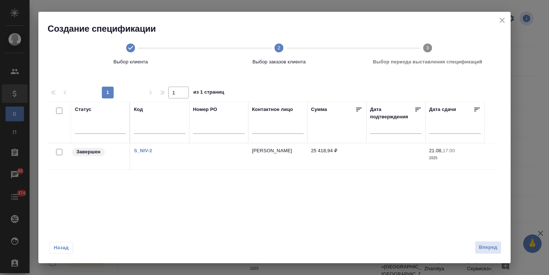
drag, startPoint x: 60, startPoint y: 153, endPoint x: 119, endPoint y: 170, distance: 61.6
click at [60, 153] on input "checkbox" at bounding box center [59, 152] width 6 height 6
checkbox input "true"
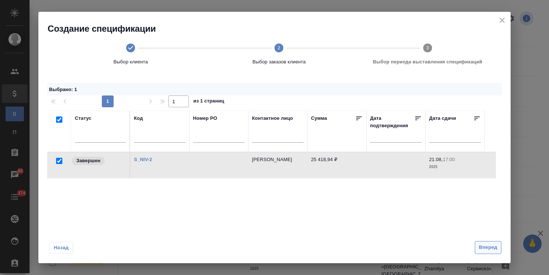
click at [487, 242] on button "Вперед" at bounding box center [488, 248] width 27 height 13
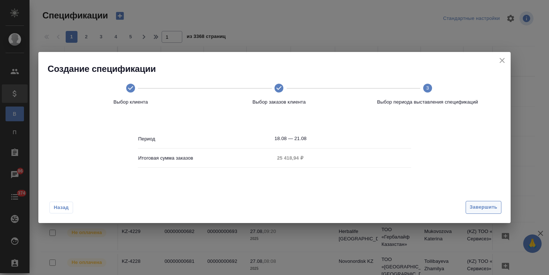
click at [492, 208] on span "Завершить" at bounding box center [484, 207] width 28 height 8
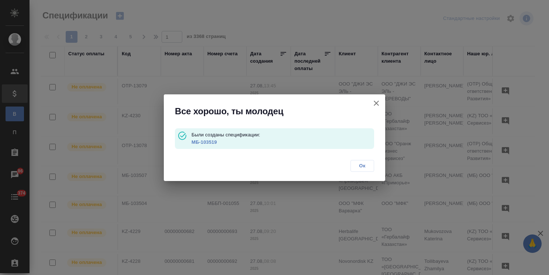
click at [212, 143] on link "МБ-103519" at bounding box center [204, 143] width 25 height 6
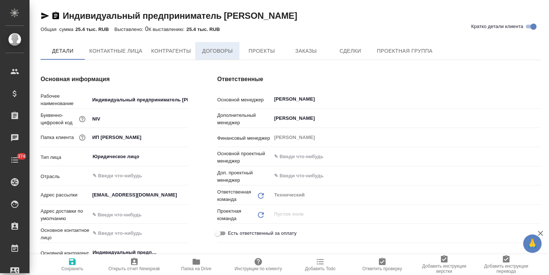
type textarea "x"
click at [225, 52] on span "Договоры" at bounding box center [217, 51] width 35 height 9
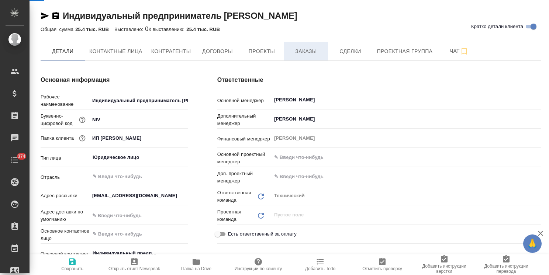
type textarea "x"
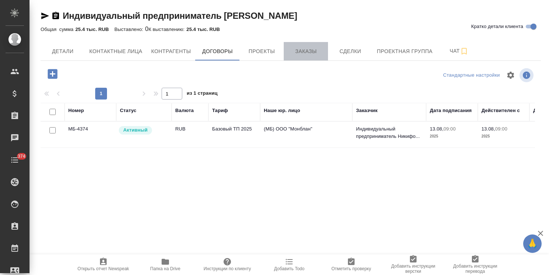
click at [303, 50] on span "Заказы" at bounding box center [305, 51] width 35 height 9
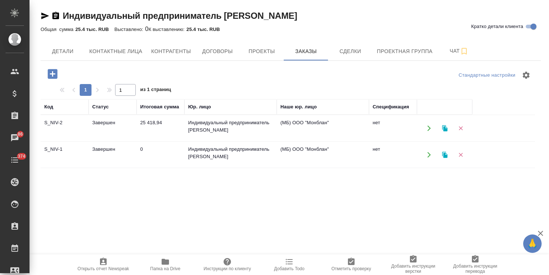
click at [133, 127] on td "Завершен" at bounding box center [113, 129] width 48 height 26
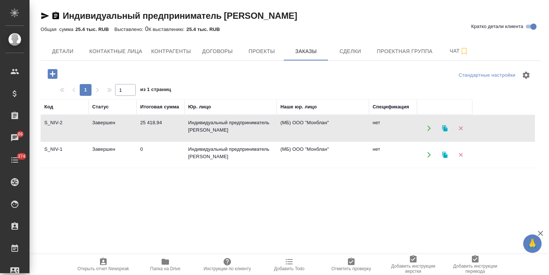
click at [133, 127] on td "Завершен" at bounding box center [113, 129] width 48 height 26
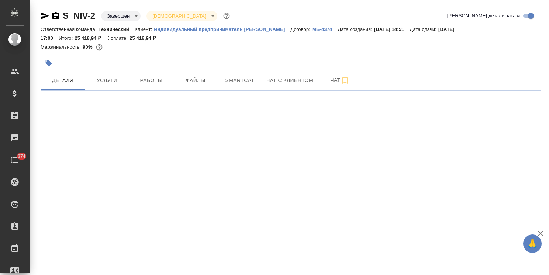
select select "RU"
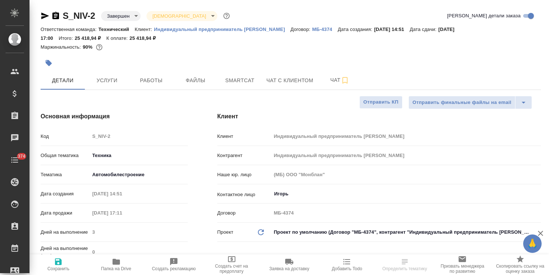
type textarea "x"
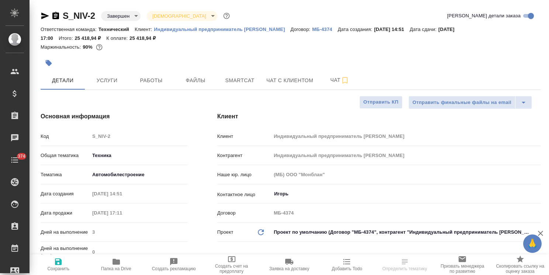
type textarea "x"
select select "RU"
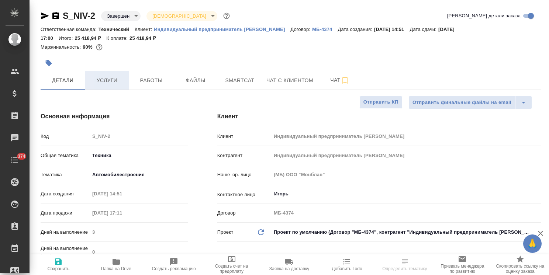
click at [106, 84] on span "Услуги" at bounding box center [106, 80] width 35 height 9
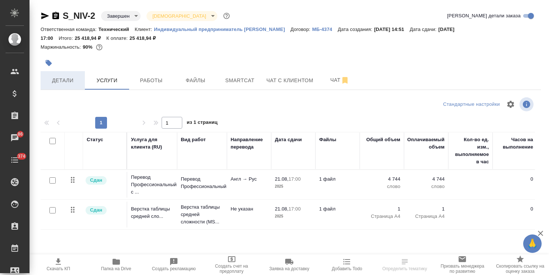
click at [78, 82] on span "Детали" at bounding box center [62, 80] width 35 height 9
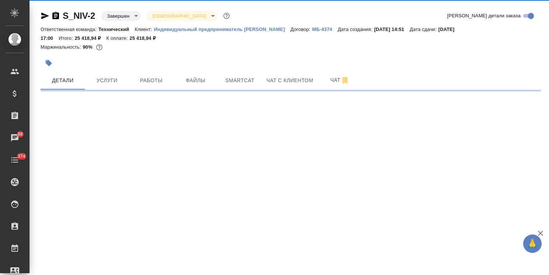
select select "RU"
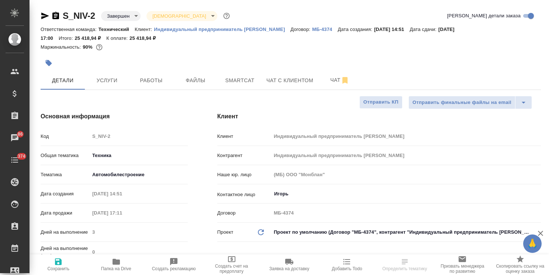
type textarea "x"
click at [204, 30] on p "Индивидуальный предприниматель [PERSON_NAME]" at bounding box center [222, 30] width 137 height 6
select select "RU"
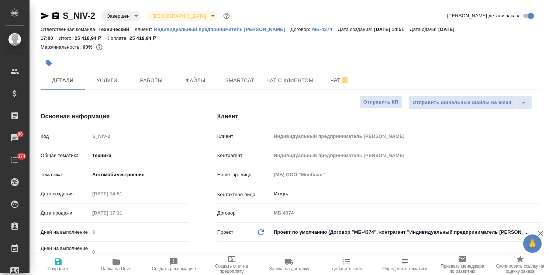
type textarea "x"
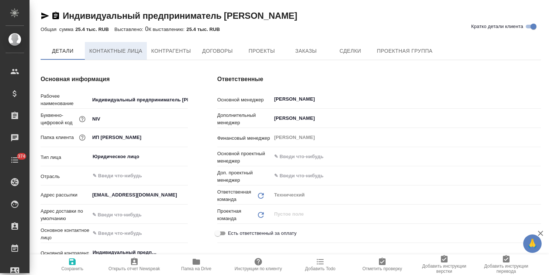
type textarea "x"
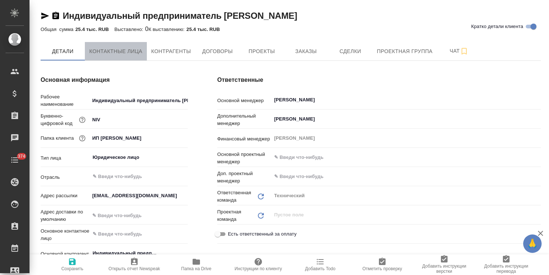
click at [113, 51] on span "Контактные лица" at bounding box center [115, 51] width 53 height 9
select select "RU"
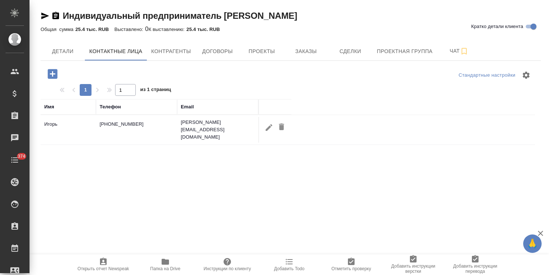
click at [267, 125] on icon "button" at bounding box center [269, 127] width 9 height 9
type input "Игорь"
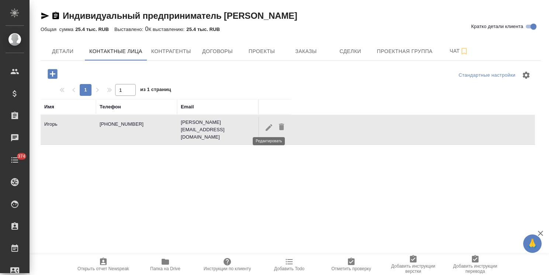
click at [268, 123] on icon "button" at bounding box center [269, 127] width 9 height 9
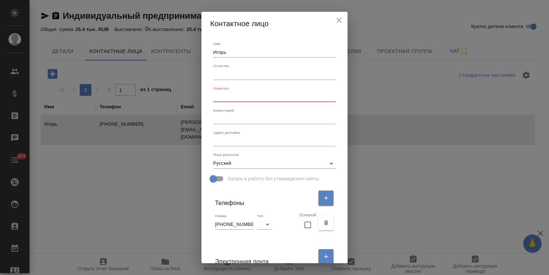
click at [224, 100] on input "text" at bounding box center [274, 97] width 123 height 10
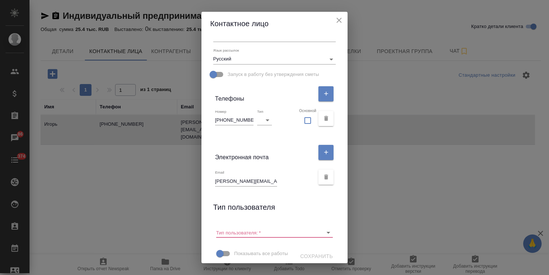
scroll to position [111, 0]
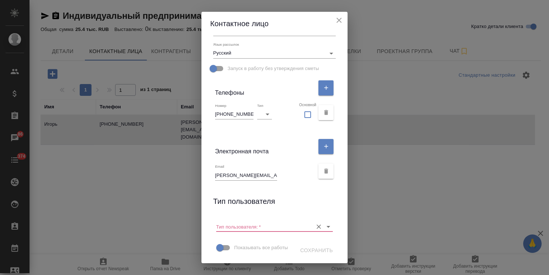
type input "Никифоров"
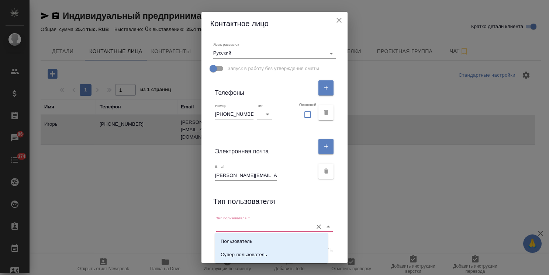
click at [289, 226] on input "Тип пользователя:   *" at bounding box center [262, 227] width 93 height 10
click at [250, 237] on li "Пользователь" at bounding box center [271, 241] width 113 height 13
type input "Пользователь"
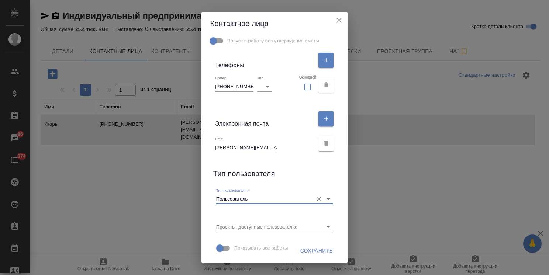
scroll to position [152, 0]
click at [301, 250] on span "Сохранить" at bounding box center [317, 251] width 33 height 9
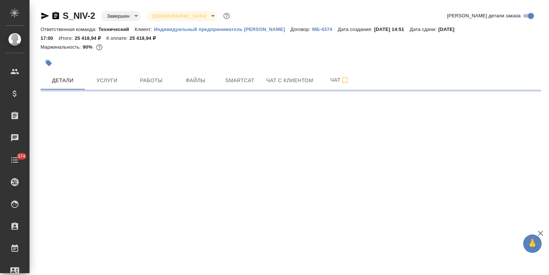
select select "RU"
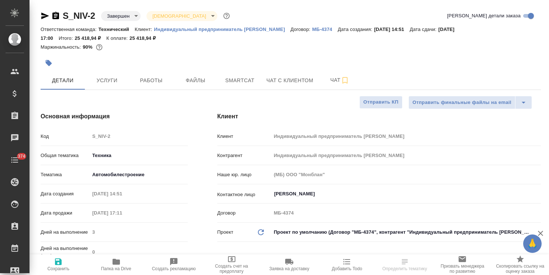
type textarea "x"
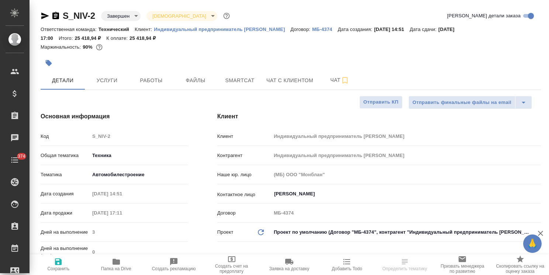
type textarea "x"
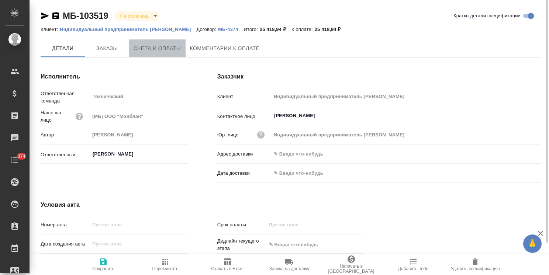
click at [165, 49] on span "Счета и оплаты" at bounding box center [158, 48] width 48 height 9
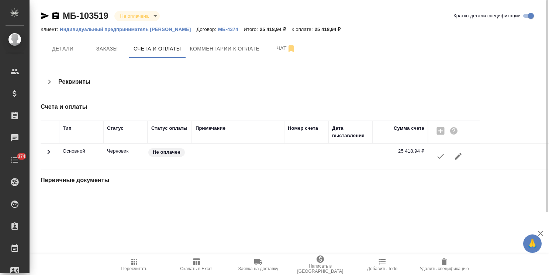
click at [437, 157] on icon "button" at bounding box center [440, 156] width 9 height 9
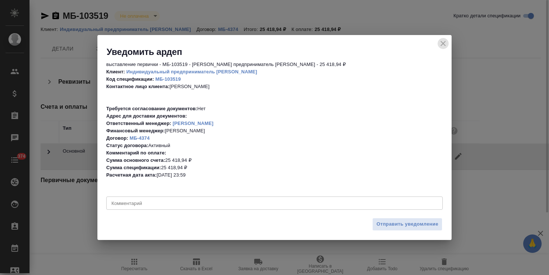
click at [446, 42] on icon "close" at bounding box center [443, 43] width 9 height 9
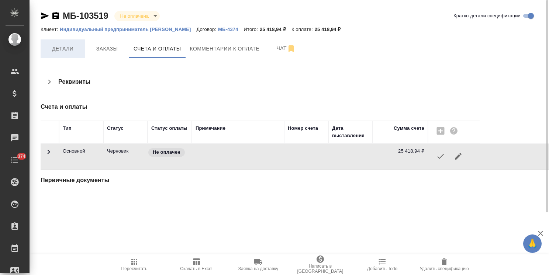
click at [79, 52] on span "Детали" at bounding box center [62, 48] width 35 height 9
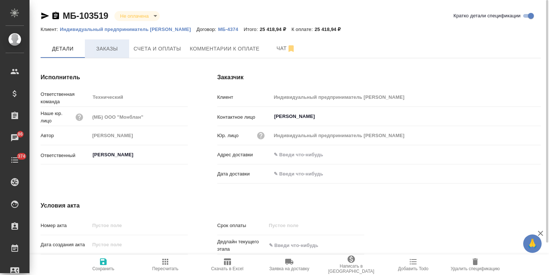
click at [101, 49] on span "Заказы" at bounding box center [106, 48] width 35 height 9
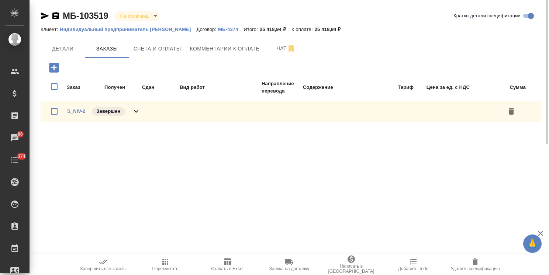
click at [124, 29] on p "Индивидуальный предприниматель [PERSON_NAME]" at bounding box center [128, 30] width 137 height 6
click at [202, 49] on span "Комментарии к оплате" at bounding box center [225, 48] width 70 height 9
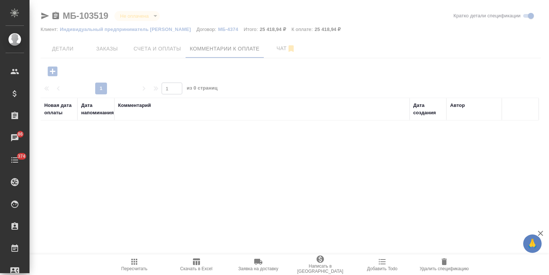
click at [157, 49] on span "Счета и оплаты" at bounding box center [158, 48] width 48 height 9
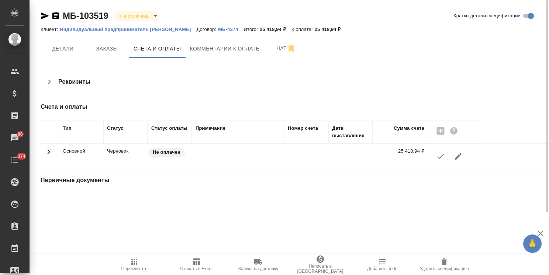
click at [446, 158] on button "button" at bounding box center [441, 157] width 18 height 18
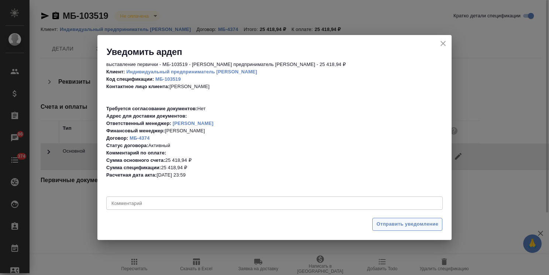
click at [387, 223] on span "Отправить уведомление" at bounding box center [408, 224] width 62 height 8
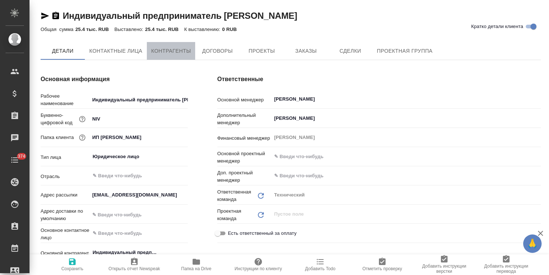
click at [162, 51] on span "Контрагенты" at bounding box center [171, 51] width 40 height 9
type textarea "x"
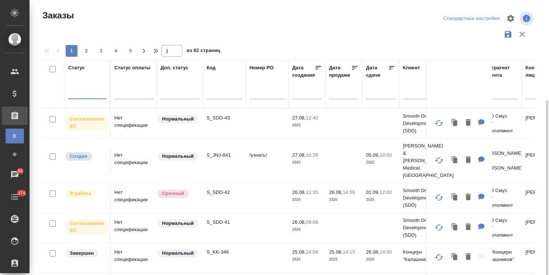
scroll to position [55, 0]
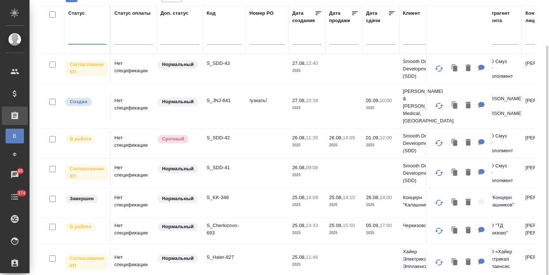
click at [216, 39] on input "text" at bounding box center [224, 39] width 35 height 9
paste input "S_SDD-42"
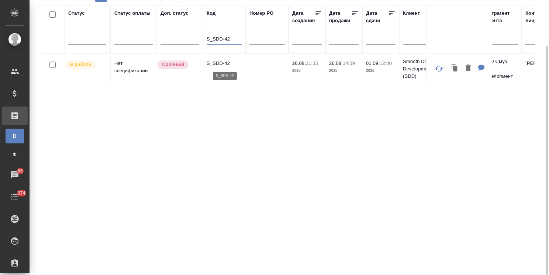
type input "S_SDD-42"
click at [220, 61] on p "S_SDD-42" at bounding box center [224, 63] width 35 height 7
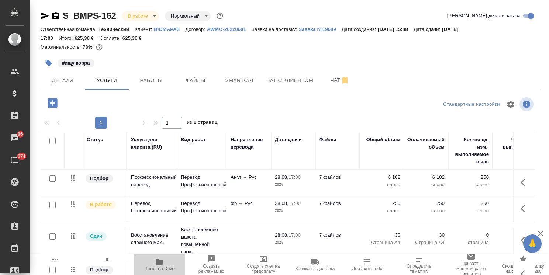
click at [157, 267] on span "Папка на Drive" at bounding box center [159, 269] width 30 height 5
drag, startPoint x: 120, startPoint y: 10, endPoint x: 58, endPoint y: 10, distance: 62.4
click at [58, 10] on div "S_BMPS-162 В работе inProgress Нормальный normal" at bounding box center [133, 16] width 184 height 12
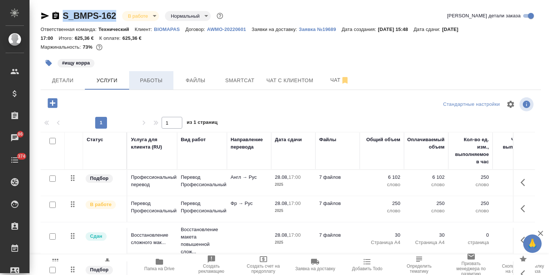
click at [149, 78] on span "Работы" at bounding box center [151, 80] width 35 height 9
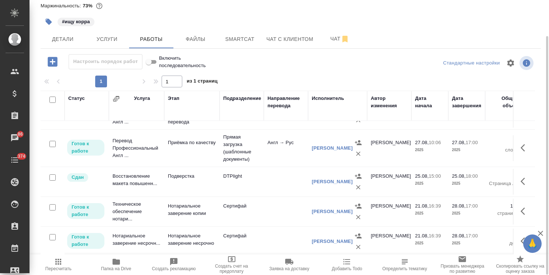
scroll to position [100, 0]
click at [521, 207] on icon "button" at bounding box center [525, 211] width 9 height 9
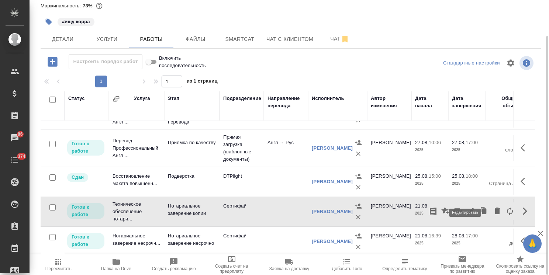
click at [467, 207] on icon "button" at bounding box center [471, 211] width 9 height 9
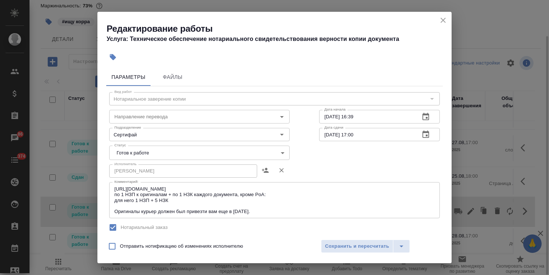
click at [143, 154] on body "🙏 .cls-1 fill:#fff; AWATERA Usmanova Olga Клиенты Спецификации Заказы 86 Чаты 3…" at bounding box center [274, 137] width 549 height 275
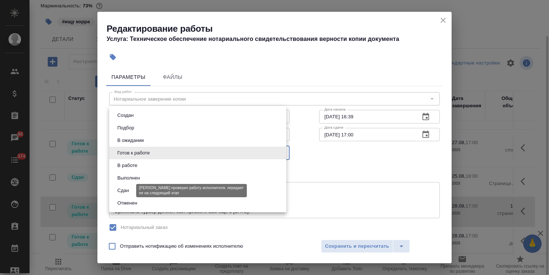
click at [127, 191] on button "Сдан" at bounding box center [123, 191] width 16 height 8
type input "closed"
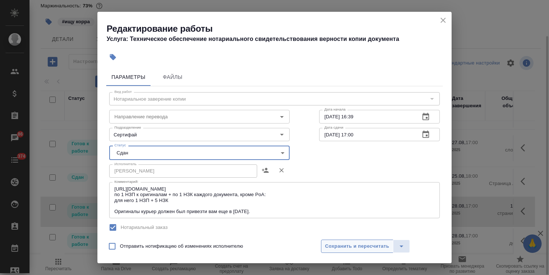
click at [342, 246] on span "Сохранить и пересчитать" at bounding box center [357, 247] width 64 height 8
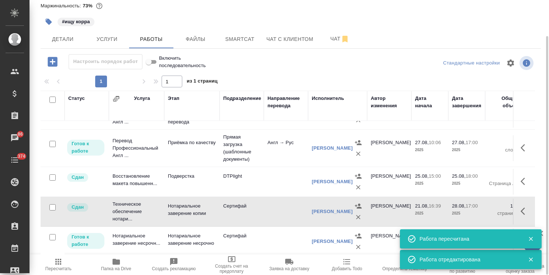
click at [532, 236] on icon "button" at bounding box center [531, 239] width 7 height 7
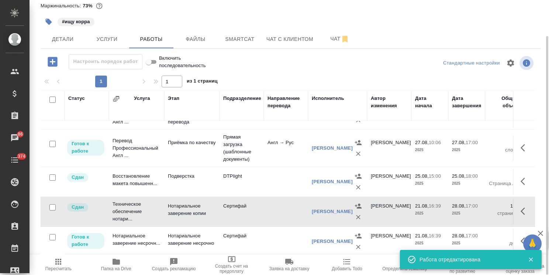
click at [533, 259] on icon "button" at bounding box center [531, 260] width 4 height 4
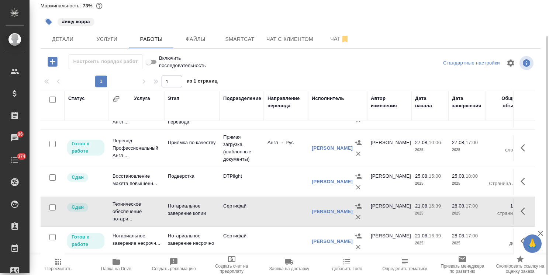
click at [517, 234] on button "button" at bounding box center [526, 242] width 18 height 18
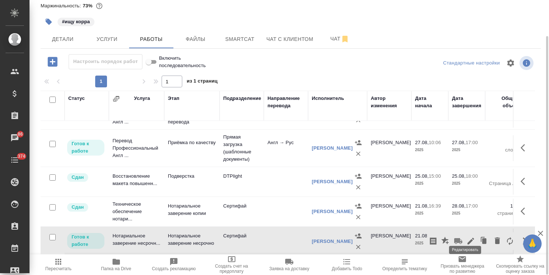
click at [467, 237] on icon "button" at bounding box center [471, 241] width 9 height 9
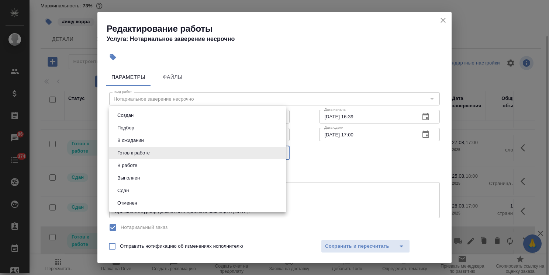
click at [136, 158] on body "🙏 .cls-1 fill:#fff; AWATERA Usmanova Olga Клиенты Спецификации Заказы 86 Чаты 3…" at bounding box center [274, 137] width 549 height 275
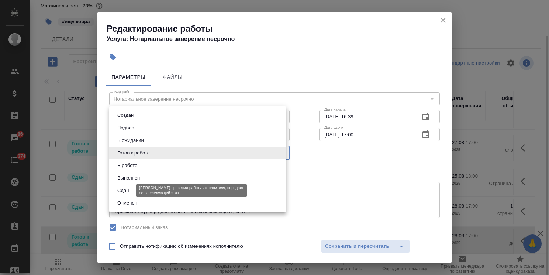
click at [124, 191] on button "Сдан" at bounding box center [123, 191] width 16 height 8
type input "closed"
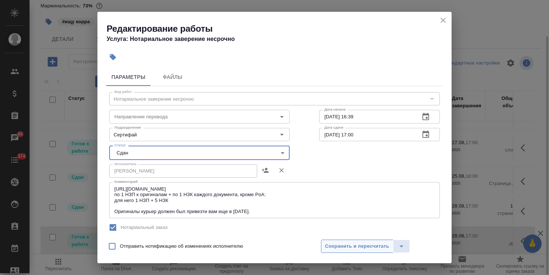
click at [340, 246] on span "Сохранить и пересчитать" at bounding box center [357, 247] width 64 height 8
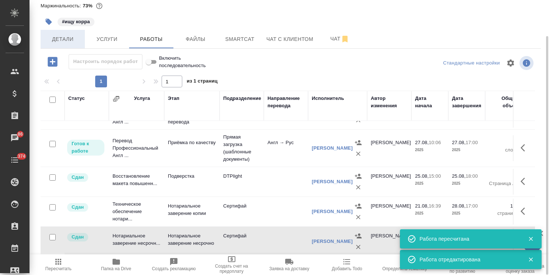
click at [60, 38] on span "Детали" at bounding box center [62, 39] width 35 height 9
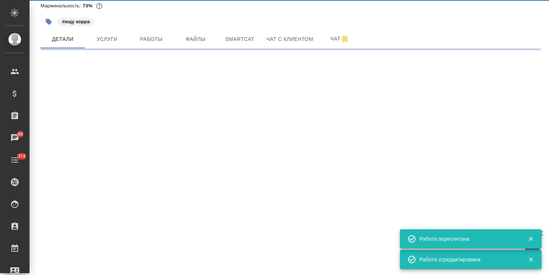
select select "RU"
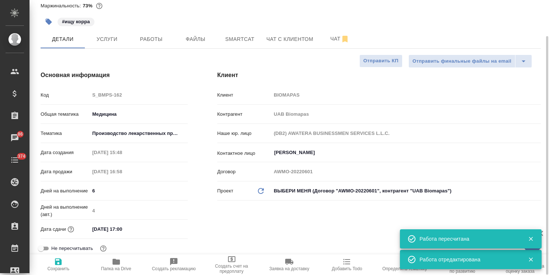
type textarea "x"
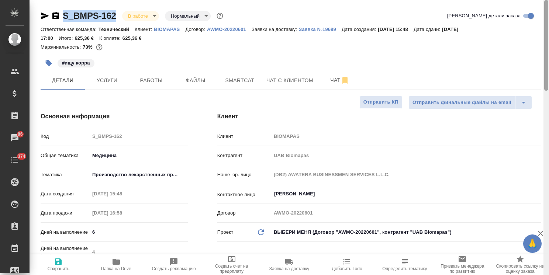
drag, startPoint x: 547, startPoint y: 167, endPoint x: 460, endPoint y: 38, distance: 155.5
click at [532, 54] on div "S_BMPS-162 В работе inProgress Нормальный normal Кратко детали заказа Ответстве…" at bounding box center [290, 137] width 520 height 275
click at [49, 17] on icon "button" at bounding box center [45, 15] width 9 height 9
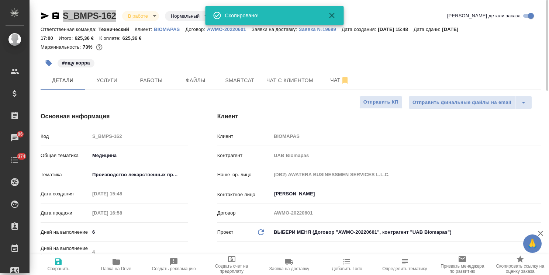
type textarea "x"
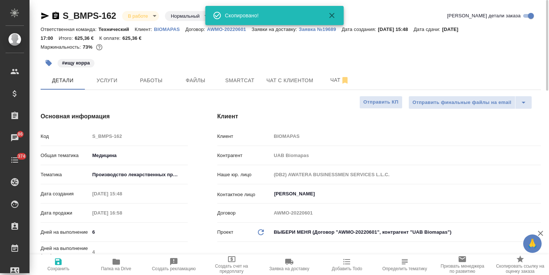
type textarea "x"
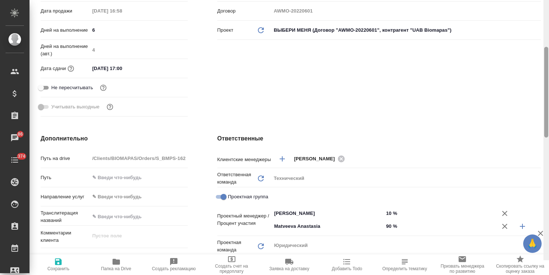
scroll to position [226, 0]
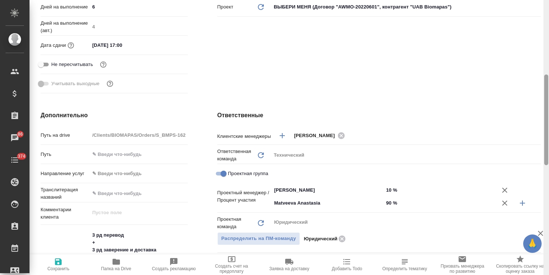
drag, startPoint x: 548, startPoint y: 123, endPoint x: 548, endPoint y: 161, distance: 38.0
click at [548, 161] on div at bounding box center [547, 120] width 4 height 91
type textarea "x"
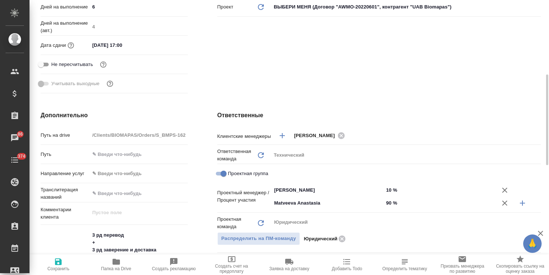
type textarea "x"
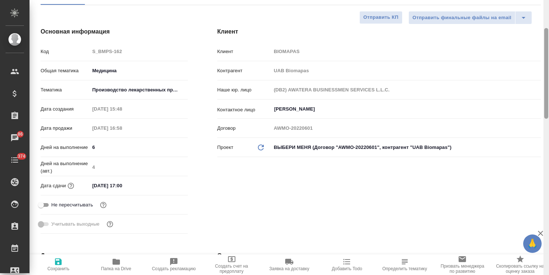
scroll to position [0, 0]
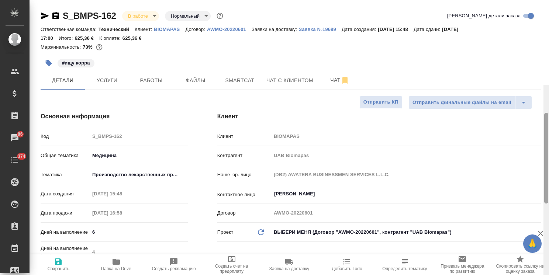
drag, startPoint x: 547, startPoint y: 150, endPoint x: 543, endPoint y: 32, distance: 117.5
click at [543, 32] on div "S_BMPS-162 В работе inProgress Нормальный normal Кратко детали заказа Ответстве…" at bounding box center [290, 137] width 520 height 275
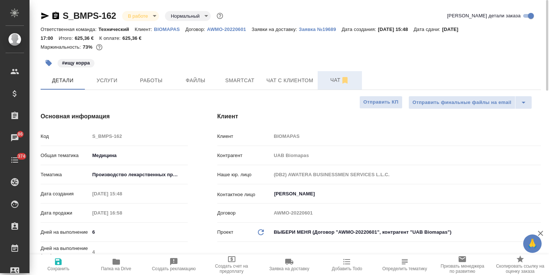
click at [321, 83] on button "Чат" at bounding box center [340, 80] width 44 height 18
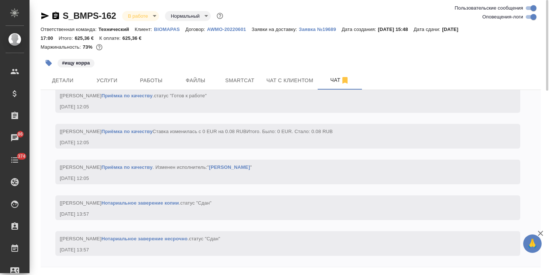
scroll to position [5576, 0]
click at [542, 233] on icon "button" at bounding box center [540, 233] width 5 height 5
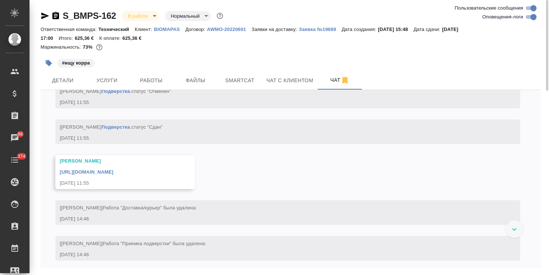
scroll to position [4455, 0]
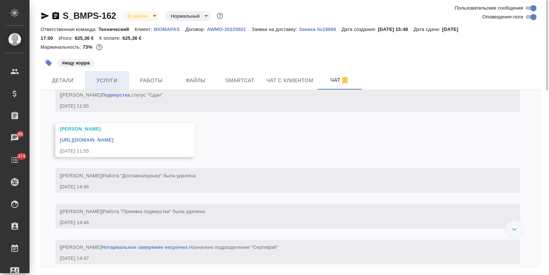
click at [102, 83] on span "Услуги" at bounding box center [106, 80] width 35 height 9
click at [142, 83] on span "Работы" at bounding box center [151, 80] width 35 height 9
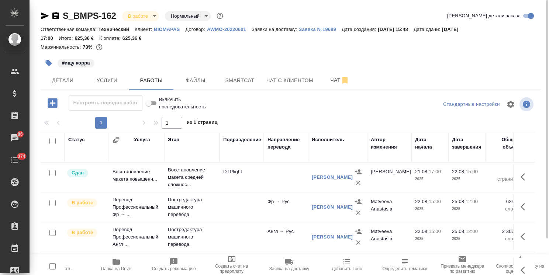
click at [151, 15] on body ".cls-1 fill:#fff; AWATERA Usmanova Olga Клиенты Спецификации Заказы 86 Чаты 374…" at bounding box center [274, 137] width 549 height 275
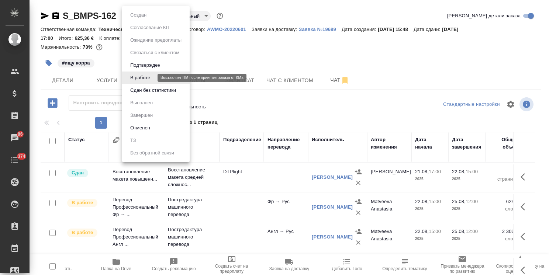
click at [150, 90] on button "Сдан без статистики" at bounding box center [153, 90] width 50 height 8
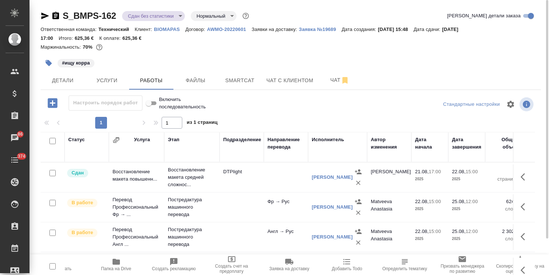
click at [295, 267] on span "Заявка на доставку" at bounding box center [290, 269] width 40 height 5
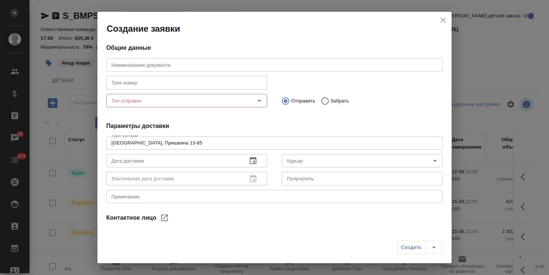
type input "Леонтьев Сергей"
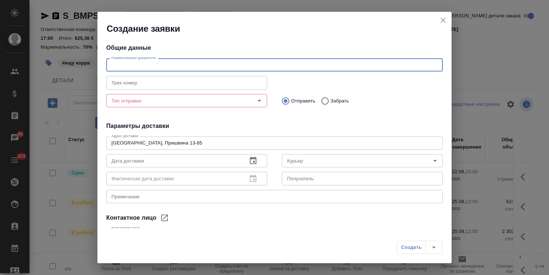
click at [146, 64] on input "text" at bounding box center [274, 64] width 337 height 13
click at [134, 65] on input "13 НЗП + НЗК по заказу" at bounding box center [274, 64] width 337 height 13
click at [137, 66] on input "13 НЗП + 13 НЗК по заказу" at bounding box center [274, 64] width 337 height 13
type input "13 НЗП + 17 НЗК по заказу"
click at [159, 100] on input "Тип отправки" at bounding box center [175, 100] width 132 height 9
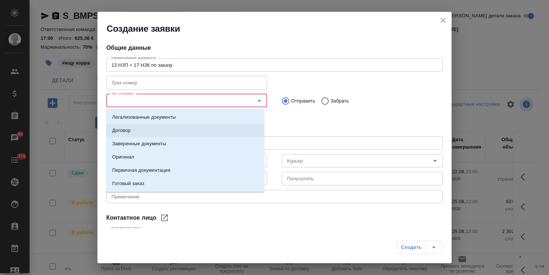
click at [147, 144] on p "Заверенные документы" at bounding box center [139, 143] width 54 height 7
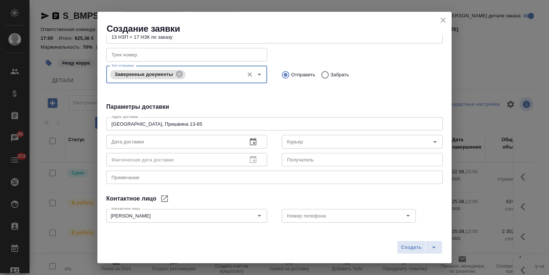
scroll to position [62, 0]
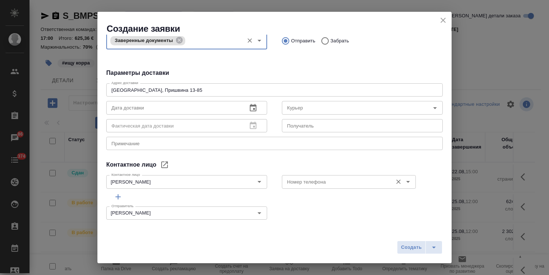
click at [304, 179] on input "Номер телефона" at bounding box center [336, 182] width 105 height 9
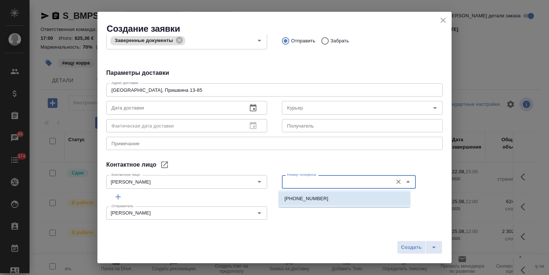
click at [309, 198] on p "+79152264917" at bounding box center [307, 198] width 44 height 7
type input "+79152264917"
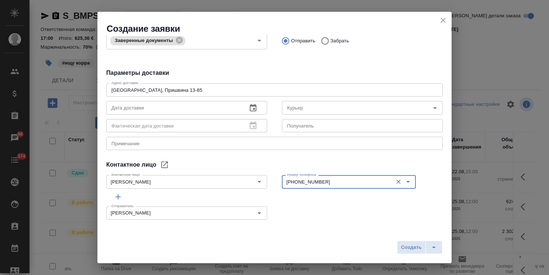
click at [250, 111] on icon "button" at bounding box center [253, 107] width 7 height 7
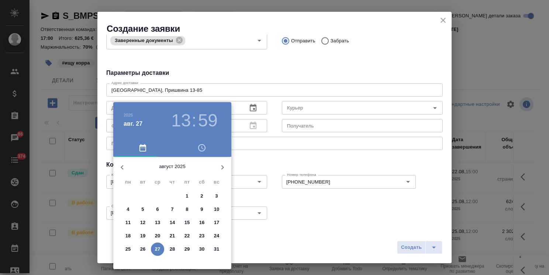
click at [176, 247] on span "28" at bounding box center [172, 249] width 13 height 7
type input "28.08.2025 13:59"
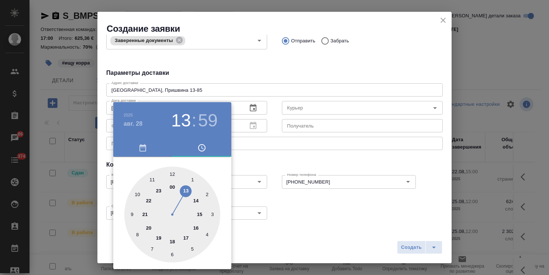
click at [280, 138] on div at bounding box center [274, 137] width 549 height 275
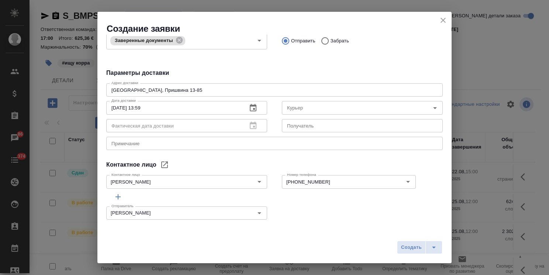
click at [146, 134] on div "Примечание x Примечание" at bounding box center [274, 143] width 337 height 18
click at [151, 145] on textarea at bounding box center [275, 144] width 326 height 6
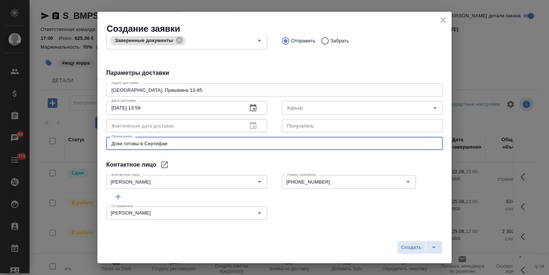
type textarea "Доки готовы в Сертифае"
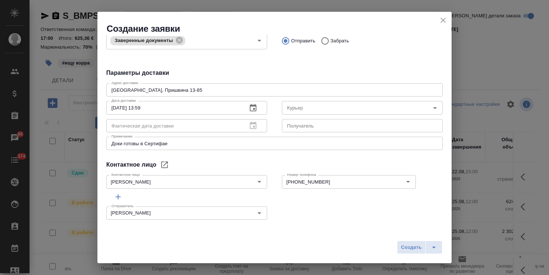
click at [216, 169] on div "Контактное лицо Леонтьев Сергей Контактное лицо" at bounding box center [187, 181] width 176 height 32
drag, startPoint x: 194, startPoint y: 90, endPoint x: 0, endPoint y: 75, distance: 194.9
click at [57, 79] on div "Создание заявки Общие данные Наименование документа 13 НЗП + 17 НЗК по заказу Н…" at bounding box center [274, 137] width 549 height 275
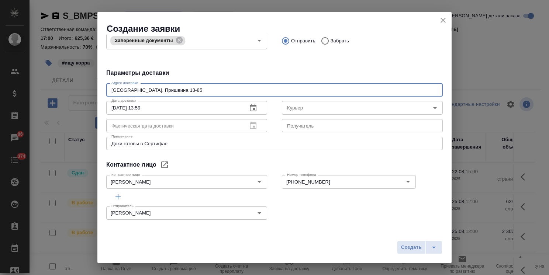
paste textarea "ст. Опалиха, ул. Пришвина 13, кв."
type textarea "Красногорск, ст. Опалиха, ул. Пришвина 13, кв. 85"
click at [403, 253] on button "Создать" at bounding box center [411, 247] width 29 height 13
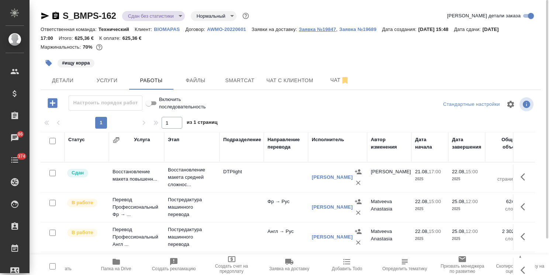
click at [329, 32] on p "Заявка №19847" at bounding box center [317, 30] width 37 height 6
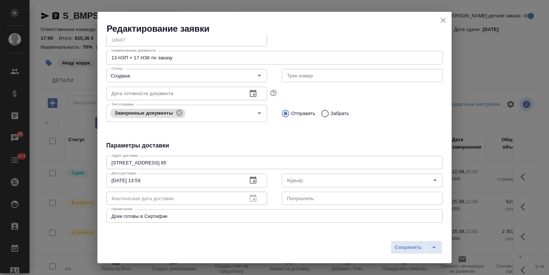
scroll to position [24, 0]
click at [448, 21] on icon "close" at bounding box center [443, 20] width 9 height 9
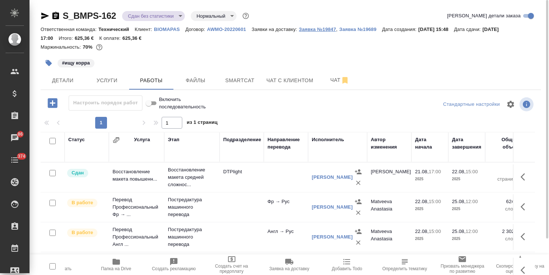
click at [321, 31] on p "Заявка №19847" at bounding box center [317, 30] width 37 height 6
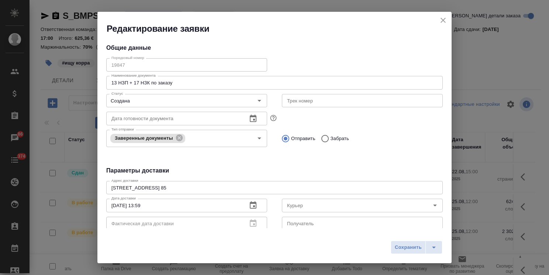
type input "Леонтьев Сергей"
type input "+79152264917"
click at [449, 18] on button "close" at bounding box center [443, 20] width 11 height 11
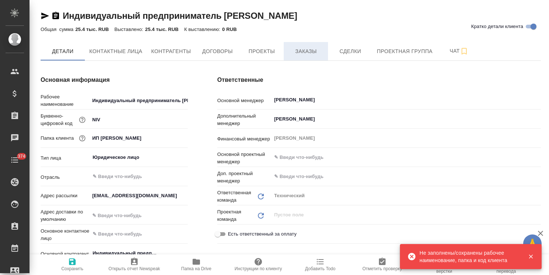
click at [319, 52] on span "Заказы" at bounding box center [305, 51] width 35 height 9
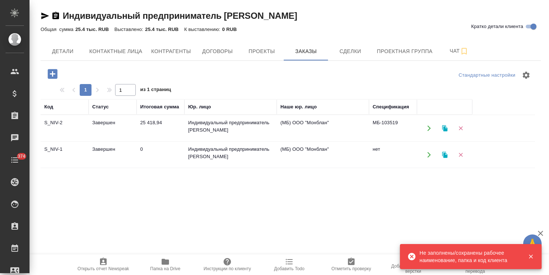
click at [109, 130] on td "Завершен" at bounding box center [113, 129] width 48 height 26
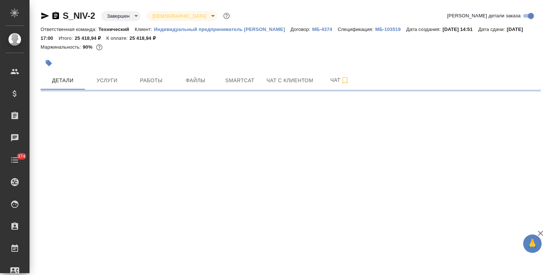
select select "RU"
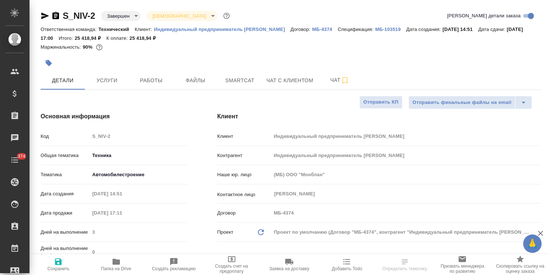
type textarea "x"
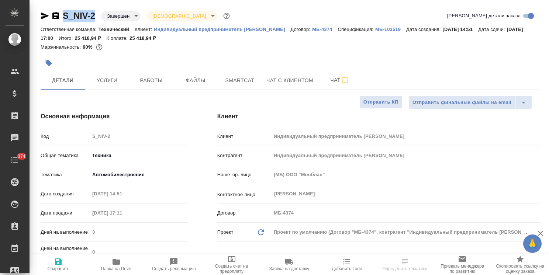
type textarea "x"
drag, startPoint x: 93, startPoint y: 10, endPoint x: 55, endPoint y: 13, distance: 38.2
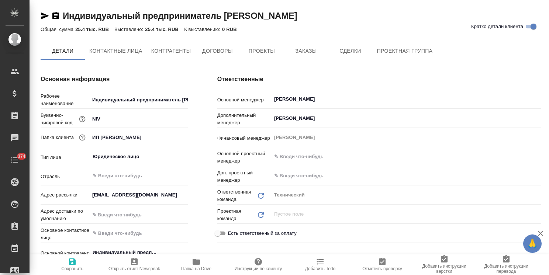
type textarea "x"
click at [198, 266] on icon "button" at bounding box center [196, 262] width 9 height 9
type textarea "x"
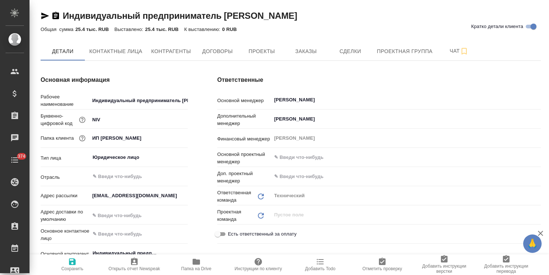
type textarea "x"
click at [108, 46] on button "Контактные лица" at bounding box center [116, 51] width 62 height 18
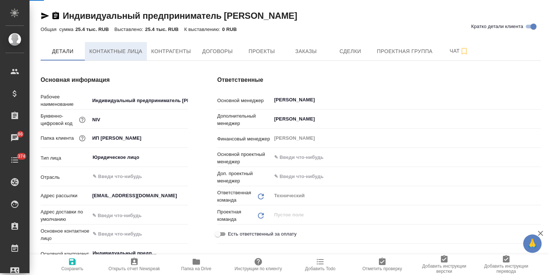
select select "RU"
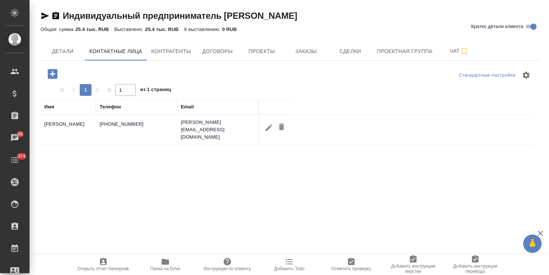
click at [267, 124] on icon "button" at bounding box center [269, 127] width 9 height 9
type input "Игорь"
type input "Никифоров"
type input "Пользователь"
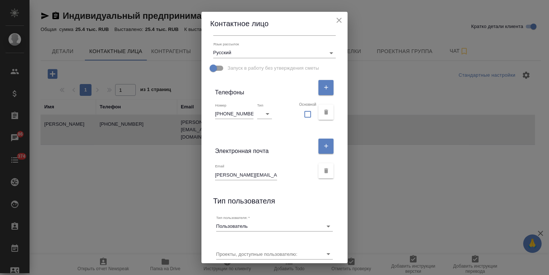
scroll to position [111, 0]
click at [340, 20] on icon "close" at bounding box center [339, 20] width 9 height 9
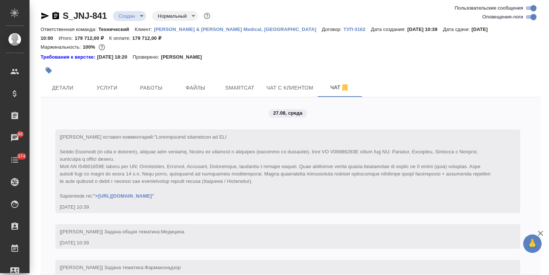
scroll to position [670, 0]
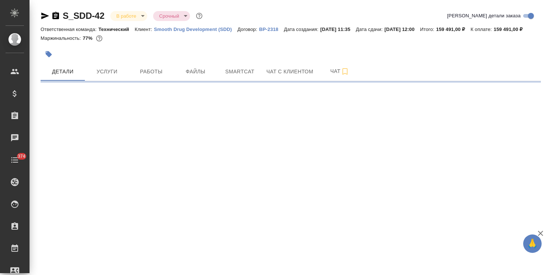
select select "RU"
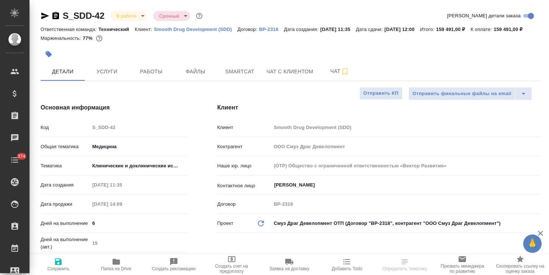
type textarea "x"
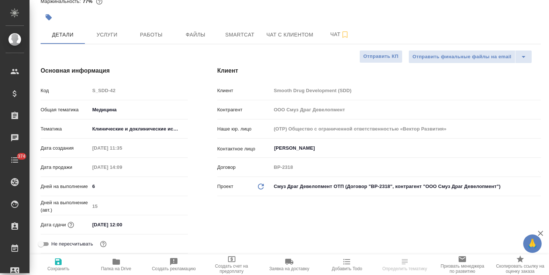
type textarea "x"
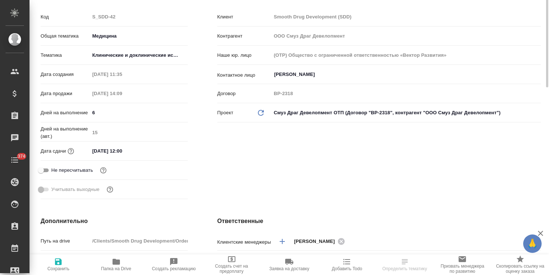
type textarea "x"
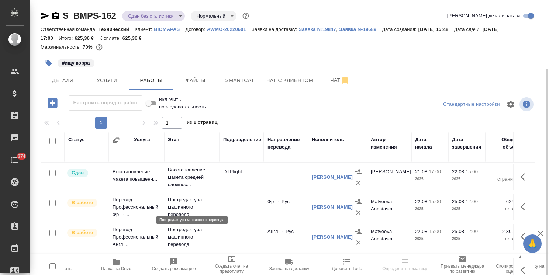
scroll to position [41, 0]
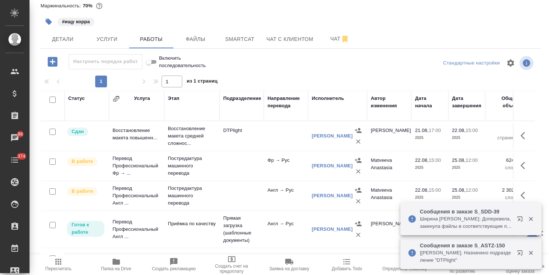
click at [532, 218] on icon "button" at bounding box center [531, 220] width 4 height 4
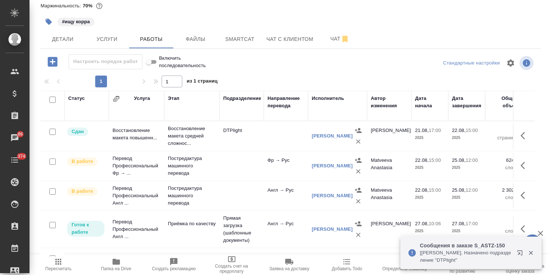
click at [534, 256] on icon "button" at bounding box center [531, 253] width 7 height 7
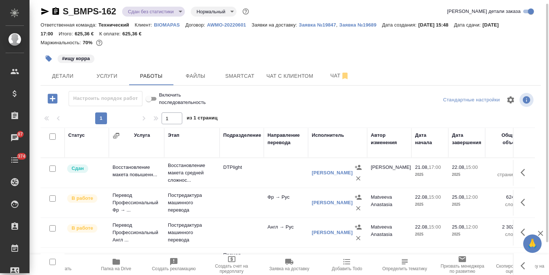
scroll to position [0, 0]
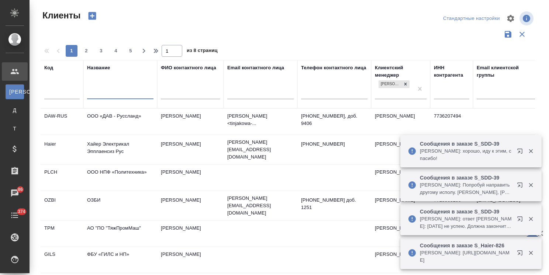
select select "RU"
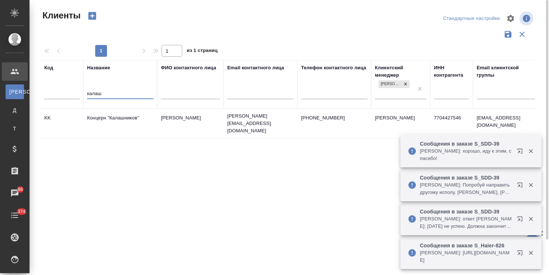
type input "калаш"
click at [120, 117] on td "Концерн "Калашников"" at bounding box center [120, 124] width 74 height 26
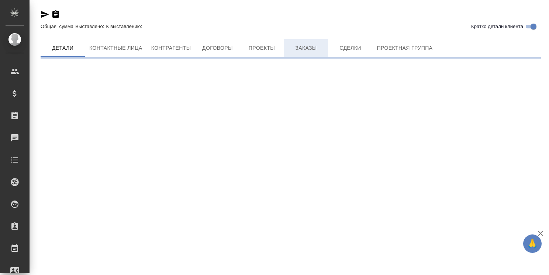
click at [310, 51] on button "Заказы" at bounding box center [306, 48] width 44 height 18
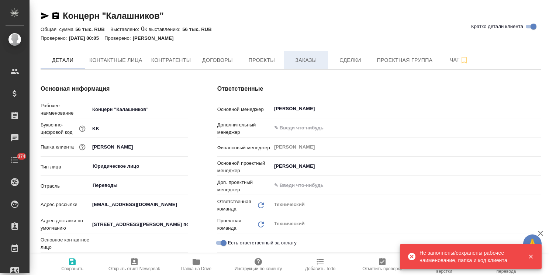
click at [309, 56] on span "Заказы" at bounding box center [305, 60] width 35 height 9
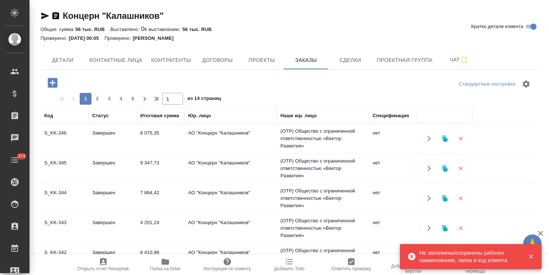
click at [448, 142] on button "button" at bounding box center [445, 138] width 15 height 15
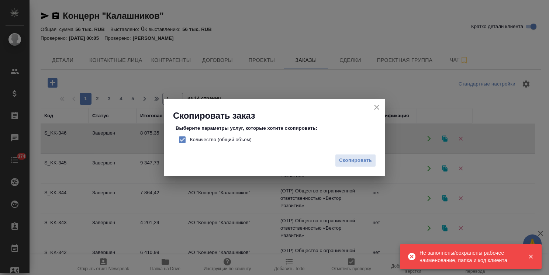
click at [240, 140] on span "Количество (общий объем)" at bounding box center [221, 139] width 62 height 7
click at [190, 140] on input "Количество (общий объем)" at bounding box center [183, 140] width 16 height 16
checkbox input "false"
click at [363, 164] on span "Скопировать" at bounding box center [355, 161] width 33 height 8
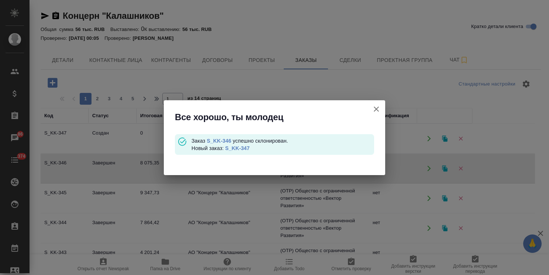
click at [242, 149] on link "S_KK-347" at bounding box center [237, 148] width 24 height 6
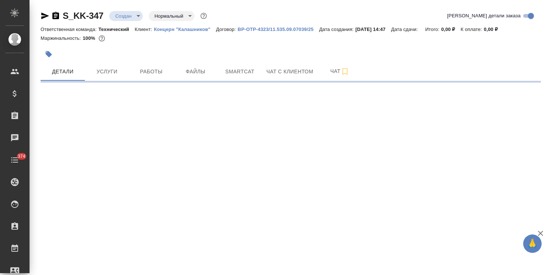
select select "RU"
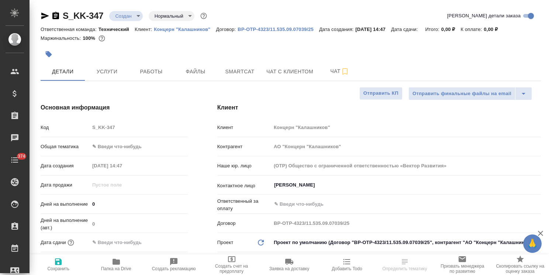
type textarea "x"
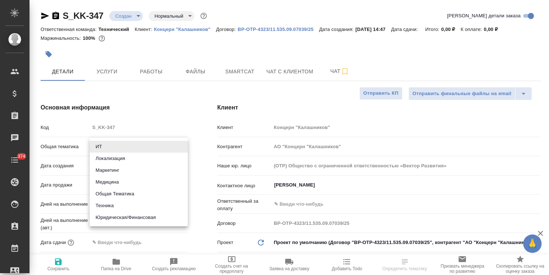
click at [139, 146] on body "🙏 .cls-1 fill:#fff; AWATERA Usmanova Olga Клиенты Спецификации Заказы Чаты 374 …" at bounding box center [274, 137] width 549 height 275
type textarea "x"
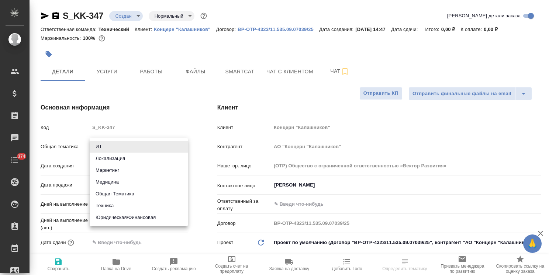
type textarea "x"
click at [107, 210] on li "Техника" at bounding box center [139, 206] width 98 height 12
type input "tech"
type textarea "x"
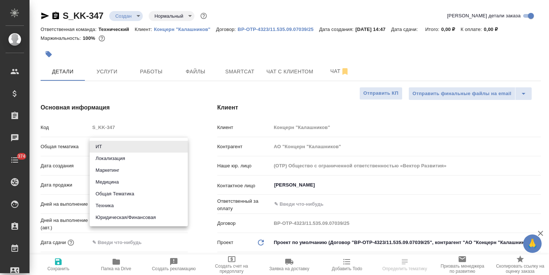
type textarea "x"
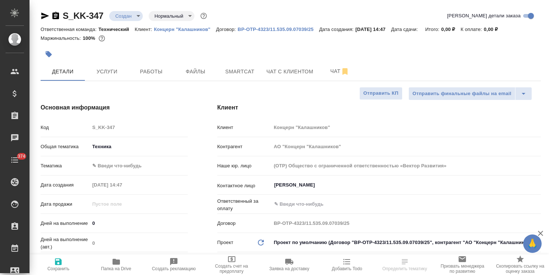
click at [129, 165] on body "🙏 .cls-1 fill:#fff; AWATERA Usmanova Olga Клиенты Спецификации Заказы Чаты 374 …" at bounding box center [274, 137] width 549 height 275
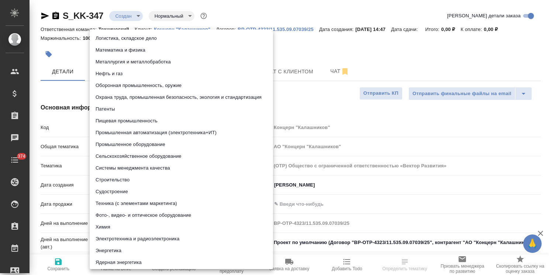
scroll to position [85, 0]
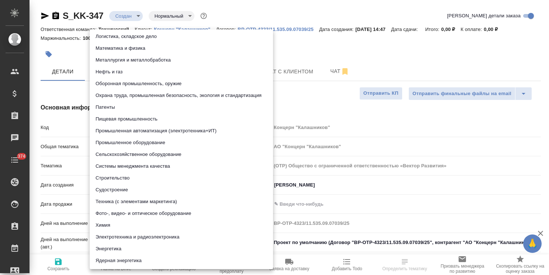
click at [147, 201] on li "Техника (с элементами маркетинга)" at bounding box center [182, 202] width 184 height 12
type textarea "x"
type input "60014f8f4811385ea454c731"
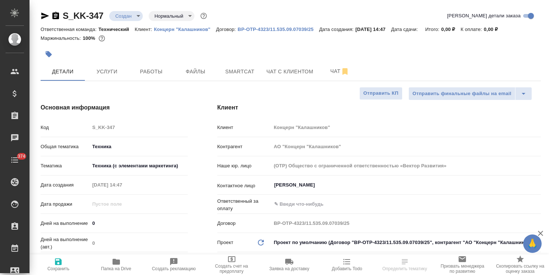
click at [59, 263] on icon "button" at bounding box center [58, 262] width 9 height 9
type textarea "x"
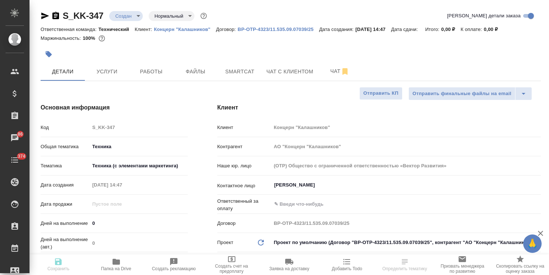
type textarea "x"
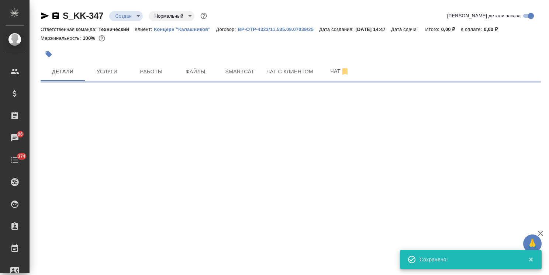
select select "RU"
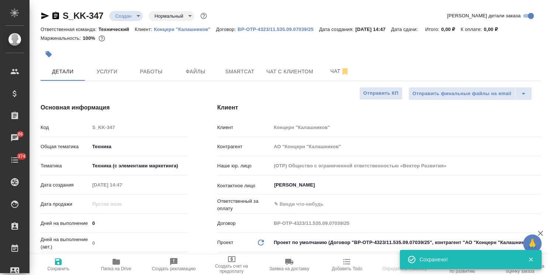
type textarea "x"
select select "RU"
type textarea "x"
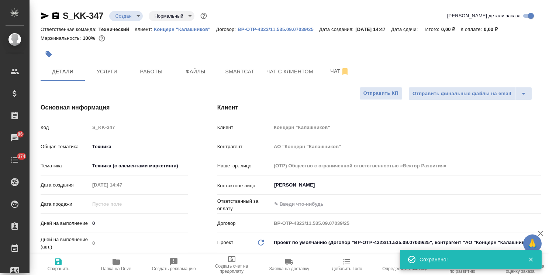
type textarea "x"
drag, startPoint x: 103, startPoint y: 6, endPoint x: 54, endPoint y: 9, distance: 49.6
copy link "S_KK-347"
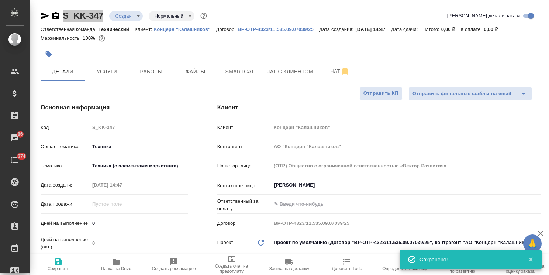
type textarea "x"
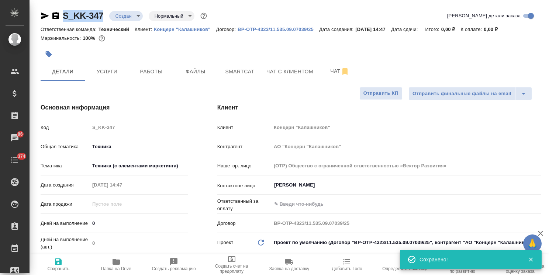
type textarea "x"
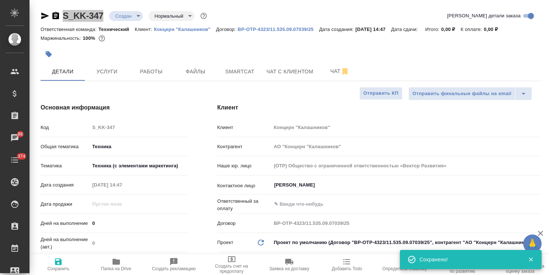
type textarea "x"
click at [192, 72] on span "Файлы" at bounding box center [195, 71] width 35 height 9
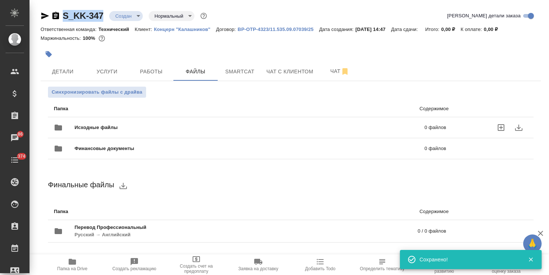
click at [97, 124] on span "Исходные файлы" at bounding box center [173, 127] width 197 height 7
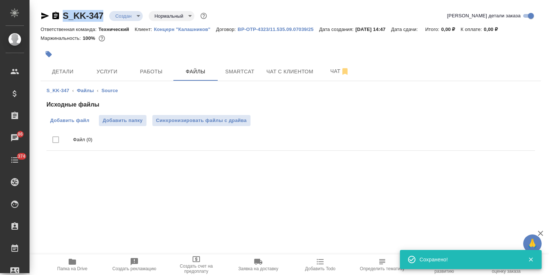
click at [74, 118] on span "Добавить файл" at bounding box center [69, 120] width 39 height 7
click at [0, 0] on input "Добавить файл" at bounding box center [0, 0] width 0 height 0
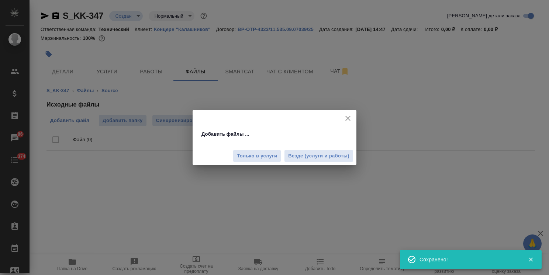
click at [313, 227] on div "Добавить файлы ... Только в услуги Везде (услуги и работы)" at bounding box center [274, 137] width 549 height 275
click at [312, 158] on span "Везде (услуги и работы)" at bounding box center [318, 156] width 61 height 8
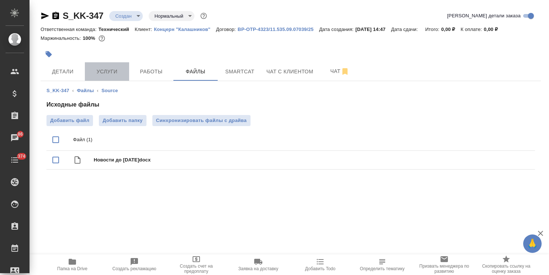
click at [102, 81] on button "Услуги" at bounding box center [107, 71] width 44 height 18
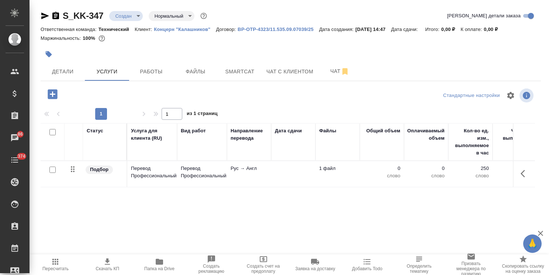
click at [54, 170] on input "checkbox" at bounding box center [52, 170] width 6 height 6
checkbox input "true"
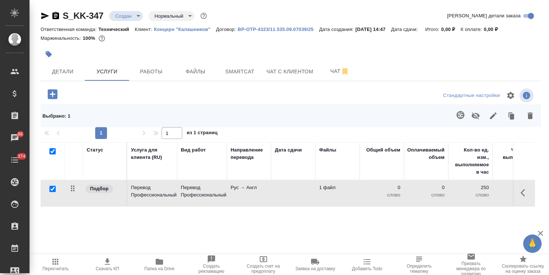
click at [458, 118] on icon "button" at bounding box center [460, 115] width 9 height 9
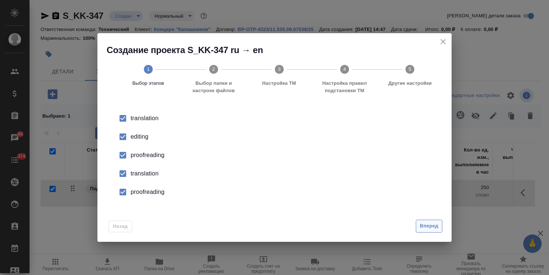
click at [437, 223] on span "Вперед" at bounding box center [429, 226] width 18 height 8
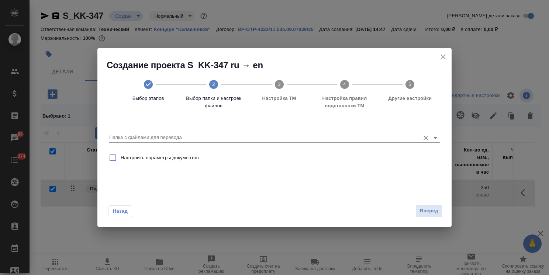
click at [213, 141] on input "Папка с файлами для перевода" at bounding box center [262, 137] width 307 height 9
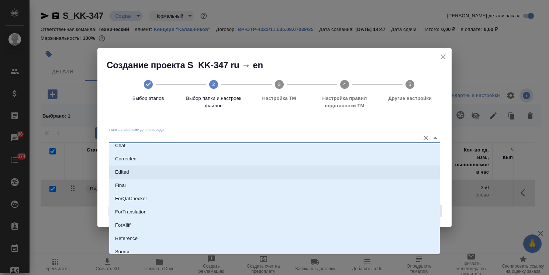
scroll to position [37, 0]
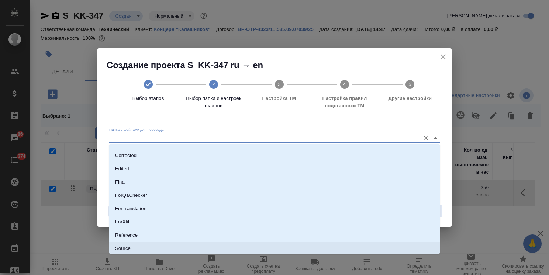
click at [136, 250] on li "Source" at bounding box center [274, 248] width 331 height 13
type input "Source"
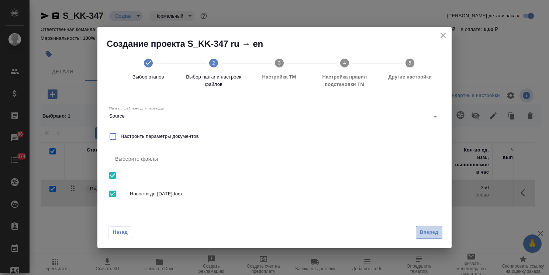
click at [435, 230] on span "Вперед" at bounding box center [429, 233] width 18 height 8
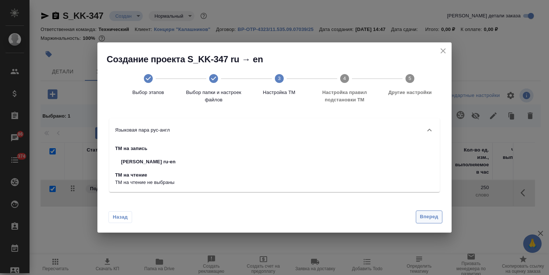
click at [425, 213] on button "Вперед" at bounding box center [429, 217] width 27 height 13
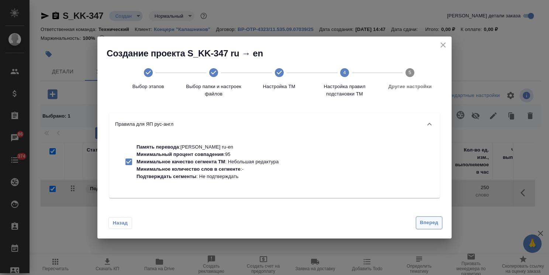
click at [427, 218] on button "Вперед" at bounding box center [429, 223] width 27 height 13
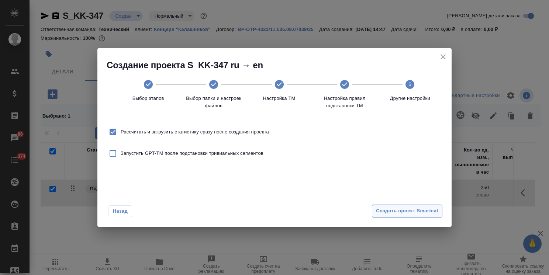
click at [425, 205] on button "Создать проект Smartcat" at bounding box center [407, 211] width 71 height 13
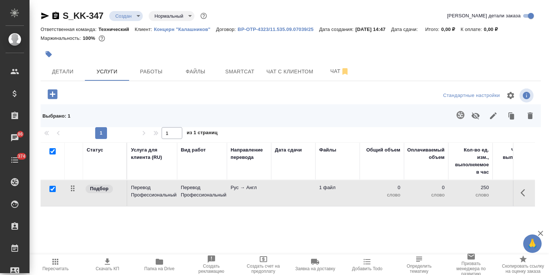
click at [53, 150] on input "checkbox" at bounding box center [52, 151] width 6 height 6
checkbox input "false"
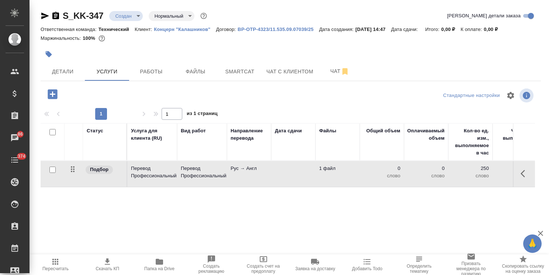
click at [224, 184] on td "Перевод Профессиональный" at bounding box center [202, 174] width 50 height 26
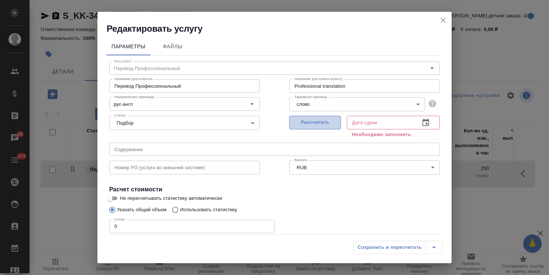
click at [322, 121] on span "Рассчитать" at bounding box center [316, 123] width 44 height 8
type input "27.08.2025 14:48"
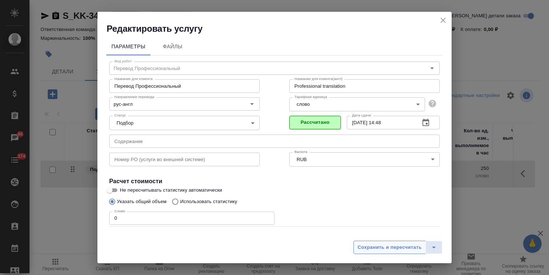
click at [373, 249] on span "Сохранить и пересчитать" at bounding box center [390, 248] width 64 height 8
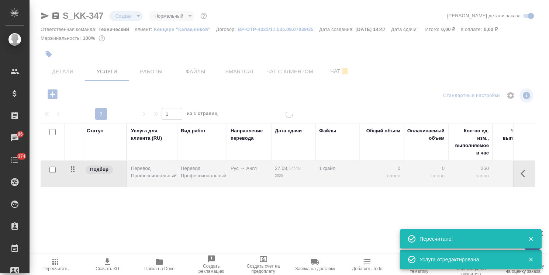
click at [62, 72] on div at bounding box center [290, 137] width 520 height 275
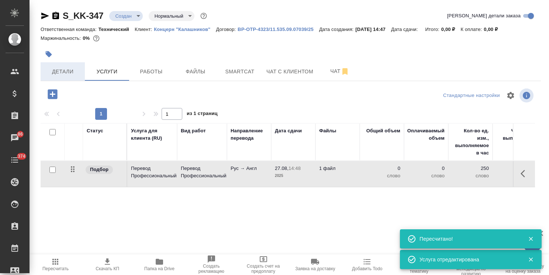
click at [62, 72] on span "Детали" at bounding box center [62, 71] width 35 height 9
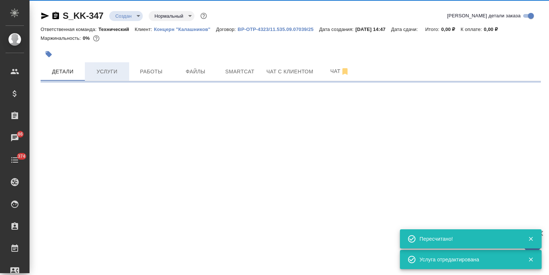
select select "RU"
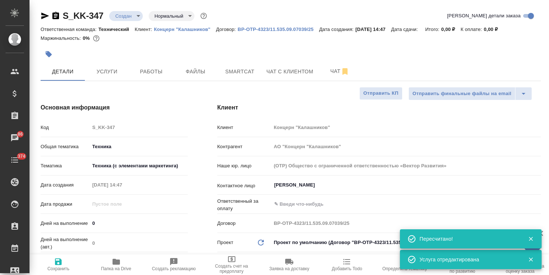
type textarea "x"
click at [103, 76] on span "Услуги" at bounding box center [106, 71] width 35 height 9
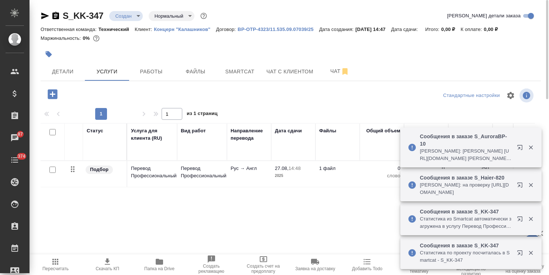
click at [61, 270] on span "Пересчитать" at bounding box center [55, 269] width 26 height 5
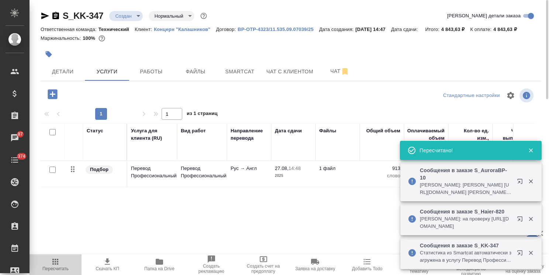
click at [61, 269] on span "Пересчитать" at bounding box center [55, 269] width 26 height 5
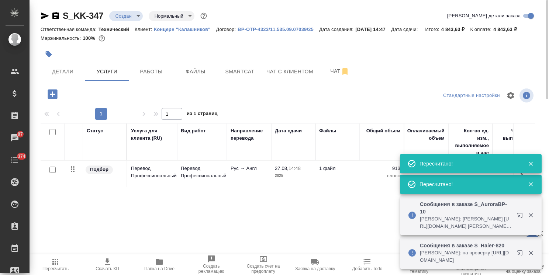
click at [106, 265] on icon "button" at bounding box center [107, 262] width 5 height 6
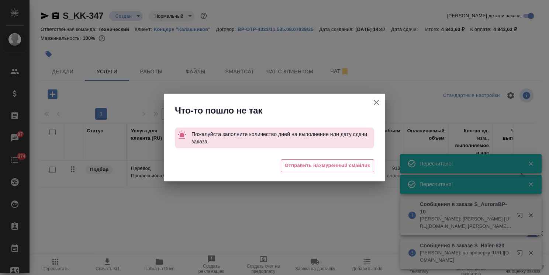
click at [370, 98] on button "[PERSON_NAME] детали заказа" at bounding box center [377, 103] width 18 height 18
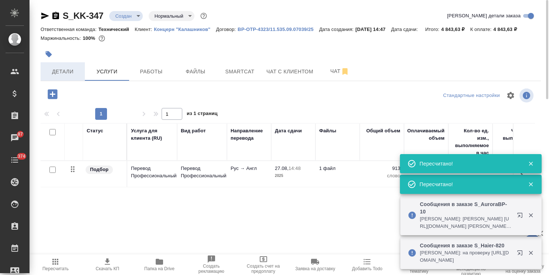
click at [77, 68] on span "Детали" at bounding box center [62, 71] width 35 height 9
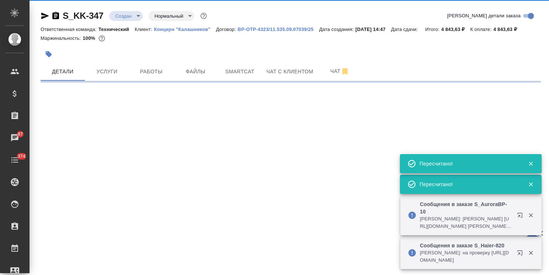
select select "RU"
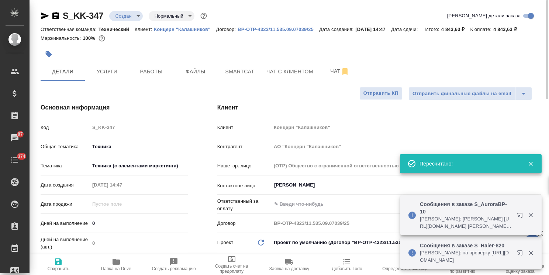
type textarea "x"
type input "Белякова Юлия"
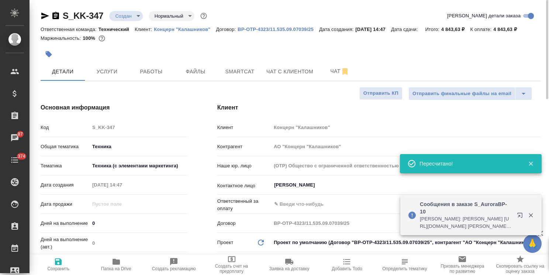
click at [61, 222] on div "Дней на выполнение 0" at bounding box center [114, 223] width 147 height 13
type input "1"
type textarea "x"
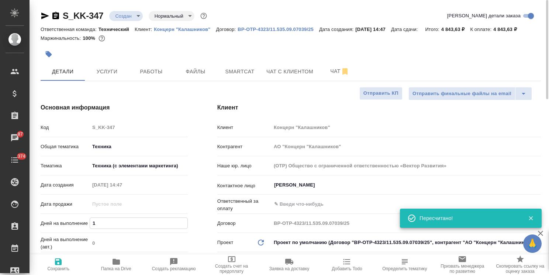
type input "1"
click at [52, 267] on span "Сохранить" at bounding box center [58, 269] width 22 height 5
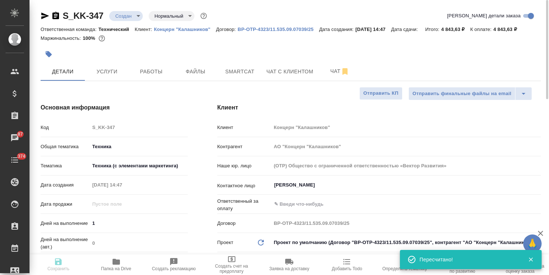
type textarea "x"
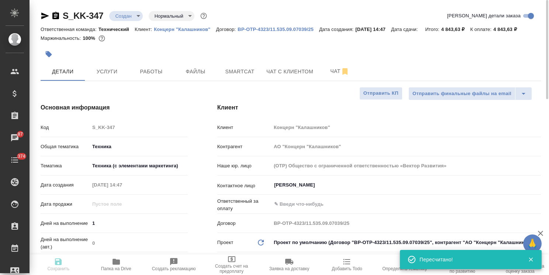
type textarea "x"
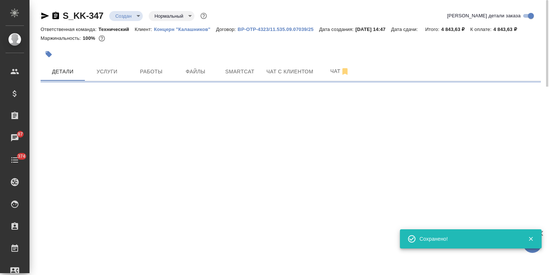
select select "RU"
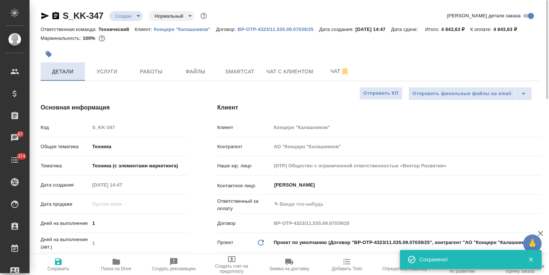
type textarea "x"
click at [108, 66] on button "Услуги" at bounding box center [107, 71] width 44 height 18
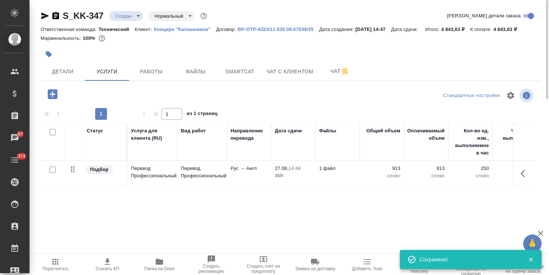
click at [107, 266] on icon "button" at bounding box center [107, 262] width 9 height 9
click at [123, 10] on div "S_KK-347 Создан new Нормальный normal" at bounding box center [125, 16] width 168 height 12
click at [124, 12] on body "🙏 .cls-1 fill:#fff; AWATERA Usmanova Olga Клиенты Спецификации Заказы 87 Чаты 3…" at bounding box center [274, 137] width 549 height 275
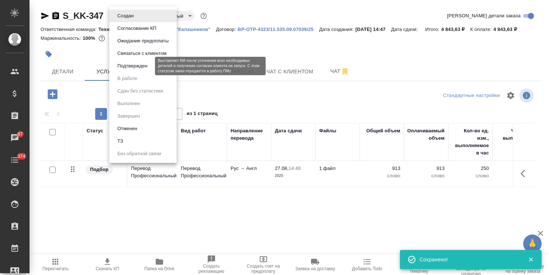
click at [134, 65] on button "Подтвержден" at bounding box center [132, 66] width 35 height 8
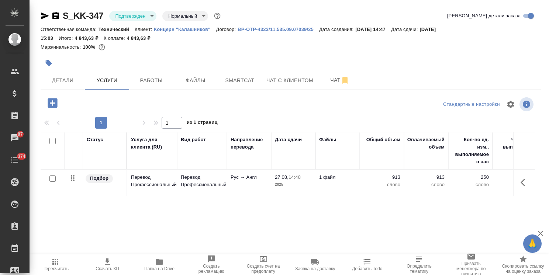
click at [52, 72] on button "Детали" at bounding box center [63, 80] width 44 height 18
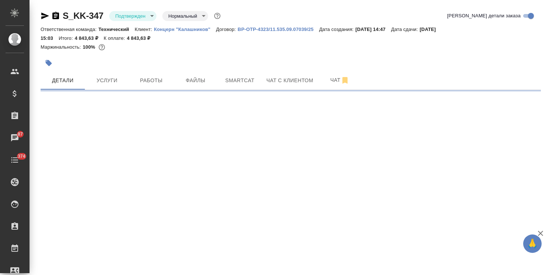
select select "RU"
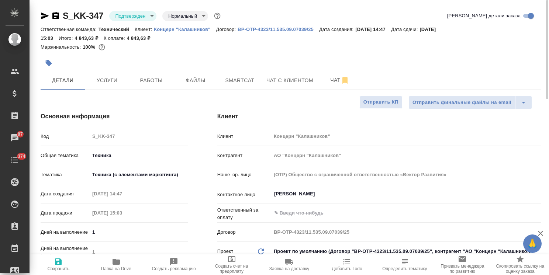
type textarea "x"
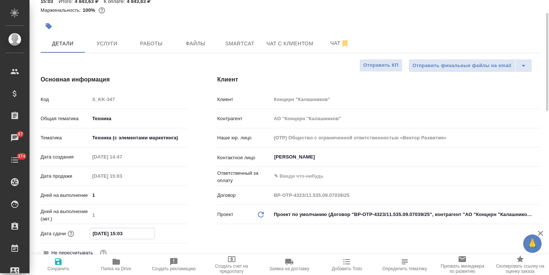
click at [139, 233] on input "28.08.2025 15:03" at bounding box center [122, 234] width 65 height 11
type input "28.08.2025 15:0_"
type textarea "x"
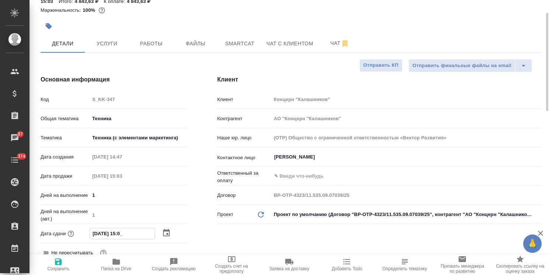
type input "28.08.2025 15:00"
type textarea "x"
type input "28.08.2025 15:00"
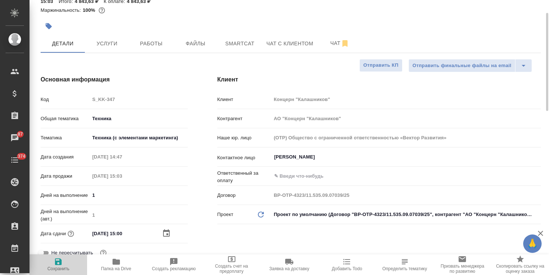
click at [64, 268] on span "Сохранить" at bounding box center [58, 269] width 22 height 5
type textarea "x"
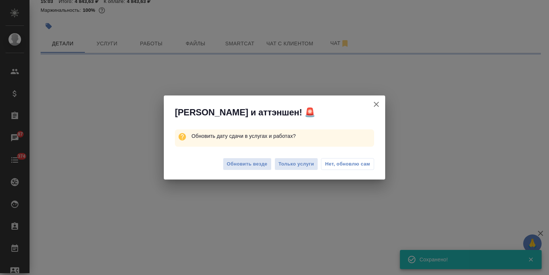
select select "RU"
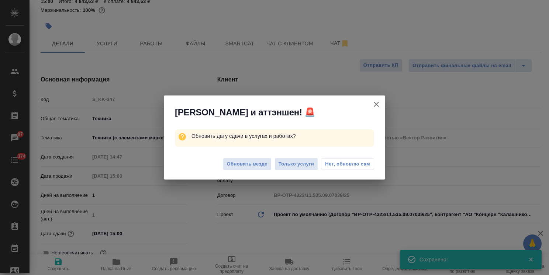
type textarea "x"
click at [248, 165] on span "Обновить везде" at bounding box center [247, 164] width 41 height 8
type textarea "x"
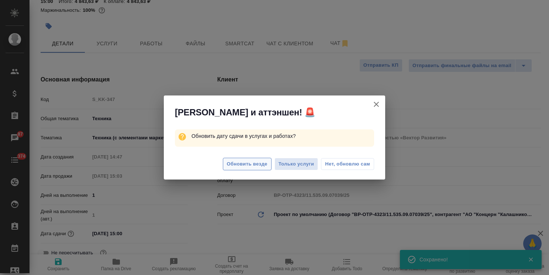
type textarea "x"
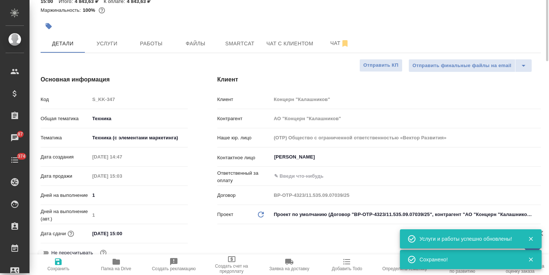
scroll to position [0, 0]
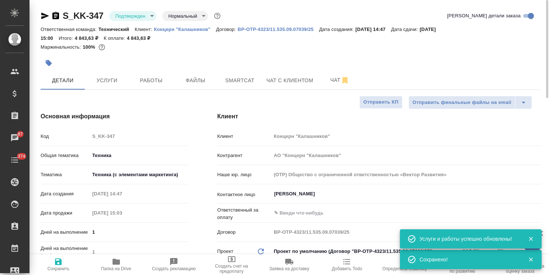
type textarea "x"
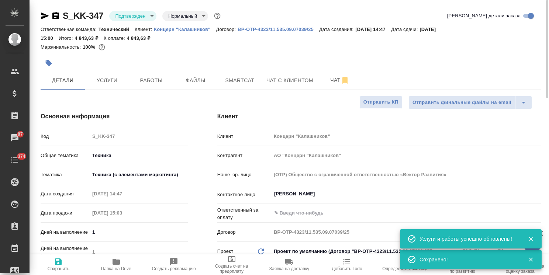
type textarea "x"
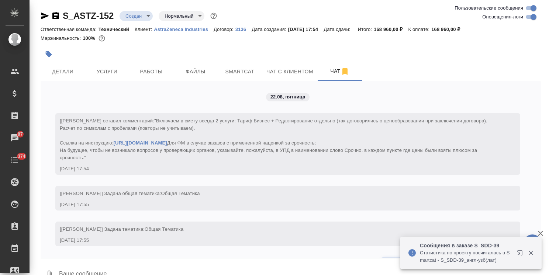
scroll to position [446, 0]
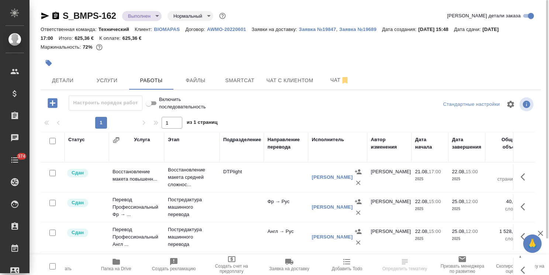
click at [137, 16] on body "🙏 .cls-1 fill:#fff; AWATERA [PERSON_NAME] Спецификации Заказы Чаты 374 Todo Про…" at bounding box center [274, 137] width 549 height 275
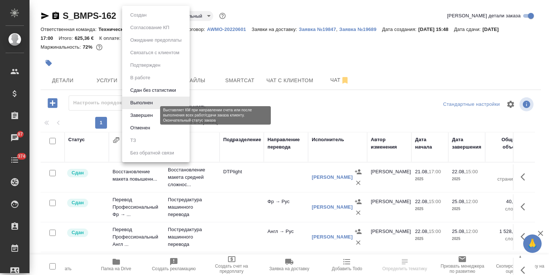
click at [151, 112] on button "Завершен" at bounding box center [141, 116] width 27 height 8
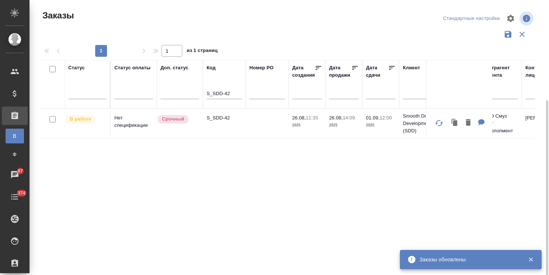
scroll to position [55, 0]
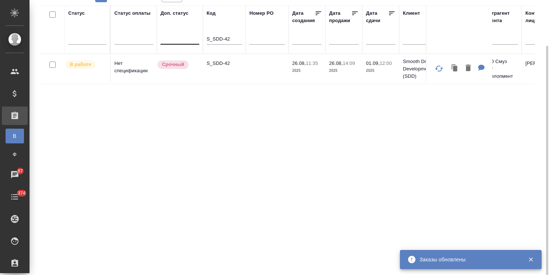
drag, startPoint x: 220, startPoint y: 40, endPoint x: 174, endPoint y: 38, distance: 45.8
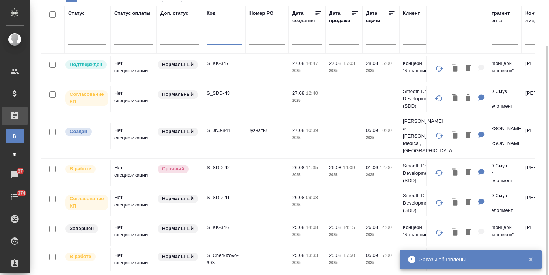
paste input "S_JNJ-833"
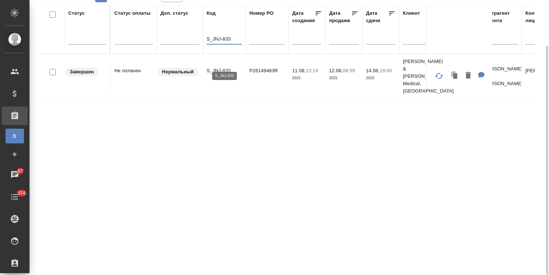
click at [219, 67] on p "S_JNJ-833" at bounding box center [224, 70] width 35 height 7
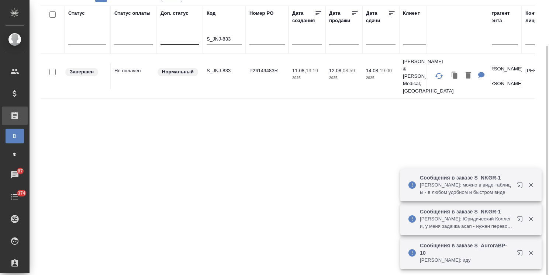
drag, startPoint x: 233, startPoint y: 39, endPoint x: 184, endPoint y: 38, distance: 48.4
paste input "ASTZ-150"
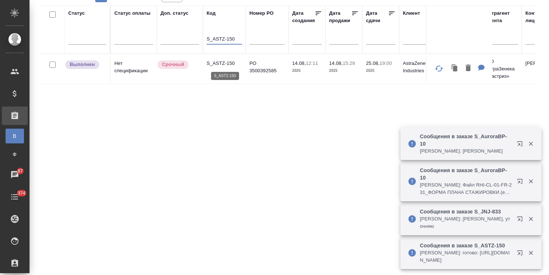
click at [219, 62] on p "S_ASTZ-150" at bounding box center [224, 63] width 35 height 7
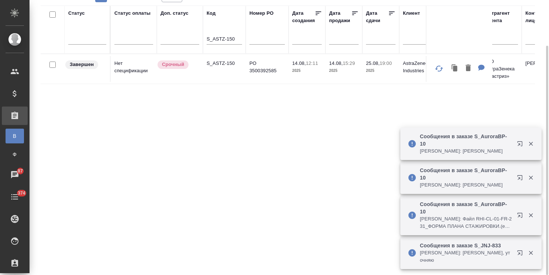
click at [224, 60] on p "S_ASTZ-150" at bounding box center [224, 63] width 35 height 7
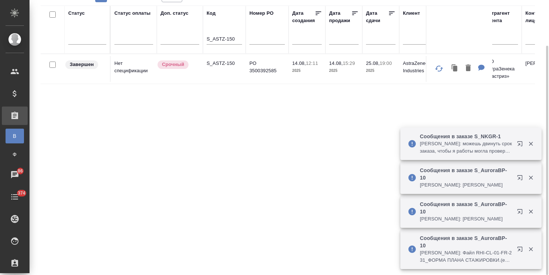
drag, startPoint x: 235, startPoint y: 38, endPoint x: 138, endPoint y: 45, distance: 97.0
paste input "SDD-43"
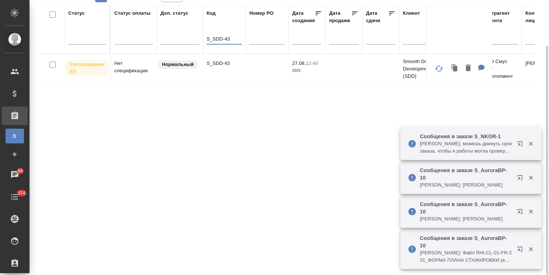
type input "S_SDD-43"
click at [214, 63] on p "S_SDD-43" at bounding box center [224, 63] width 35 height 7
drag, startPoint x: 234, startPoint y: 38, endPoint x: 192, endPoint y: 32, distance: 42.9
click at [93, 40] on div at bounding box center [87, 37] width 38 height 11
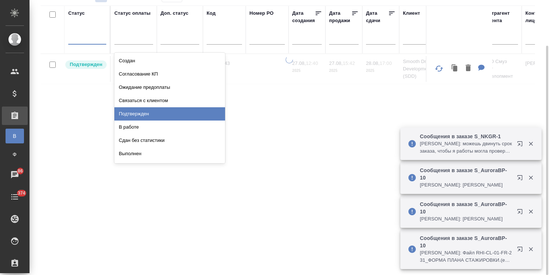
click at [144, 114] on div "Подтвержден" at bounding box center [169, 113] width 111 height 13
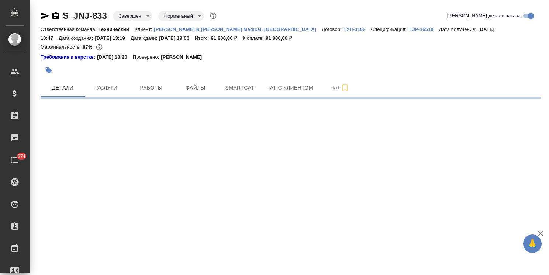
select select "RU"
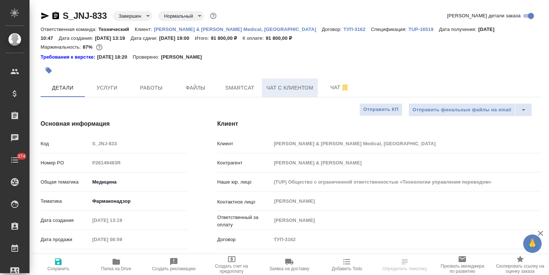
type textarea "x"
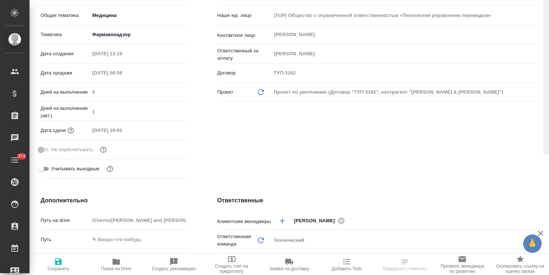
scroll to position [13, 0]
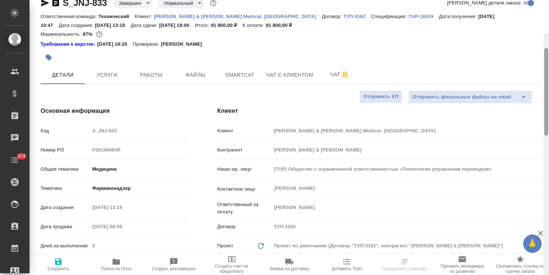
drag, startPoint x: 546, startPoint y: 114, endPoint x: 417, endPoint y: 62, distance: 139.5
click at [548, 63] on div at bounding box center [547, 92] width 4 height 88
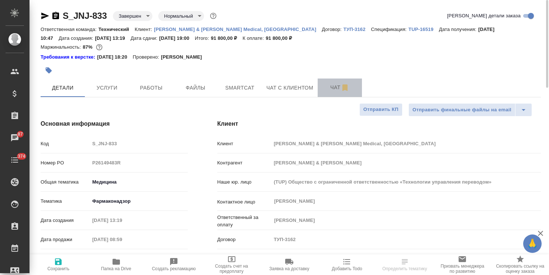
click at [333, 83] on span "Чат" at bounding box center [339, 87] width 35 height 9
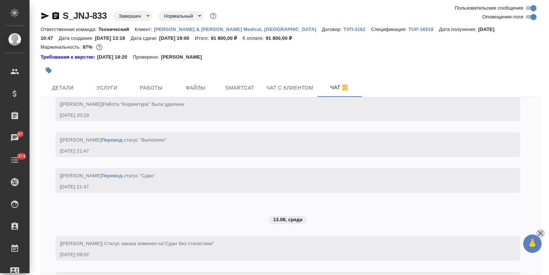
click at [541, 236] on icon "button" at bounding box center [541, 233] width 9 height 9
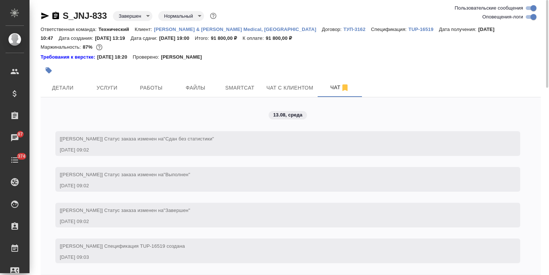
scroll to position [32, 0]
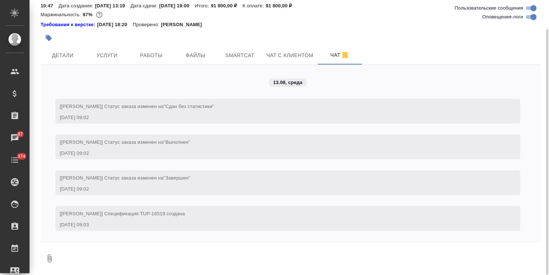
click at [109, 260] on textarea at bounding box center [299, 258] width 483 height 25
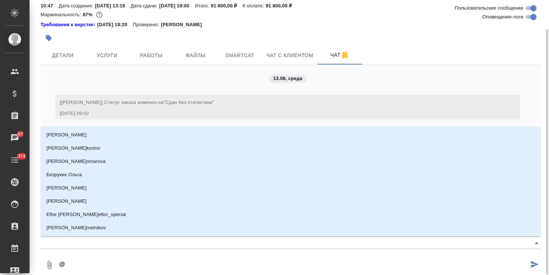
type textarea "@ф"
type input "ф"
type textarea "@фк"
type input "фк"
type textarea "@фкд"
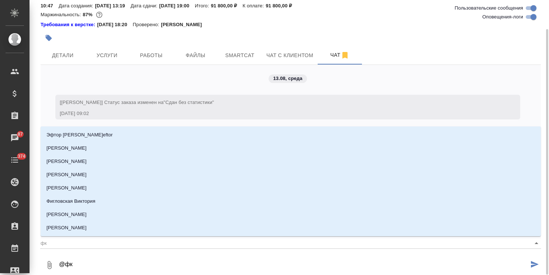
type input "фкд"
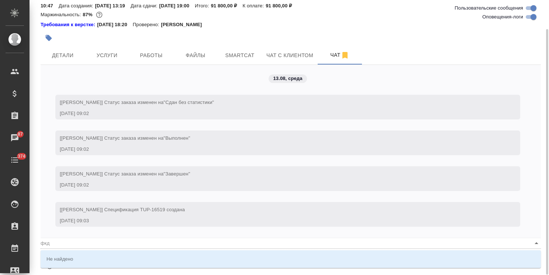
type textarea "@фк"
type input "фк"
type textarea "@ф"
type input "ф"
type textarea "@фе"
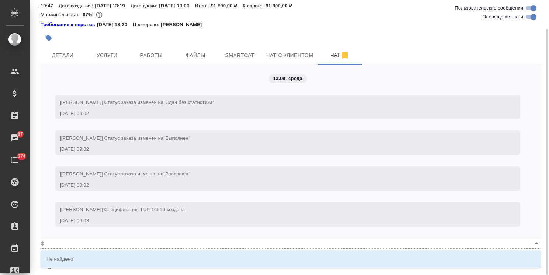
type input "фе"
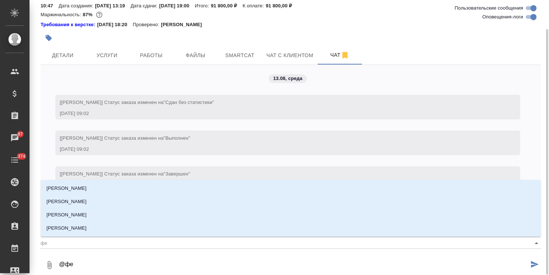
type textarea "@фед"
type input "фед"
type textarea "@федо"
type input "федо"
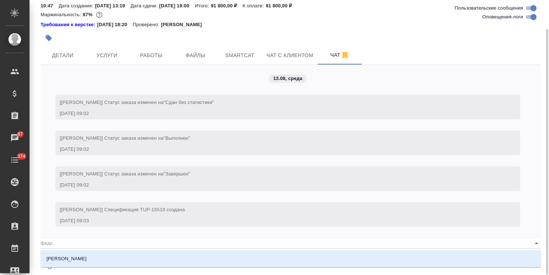
click at [110, 262] on li "[PERSON_NAME]" at bounding box center [291, 259] width 501 height 13
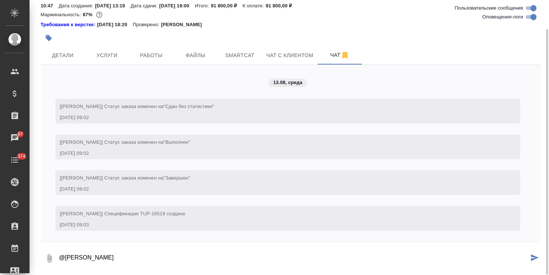
paste textarea "[PERSON_NAME], добрый день! Не могли бы Вы уточнит у переводчика [PERSON_NAME],…"
type textarea "@[PERSON_NAME] [PERSON_NAME], добрый день! Не могли бы Вы уточнит у переводчика…"
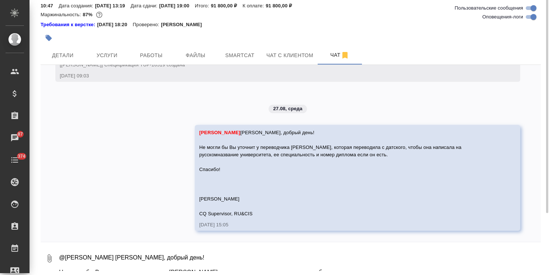
scroll to position [0, 0]
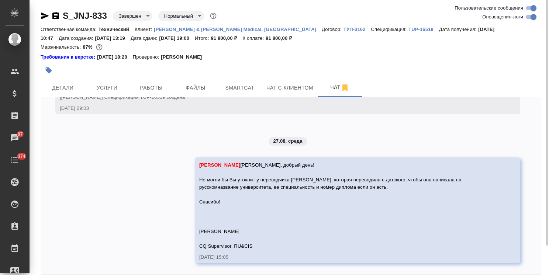
drag, startPoint x: 40, startPoint y: 17, endPoint x: 45, endPoint y: 14, distance: 5.5
click at [42, 16] on div "S_JNJ-833 Завершен closed Нормальный normal Ответственная команда: Технический …" at bounding box center [291, 154] width 509 height 308
click at [45, 14] on icon "button" at bounding box center [45, 16] width 8 height 7
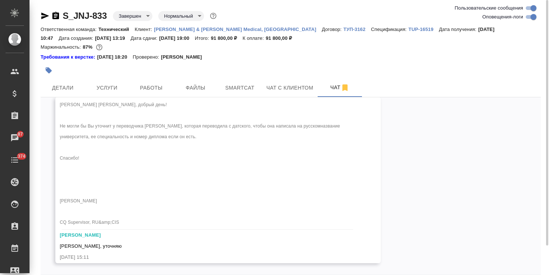
scroll to position [3994, 0]
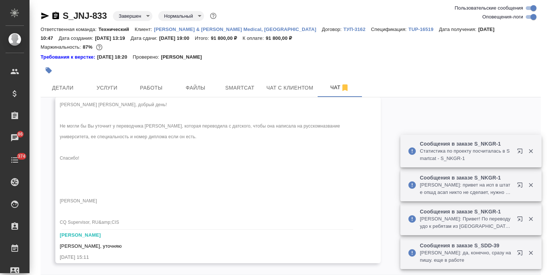
click at [533, 154] on icon "button" at bounding box center [531, 151] width 7 height 7
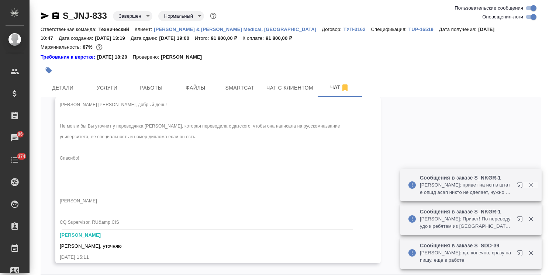
click at [529, 185] on icon "button" at bounding box center [531, 185] width 7 height 7
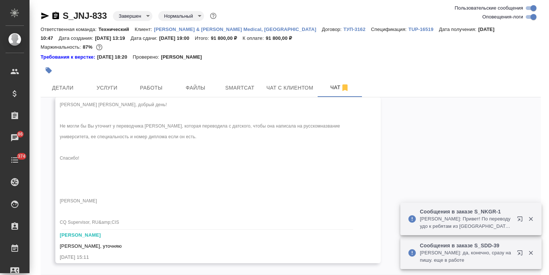
click at [530, 220] on icon "button" at bounding box center [531, 219] width 7 height 7
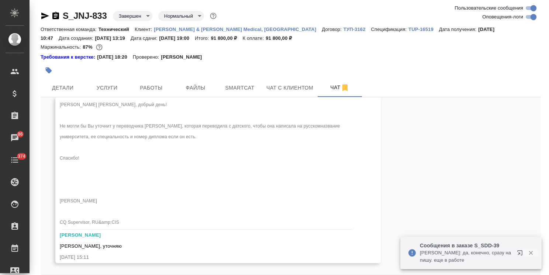
click at [527, 254] on button "button" at bounding box center [531, 253] width 15 height 7
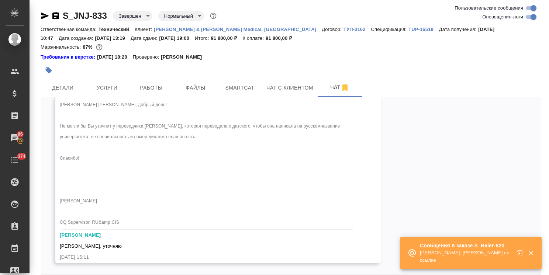
click at [532, 254] on icon "button" at bounding box center [531, 253] width 7 height 7
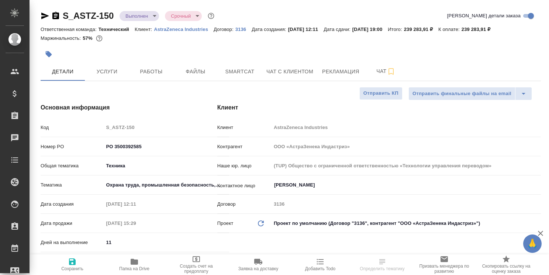
select select "RU"
click at [364, 69] on button "Чат" at bounding box center [386, 71] width 44 height 18
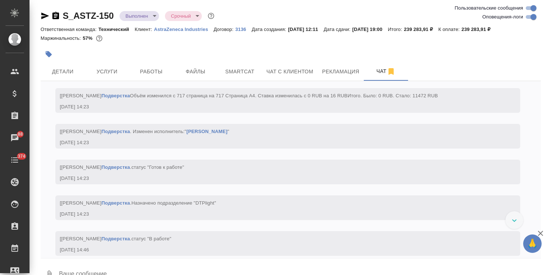
click at [543, 234] on icon "button" at bounding box center [541, 233] width 9 height 9
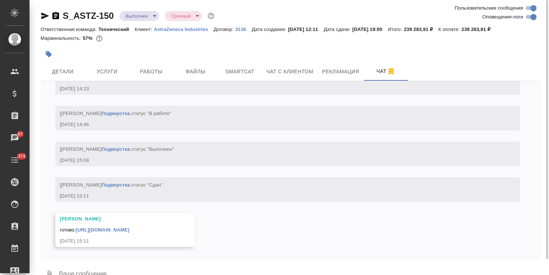
scroll to position [8203, 0]
click at [126, 228] on link "[URL][DOMAIN_NAME]" at bounding box center [103, 230] width 54 height 6
drag, startPoint x: 115, startPoint y: 8, endPoint x: 55, endPoint y: 13, distance: 60.7
click at [55, 13] on div "S_ASTZ-150 Выполнен completed Срочный urgent Ответственная команда: Технический…" at bounding box center [291, 146] width 509 height 292
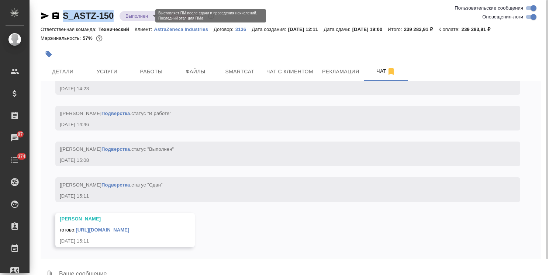
click at [136, 17] on body ".cls-1 fill:#fff; AWATERA Usmanova Olga Клиенты Спецификации Заказы 87 Чаты 374…" at bounding box center [274, 137] width 549 height 275
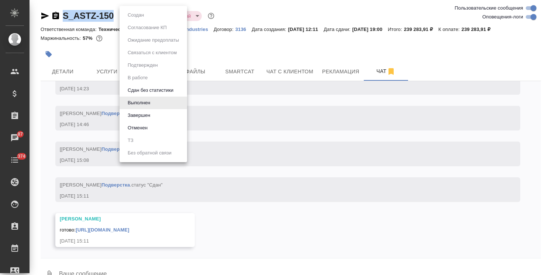
click at [140, 114] on button "Завершен" at bounding box center [139, 116] width 27 height 8
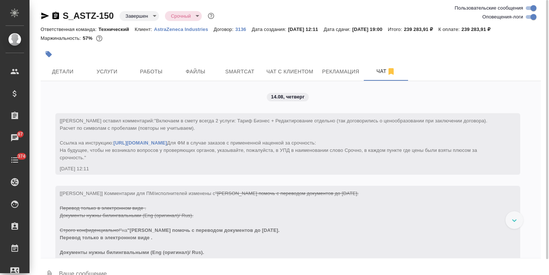
scroll to position [8239, 0]
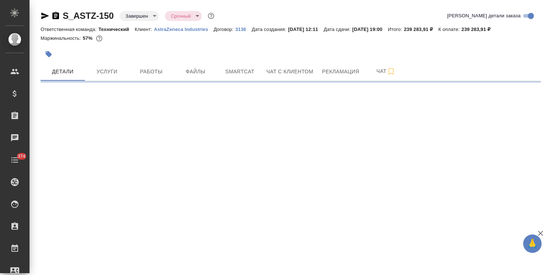
select select "RU"
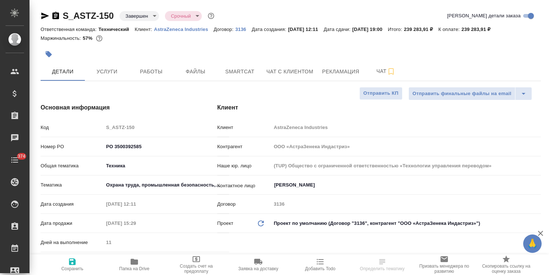
type textarea "x"
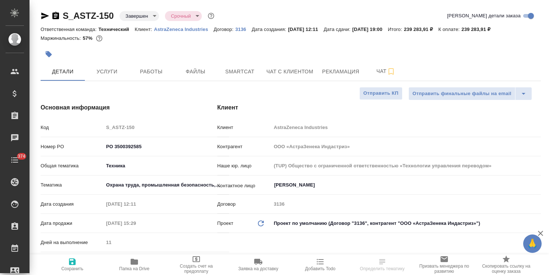
type textarea "x"
drag, startPoint x: 548, startPoint y: 92, endPoint x: 531, endPoint y: 53, distance: 43.2
click at [531, 53] on div "S_ASTZ-150 Завершен closed Срочный urgent Кратко детали заказа Ответственная ко…" at bounding box center [290, 137] width 520 height 275
type textarea "x"
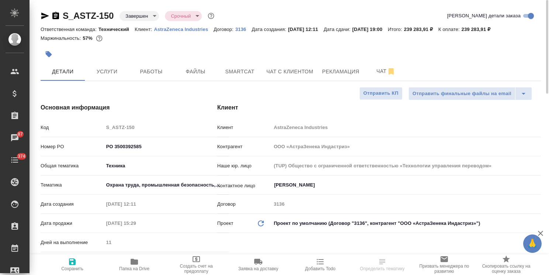
type textarea "x"
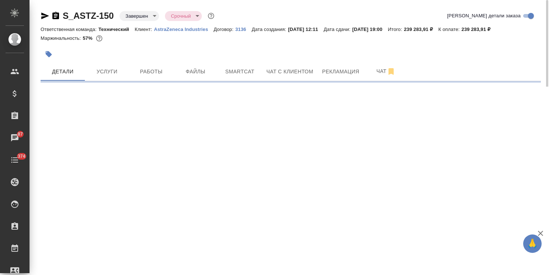
select select "RU"
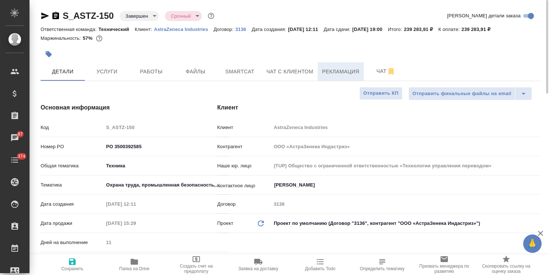
type textarea "x"
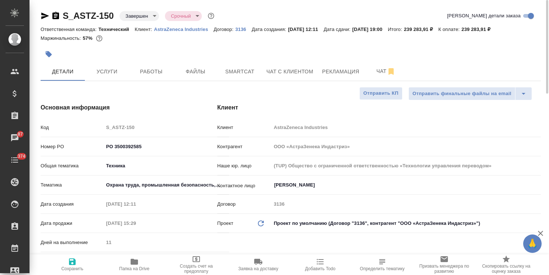
type textarea "x"
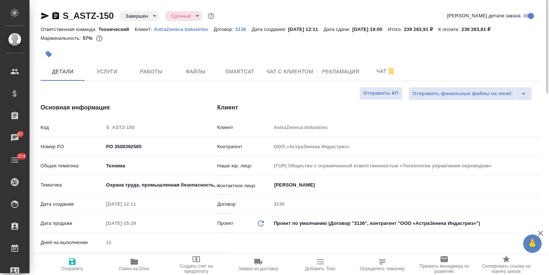
type textarea "x"
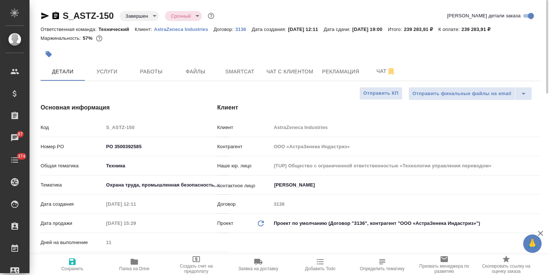
type textarea "x"
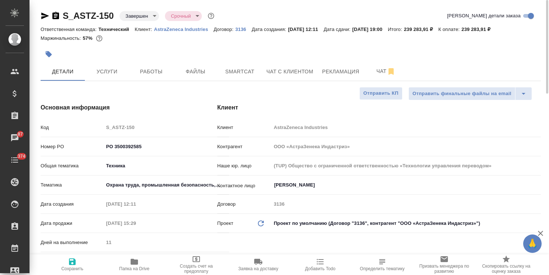
type textarea "x"
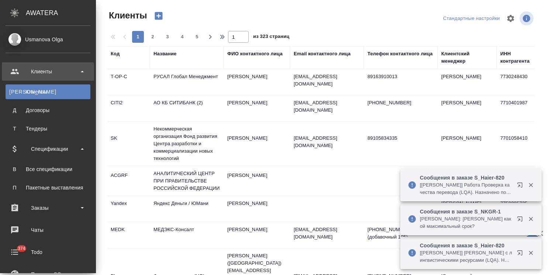
select select "RU"
click at [56, 167] on div "Все спецификации" at bounding box center [48, 169] width 78 height 7
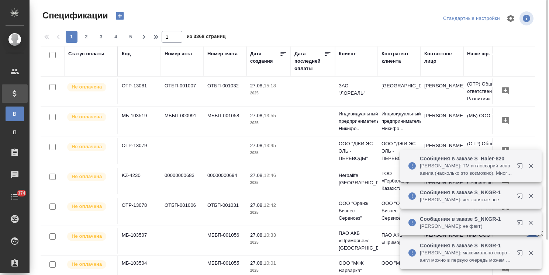
click at [121, 17] on icon "button" at bounding box center [120, 16] width 8 height 8
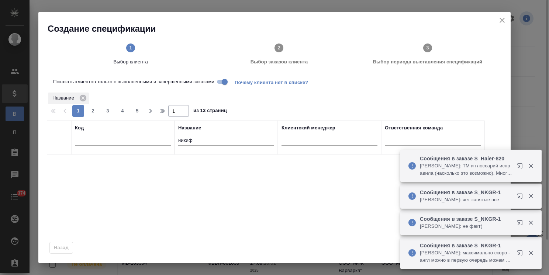
drag, startPoint x: 505, startPoint y: 23, endPoint x: 343, endPoint y: 90, distance: 175.3
click at [505, 23] on icon "close" at bounding box center [502, 20] width 9 height 9
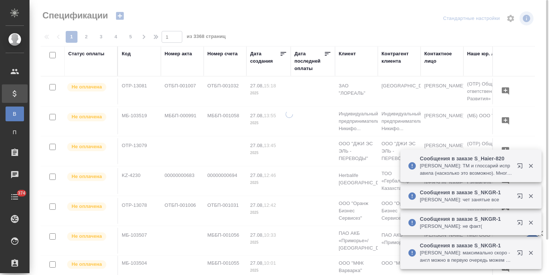
click at [352, 54] on div "Клиент" at bounding box center [347, 53] width 17 height 7
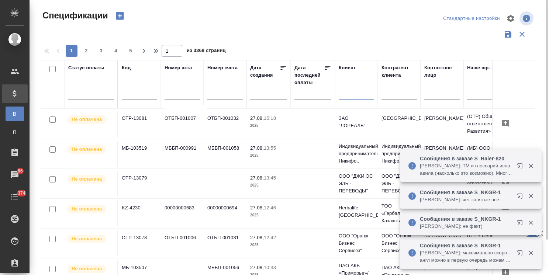
click at [345, 97] on input "text" at bounding box center [356, 94] width 35 height 9
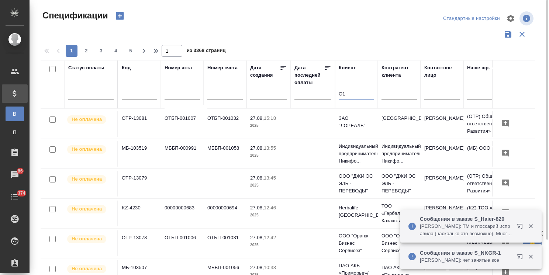
type input "O"
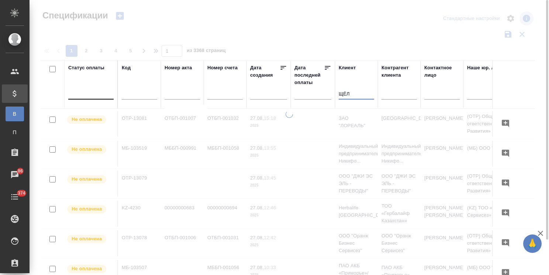
type input "ЩЁЛ"
click at [92, 92] on div at bounding box center [90, 92] width 45 height 11
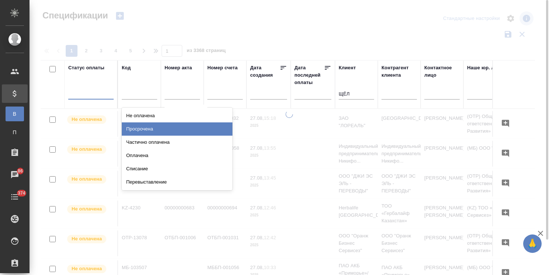
click at [141, 127] on div "Просрочена" at bounding box center [177, 129] width 111 height 13
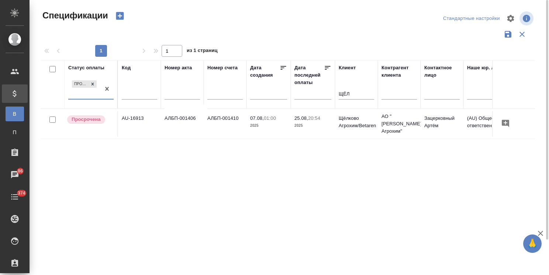
click at [143, 117] on td "AU-16913" at bounding box center [139, 124] width 43 height 26
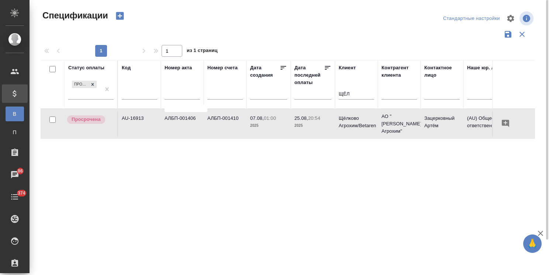
click at [143, 117] on td "AU-16913" at bounding box center [139, 124] width 43 height 26
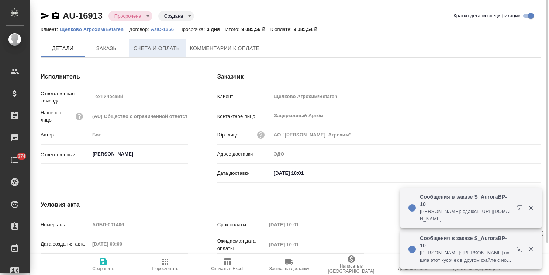
click at [173, 51] on span "Счета и оплаты" at bounding box center [158, 48] width 48 height 9
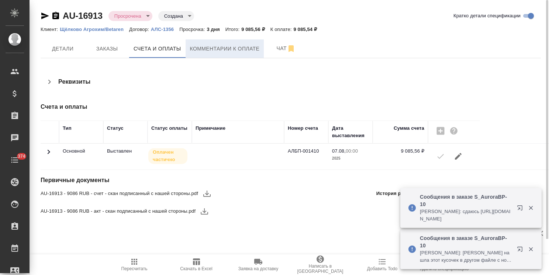
click at [211, 47] on span "Комментарии к оплате" at bounding box center [225, 48] width 70 height 9
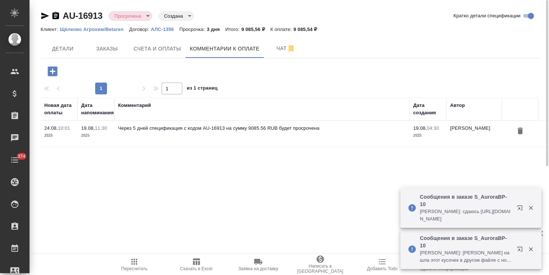
click at [53, 71] on icon "button" at bounding box center [53, 71] width 10 height 10
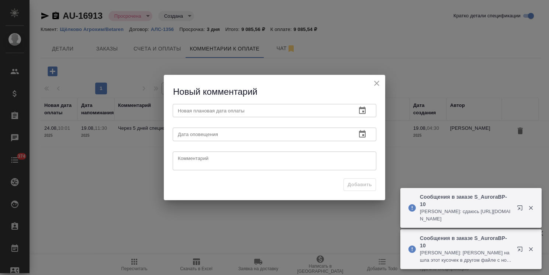
click at [356, 112] on button "button" at bounding box center [363, 111] width 18 height 18
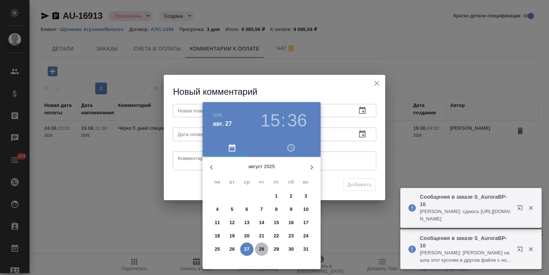
click at [261, 252] on p "28" at bounding box center [262, 249] width 6 height 7
type input "28.08.2025 15:36"
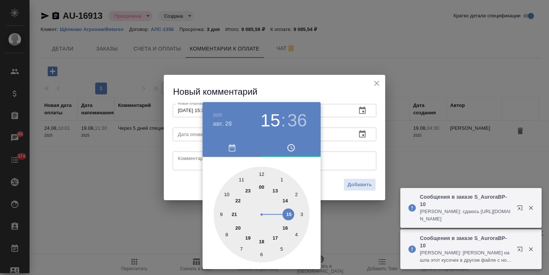
click at [298, 81] on div at bounding box center [274, 137] width 549 height 275
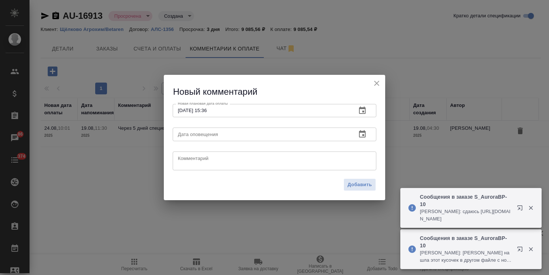
click at [359, 134] on icon "button" at bounding box center [362, 134] width 9 height 9
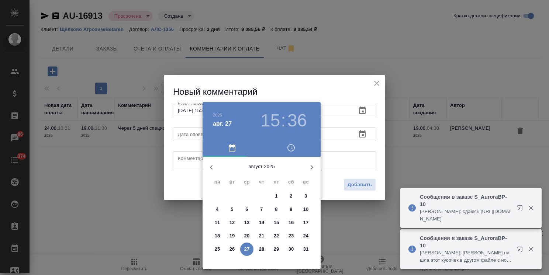
click at [263, 251] on p "28" at bounding box center [262, 249] width 6 height 7
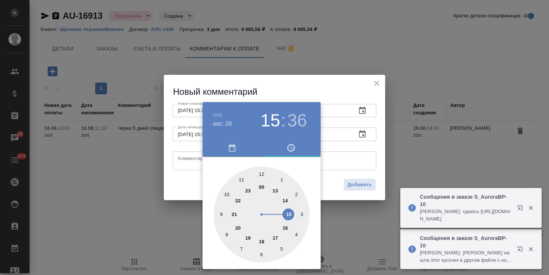
click at [315, 66] on div at bounding box center [274, 137] width 549 height 275
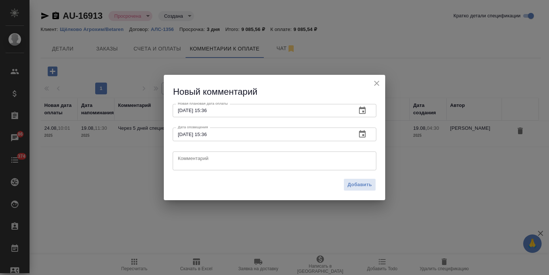
click at [360, 134] on icon "button" at bounding box center [362, 134] width 9 height 9
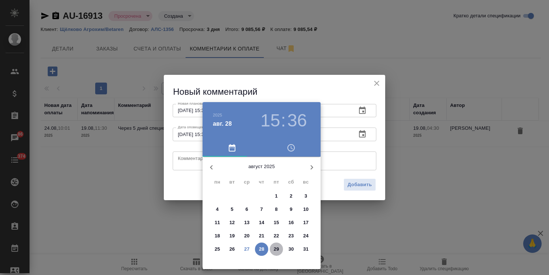
click at [277, 251] on p "29" at bounding box center [277, 249] width 6 height 7
type input "29.08.2025 15:36"
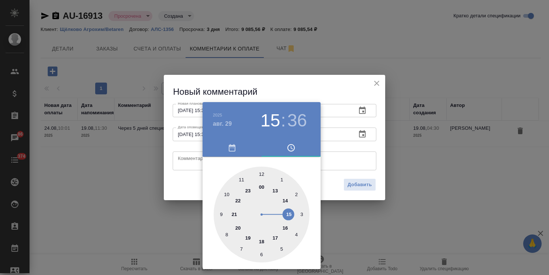
click at [317, 89] on div at bounding box center [274, 137] width 549 height 275
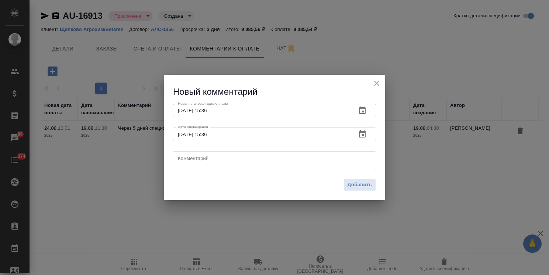
click at [363, 113] on icon "button" at bounding box center [362, 110] width 9 height 9
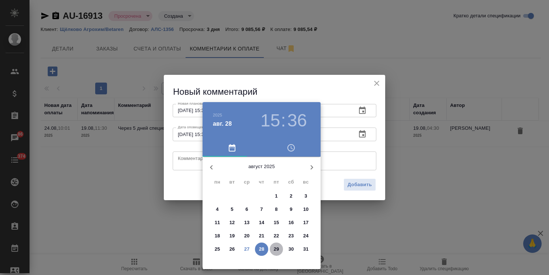
click at [274, 246] on p "29" at bounding box center [277, 249] width 6 height 7
type input "29.08.2025 15:36"
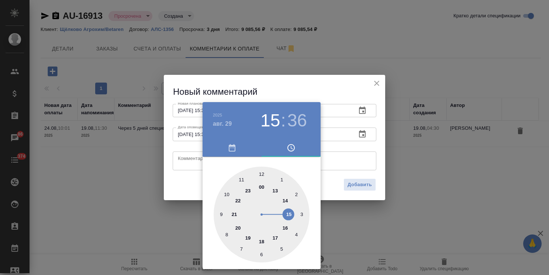
click at [182, 154] on div at bounding box center [274, 137] width 549 height 275
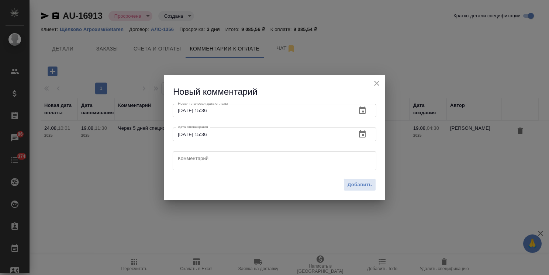
click at [192, 159] on div "2025 авг. 29 15 : 36 00 1 2 3 4 5 6 7 8 9 10 11 12 13 14 15 16 17 18 19 20 21 2…" at bounding box center [274, 137] width 549 height 275
click at [194, 160] on textarea at bounding box center [275, 160] width 194 height 11
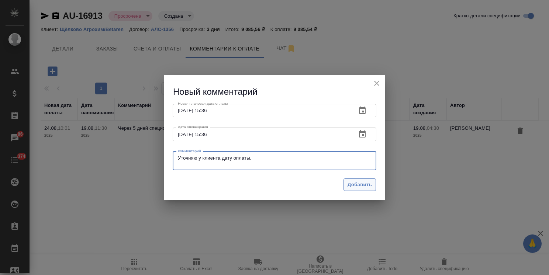
type textarea "Уточняю у клиента дату оплаты."
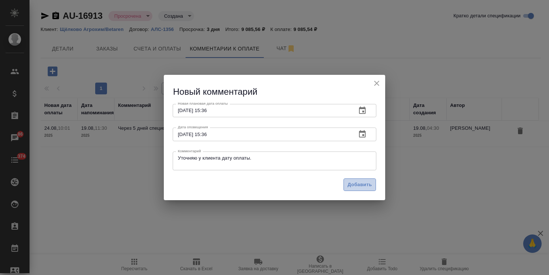
click at [360, 184] on span "Добавить" at bounding box center [360, 185] width 24 height 8
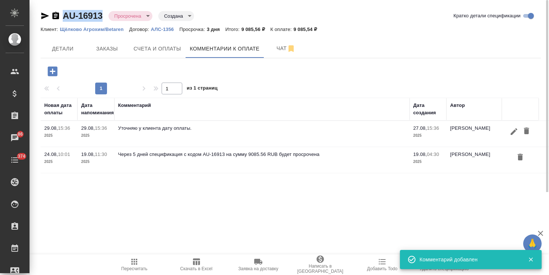
drag, startPoint x: 104, startPoint y: 11, endPoint x: 57, endPoint y: 9, distance: 47.7
click at [57, 9] on div "AU-16913 Просрочена delayed Создана created Кратко детали спецификации Клиент: …" at bounding box center [291, 96] width 509 height 192
copy link "AU-16913"
click at [176, 49] on span "Счета и оплаты" at bounding box center [158, 48] width 48 height 9
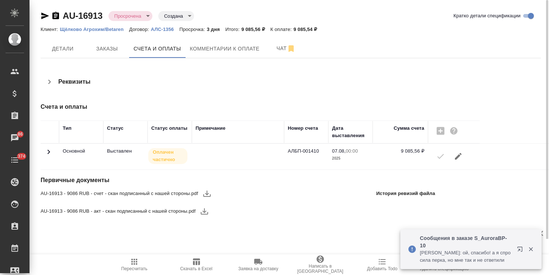
click at [207, 195] on icon "button" at bounding box center [207, 193] width 9 height 9
click at [204, 211] on icon "button" at bounding box center [204, 212] width 7 height 6
drag, startPoint x: 318, startPoint y: 31, endPoint x: 295, endPoint y: 33, distance: 23.0
click at [295, 33] on div "Клиент: Щёлково Агрохим/Betaren Договор: АЛС-1356 Просрочка: 3 дня Итого: 9 085…" at bounding box center [291, 29] width 501 height 9
copy p "9 085,54 ₽"
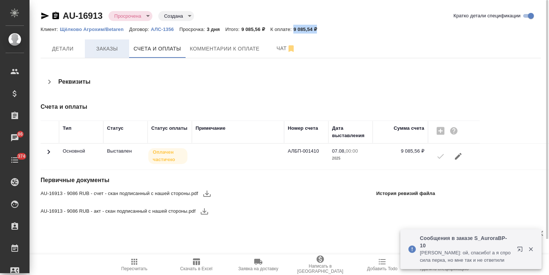
click at [113, 53] on button "Заказы" at bounding box center [107, 49] width 44 height 18
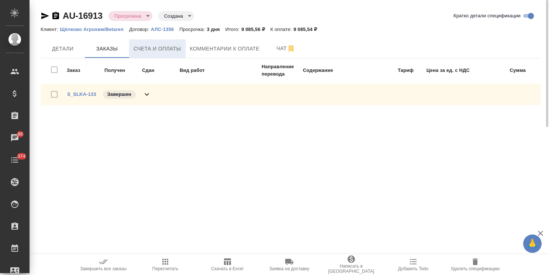
click at [172, 51] on span "Счета и оплаты" at bounding box center [158, 48] width 48 height 9
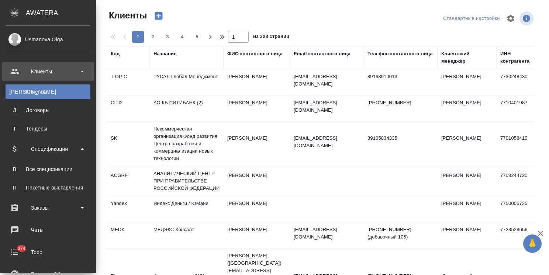
select select "RU"
click at [49, 166] on div "Все спецификации" at bounding box center [48, 169] width 78 height 7
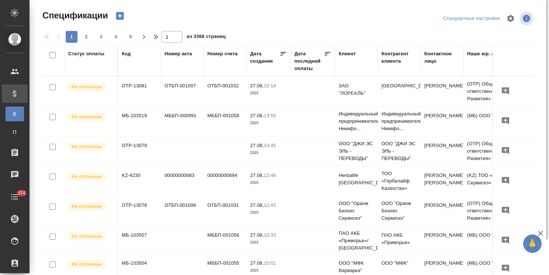
click at [128, 52] on div "Код" at bounding box center [126, 53] width 9 height 7
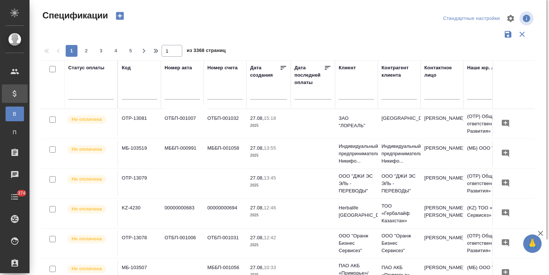
click at [126, 96] on input "text" at bounding box center [139, 94] width 35 height 9
paste input "AU-16913"
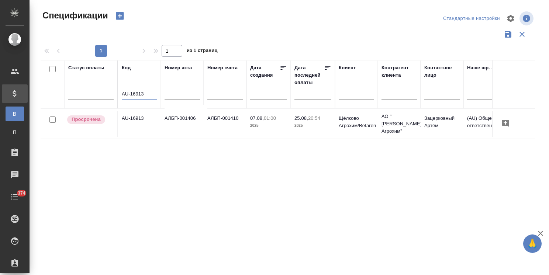
type input "AU-16913"
click at [134, 118] on td "AU-16913" at bounding box center [139, 124] width 43 height 26
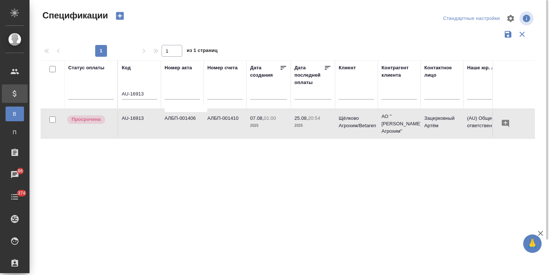
click at [136, 115] on td "AU-16913" at bounding box center [139, 124] width 43 height 26
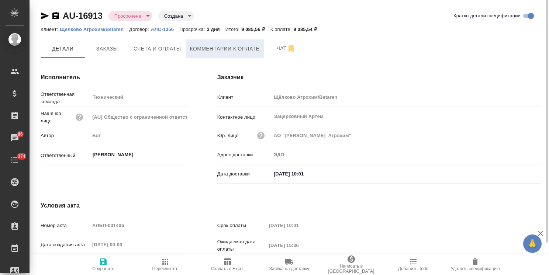
click at [215, 47] on span "Комментарии к оплате" at bounding box center [225, 48] width 70 height 9
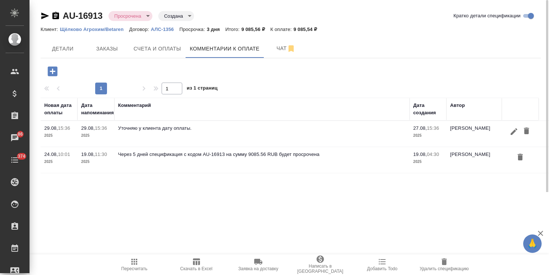
click at [54, 72] on icon "button" at bounding box center [52, 71] width 13 height 13
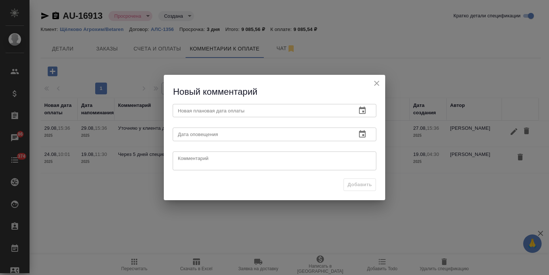
click at [363, 114] on icon "button" at bounding box center [362, 110] width 7 height 7
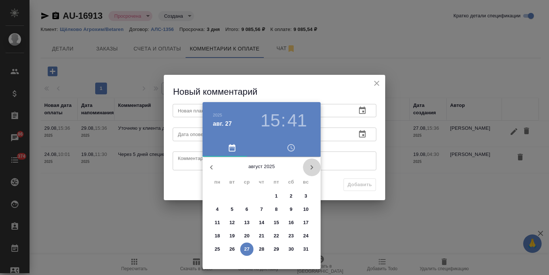
click at [310, 171] on icon "button" at bounding box center [312, 167] width 9 height 9
click at [217, 197] on p "1" at bounding box center [217, 196] width 3 height 7
type input "[DATE] 15:41"
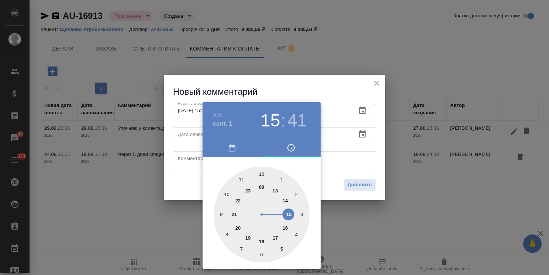
click at [290, 82] on div at bounding box center [274, 137] width 549 height 275
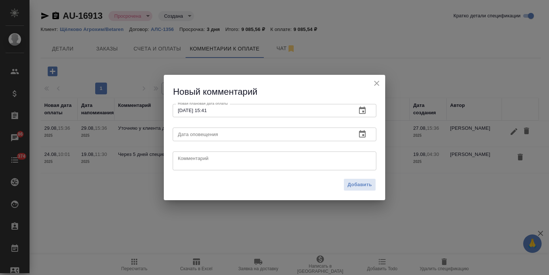
click at [362, 135] on icon "button" at bounding box center [362, 134] width 9 height 9
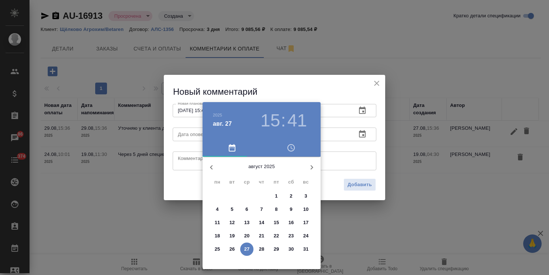
click at [314, 168] on icon "button" at bounding box center [312, 167] width 9 height 9
click at [216, 196] on p "1" at bounding box center [217, 196] width 3 height 7
type input "[DATE] 15:41"
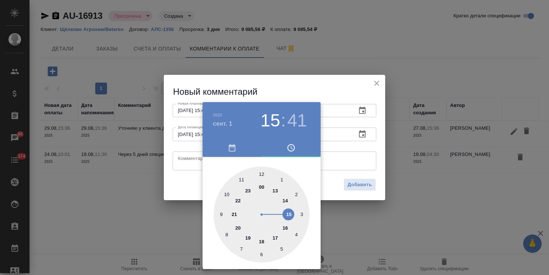
click at [247, 87] on div at bounding box center [274, 137] width 549 height 275
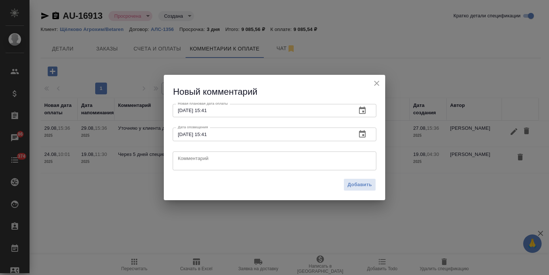
click at [215, 157] on textarea at bounding box center [275, 160] width 194 height 11
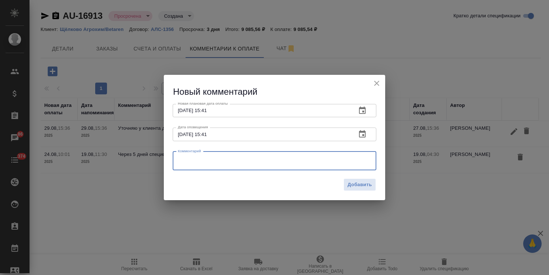
paste textarea "Добрый день! На этой неделе-край следующей недели оплатим. Прошу прощения!"
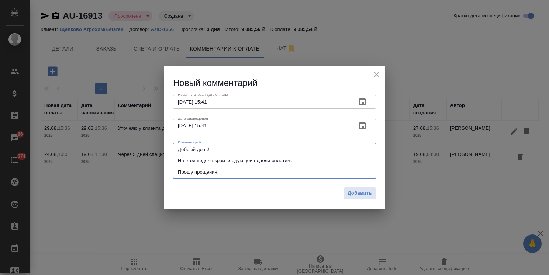
type textarea "Добрый день! На этой неделе-край следующей недели оплатим. Прошу прощения!"
click at [357, 203] on div "Добавить" at bounding box center [275, 197] width 222 height 26
click at [357, 198] on button "Добавить" at bounding box center [360, 193] width 32 height 13
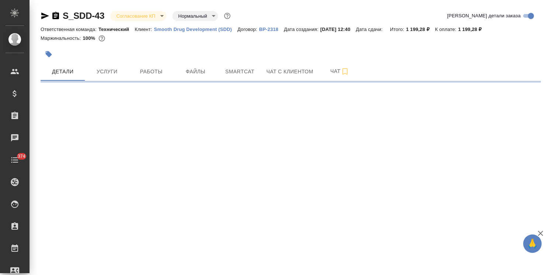
select select "RU"
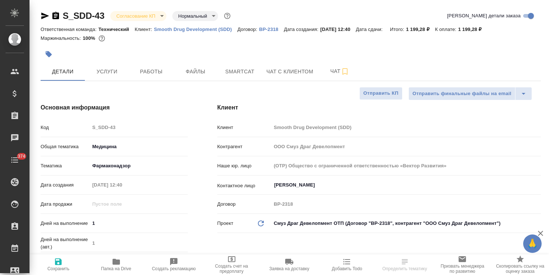
type textarea "x"
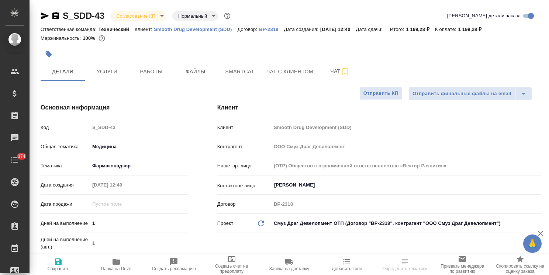
type textarea "x"
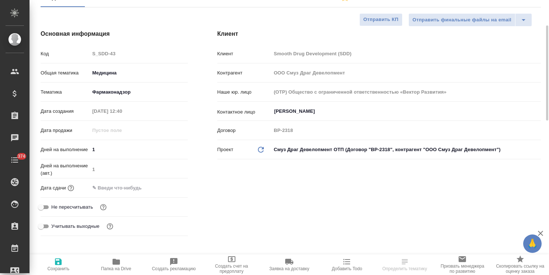
type textarea "x"
click at [133, 186] on input "text" at bounding box center [122, 188] width 65 height 11
click at [164, 186] on icon "button" at bounding box center [166, 187] width 7 height 7
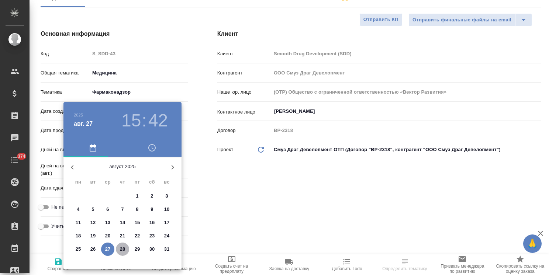
click at [121, 249] on p "28" at bounding box center [123, 249] width 6 height 7
type input "28.08.2025 15:42"
type textarea "x"
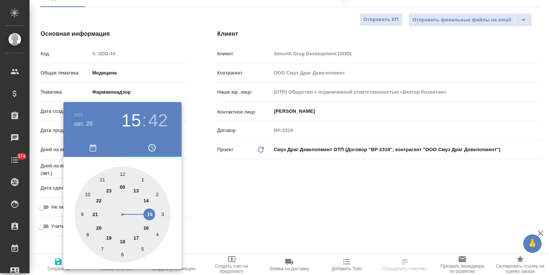
drag, startPoint x: 220, startPoint y: 225, endPoint x: 212, endPoint y: 223, distance: 8.4
click at [220, 224] on div at bounding box center [274, 137] width 549 height 275
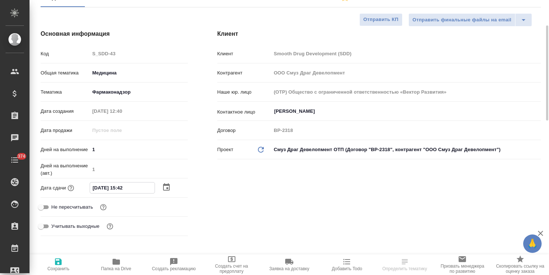
click at [121, 187] on input "28.08.2025 15:42" at bounding box center [122, 188] width 65 height 11
type input "28.08.2025 17:42"
type textarea "x"
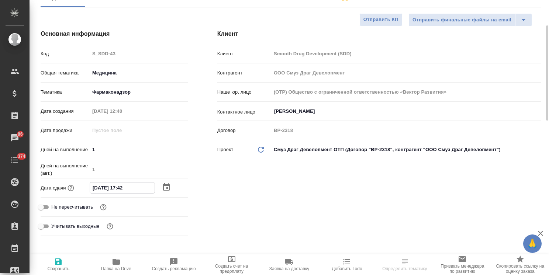
click at [127, 189] on input "28.08.2025 17:42" at bounding box center [122, 188] width 65 height 11
type input "28.08.2025 17:0_"
type textarea "x"
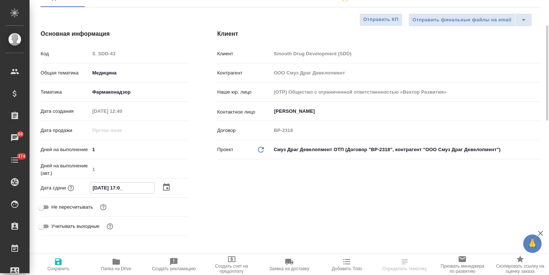
type input "28.08.2025 17:00"
type textarea "x"
type input "28.08.2025 17:00"
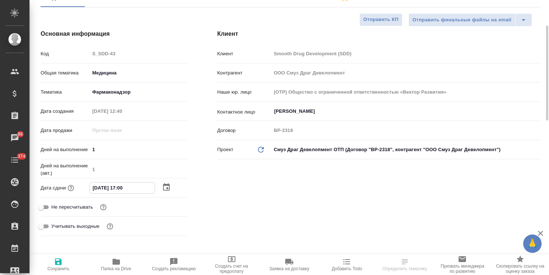
click at [53, 270] on span "Сохранить" at bounding box center [58, 269] width 22 height 5
type textarea "x"
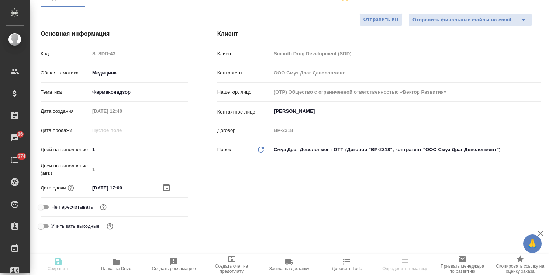
type textarea "x"
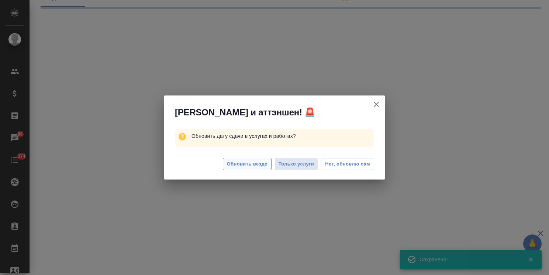
click at [240, 162] on span "Обновить везде" at bounding box center [247, 164] width 41 height 8
select select "RU"
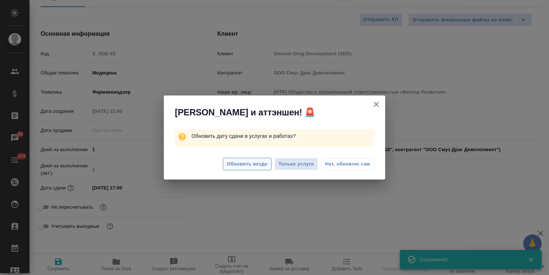
type textarea "x"
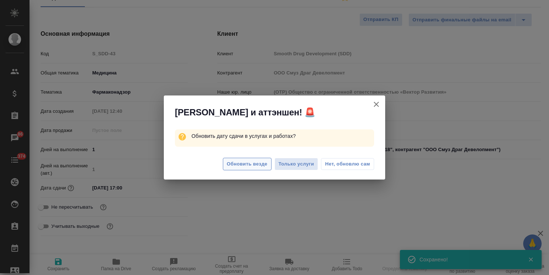
type textarea "x"
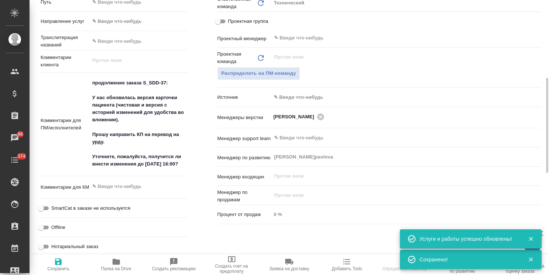
scroll to position [332, 0]
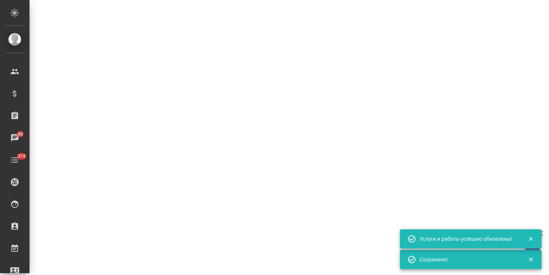
select select "RU"
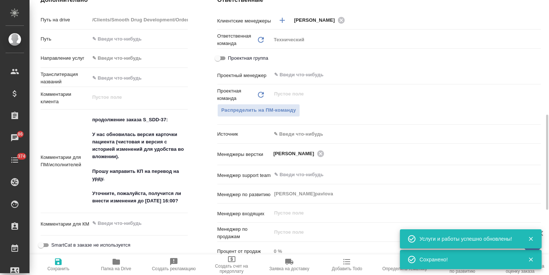
type textarea "x"
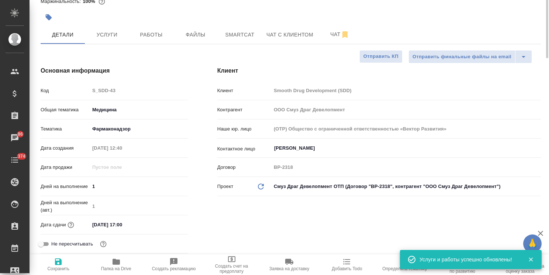
scroll to position [0, 0]
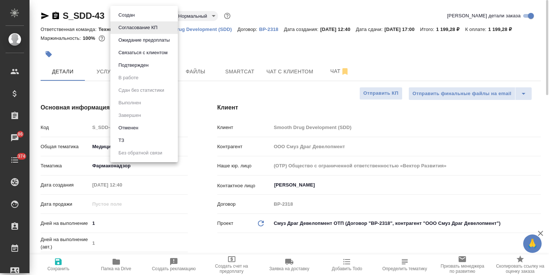
click at [153, 16] on body "🙏 .cls-1 fill:#fff; AWATERA Usmanova Olga Клиенты Спецификации Заказы 86 Чаты 3…" at bounding box center [274, 137] width 549 height 275
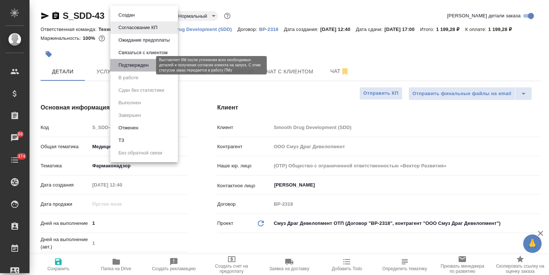
click at [137, 64] on button "Подтвержден" at bounding box center [133, 65] width 35 height 8
type textarea "x"
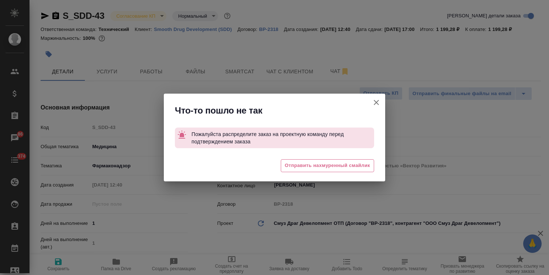
click at [380, 101] on icon "button" at bounding box center [376, 102] width 9 height 9
type textarea "x"
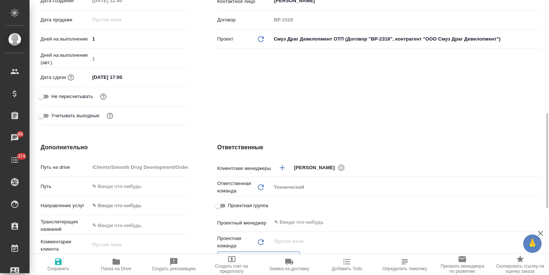
scroll to position [222, 0]
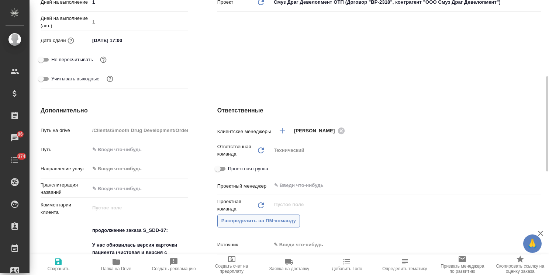
click at [276, 221] on span "Распределить на ПМ-команду" at bounding box center [259, 221] width 75 height 8
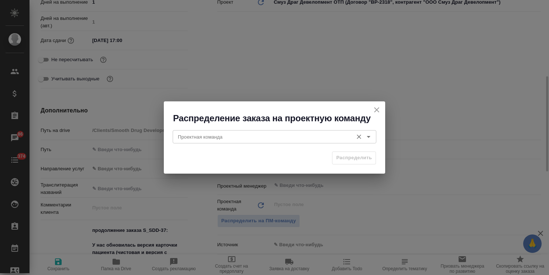
click at [209, 136] on input "Проектная команда" at bounding box center [262, 137] width 175 height 9
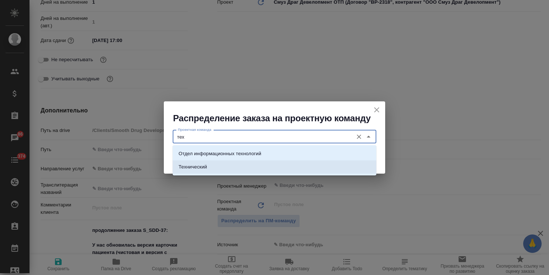
click at [207, 166] on li "Технический" at bounding box center [275, 167] width 204 height 13
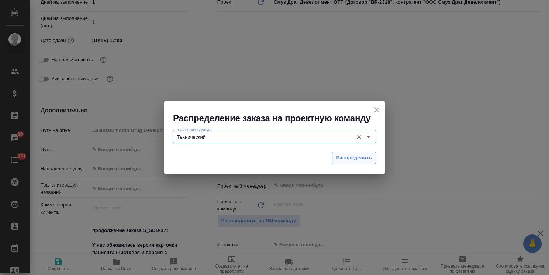
type input "Технический"
click at [349, 157] on span "Распределить" at bounding box center [354, 158] width 36 height 8
type textarea "x"
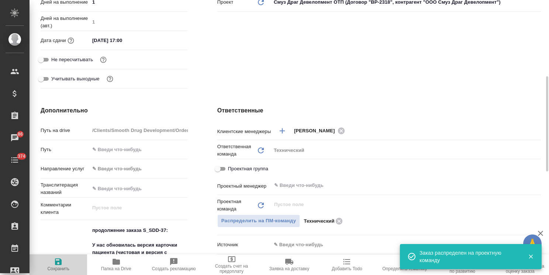
click at [63, 266] on span "Сохранить" at bounding box center [58, 265] width 49 height 14
type textarea "x"
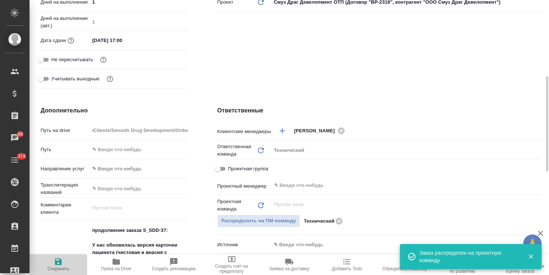
type textarea "x"
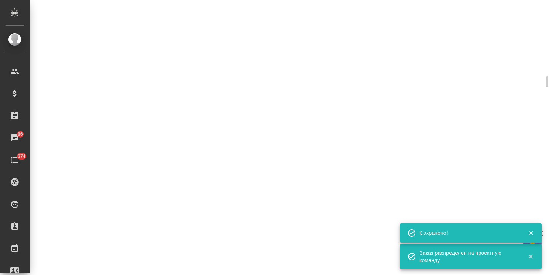
select select "RU"
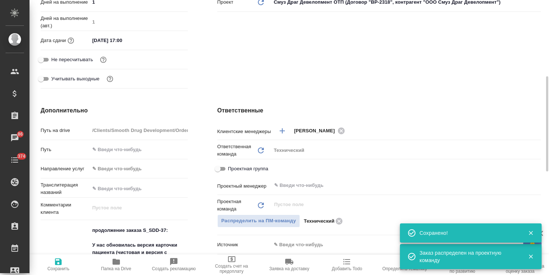
type textarea "x"
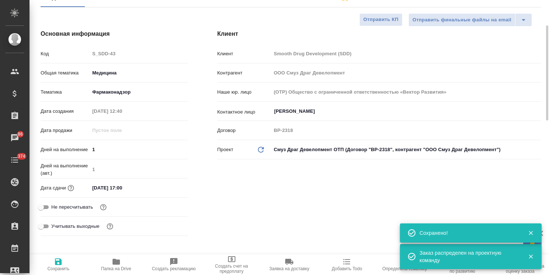
scroll to position [0, 0]
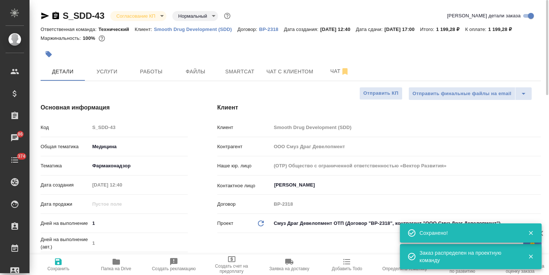
click at [126, 17] on body "🙏 .cls-1 fill:#fff; AWATERA Usmanova Olga Клиенты Спецификации Заказы 86 Чаты 3…" at bounding box center [274, 137] width 549 height 275
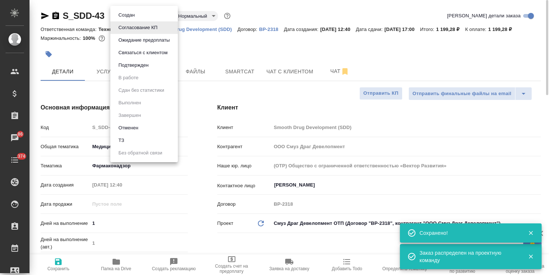
click at [135, 61] on li "Подтвержден" at bounding box center [144, 65] width 68 height 13
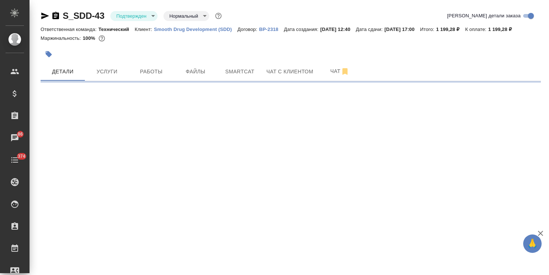
select select "RU"
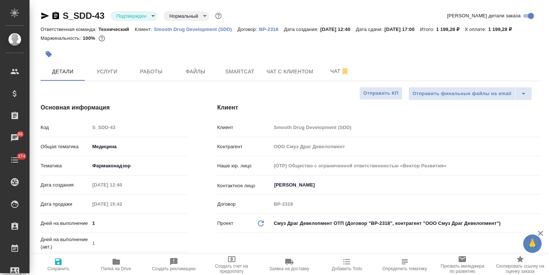
type textarea "x"
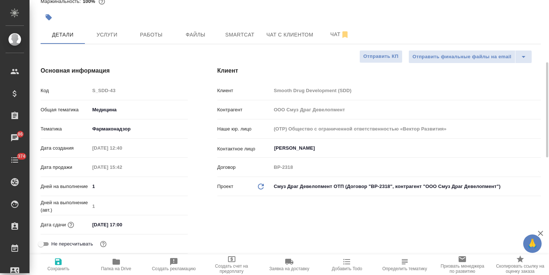
scroll to position [74, 0]
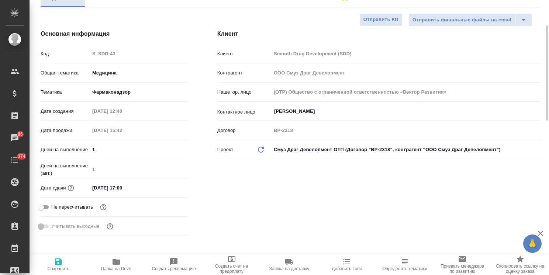
type textarea "x"
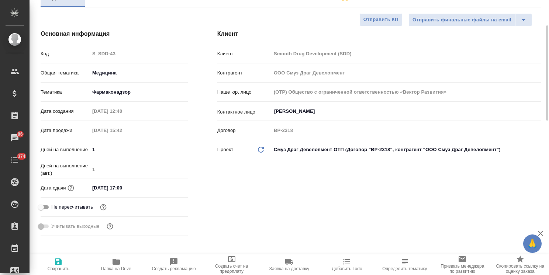
type textarea "x"
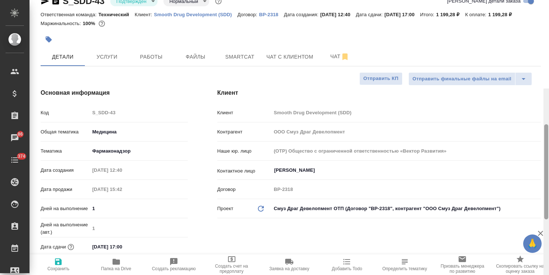
scroll to position [0, 0]
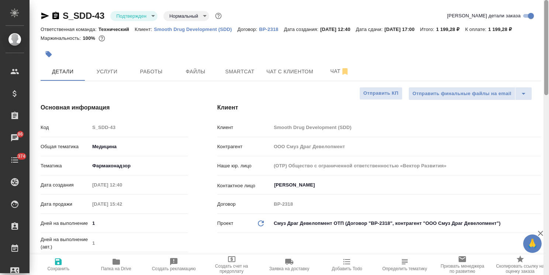
drag, startPoint x: 545, startPoint y: 154, endPoint x: 552, endPoint y: 30, distance: 124.6
click at [549, 30] on html "🙏 .cls-1 fill:#fff; AWATERA Usmanova Olga Клиенты Спецификации Заказы 86 Чаты 3…" at bounding box center [274, 137] width 549 height 275
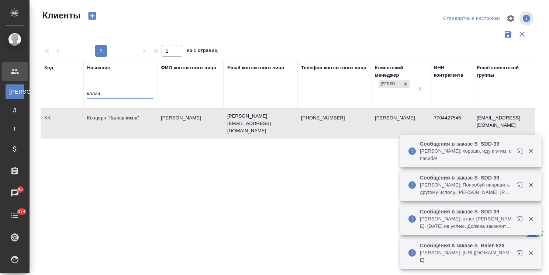
select select "RU"
click at [65, 86] on tr "Код Название калаш ФИО контактного лица Email контактного лица Телефон контактн…" at bounding box center [320, 84] width 558 height 48
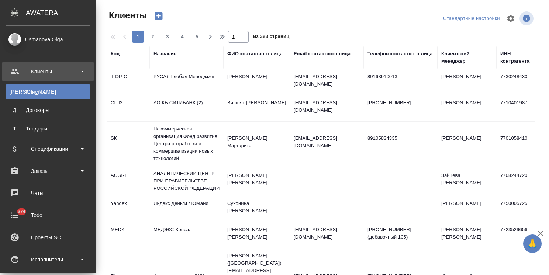
select select "RU"
click at [50, 197] on div "Чаты" at bounding box center [48, 193] width 85 height 11
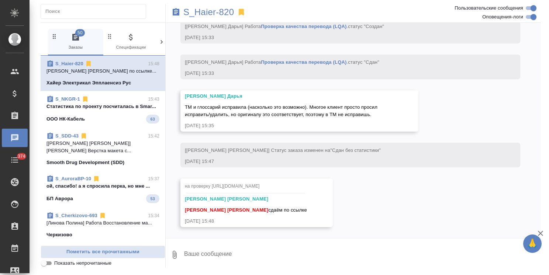
scroll to position [14970, 0]
click at [227, 256] on textarea at bounding box center [363, 255] width 358 height 25
